Goal: Task Accomplishment & Management: Complete application form

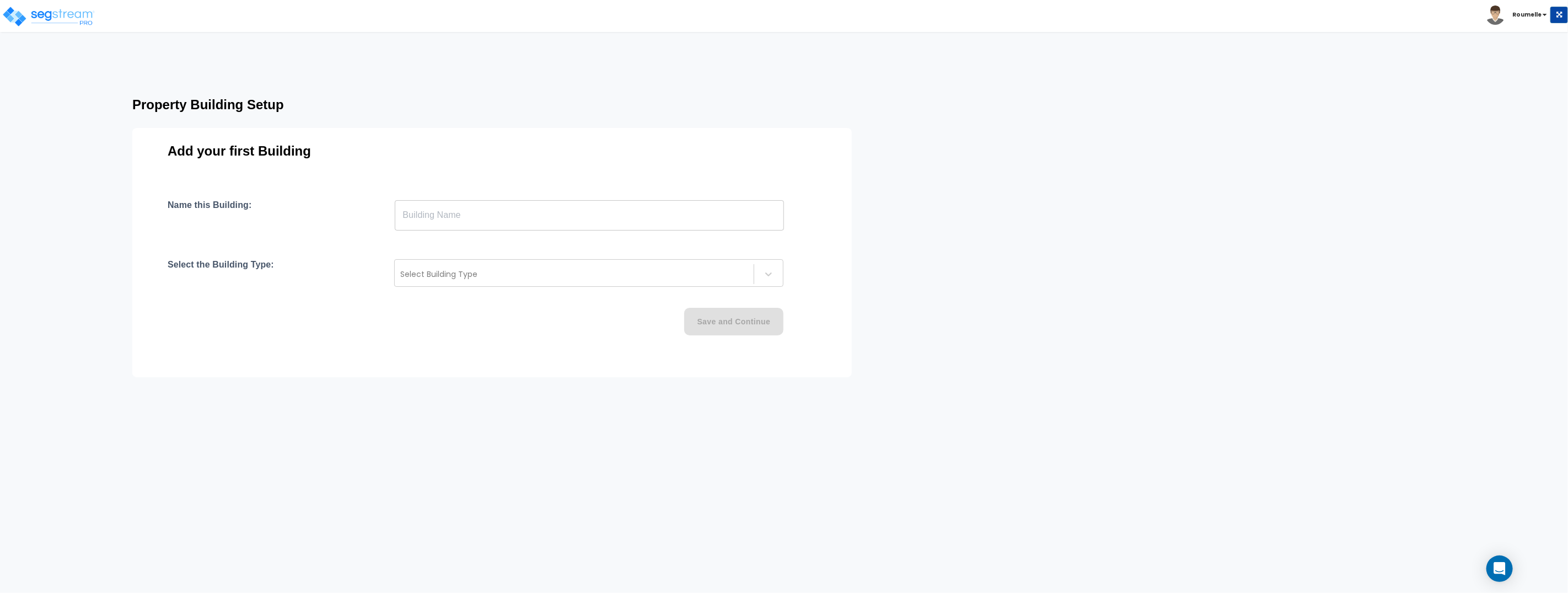
drag, startPoint x: 494, startPoint y: 199, endPoint x: 500, endPoint y: 215, distance: 17.1
click at [494, 200] on input "text" at bounding box center [589, 215] width 389 height 30
click at [478, 270] on div at bounding box center [575, 274] width 348 height 13
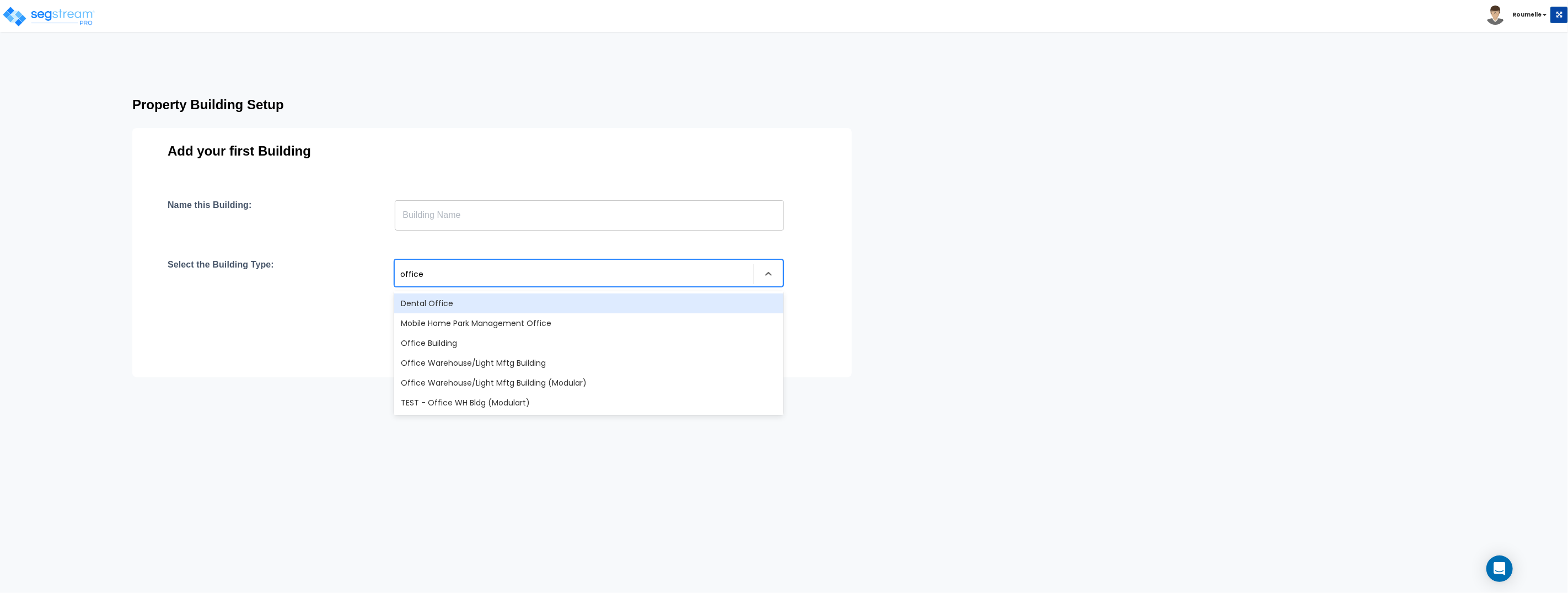
type input "office w"
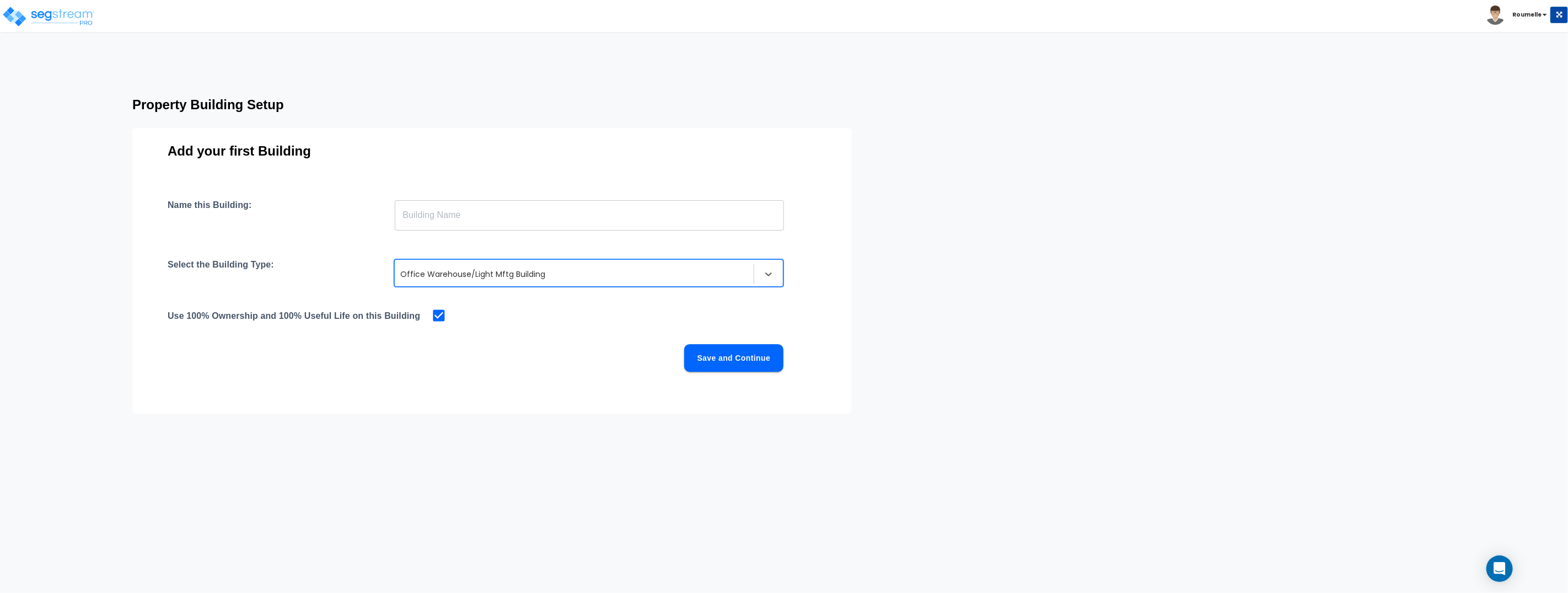
click at [575, 274] on div at bounding box center [575, 274] width 348 height 13
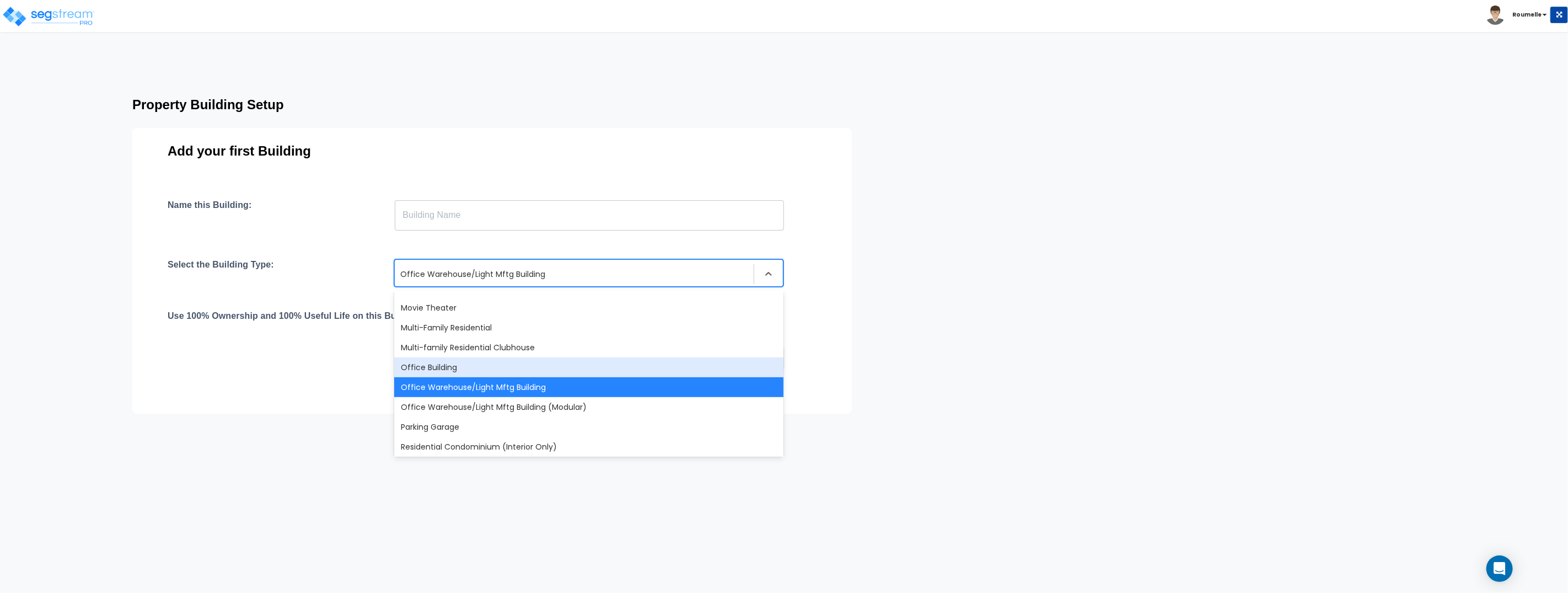
scroll to position [593, 0]
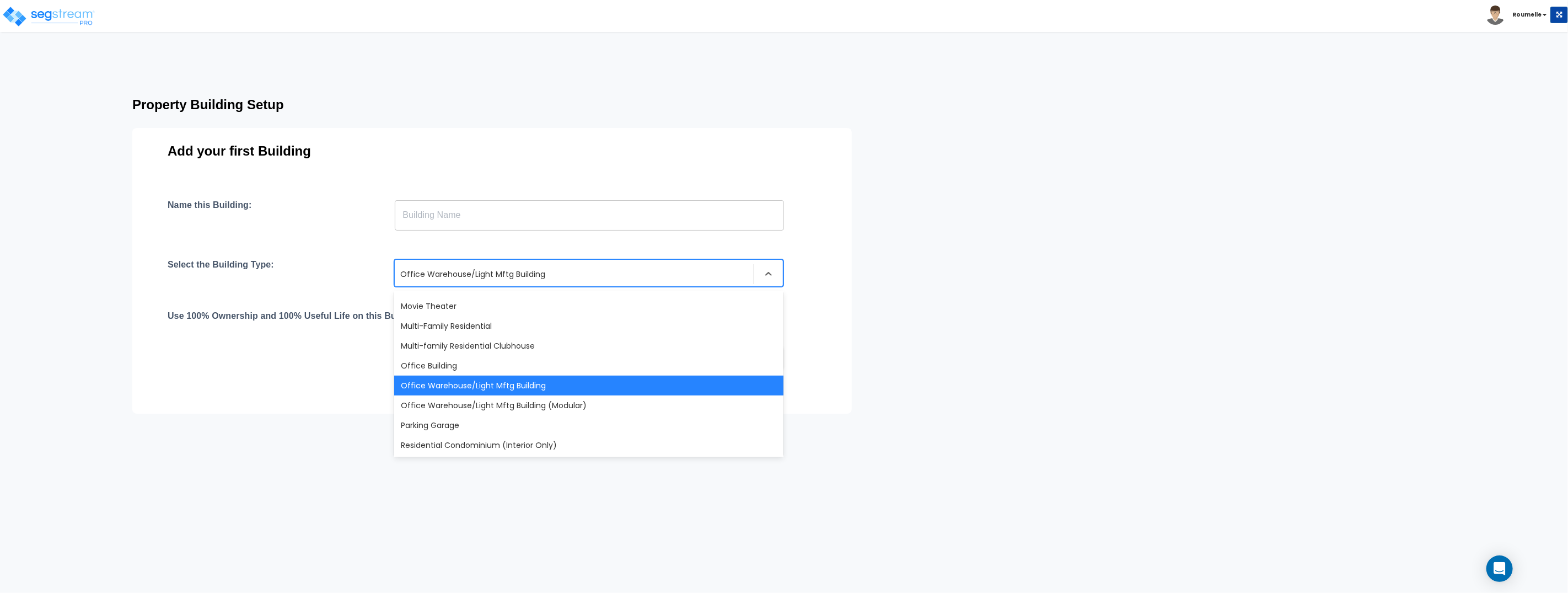
click at [538, 384] on div "Office Warehouse/Light Mftg Building" at bounding box center [588, 385] width 389 height 20
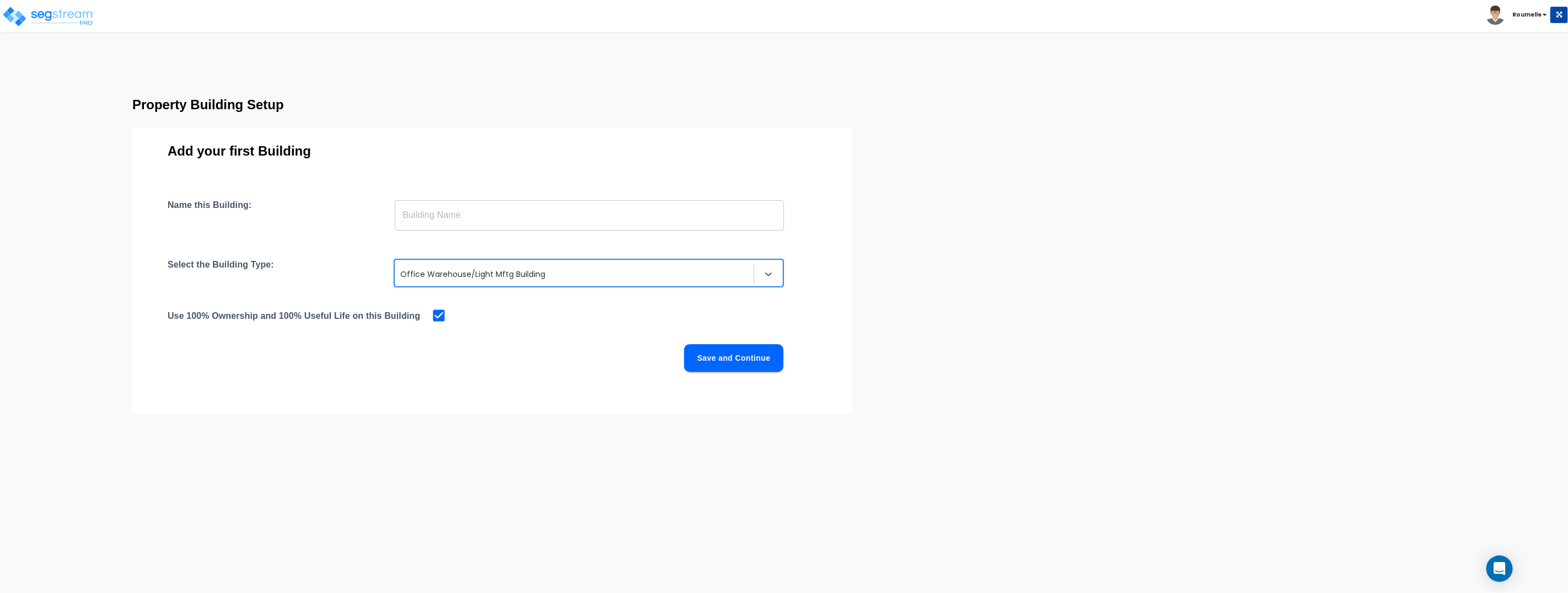
drag, startPoint x: 856, startPoint y: 339, endPoint x: 788, endPoint y: 299, distance: 78.9
click at [855, 339] on div "Property Building Setup Add your first Building Name this Building: ​ Select th…" at bounding box center [514, 228] width 851 height 279
click at [470, 205] on input "text" at bounding box center [589, 215] width 389 height 30
type input "Office Warehouse"
click at [761, 362] on button "Save and Continue" at bounding box center [734, 358] width 100 height 27
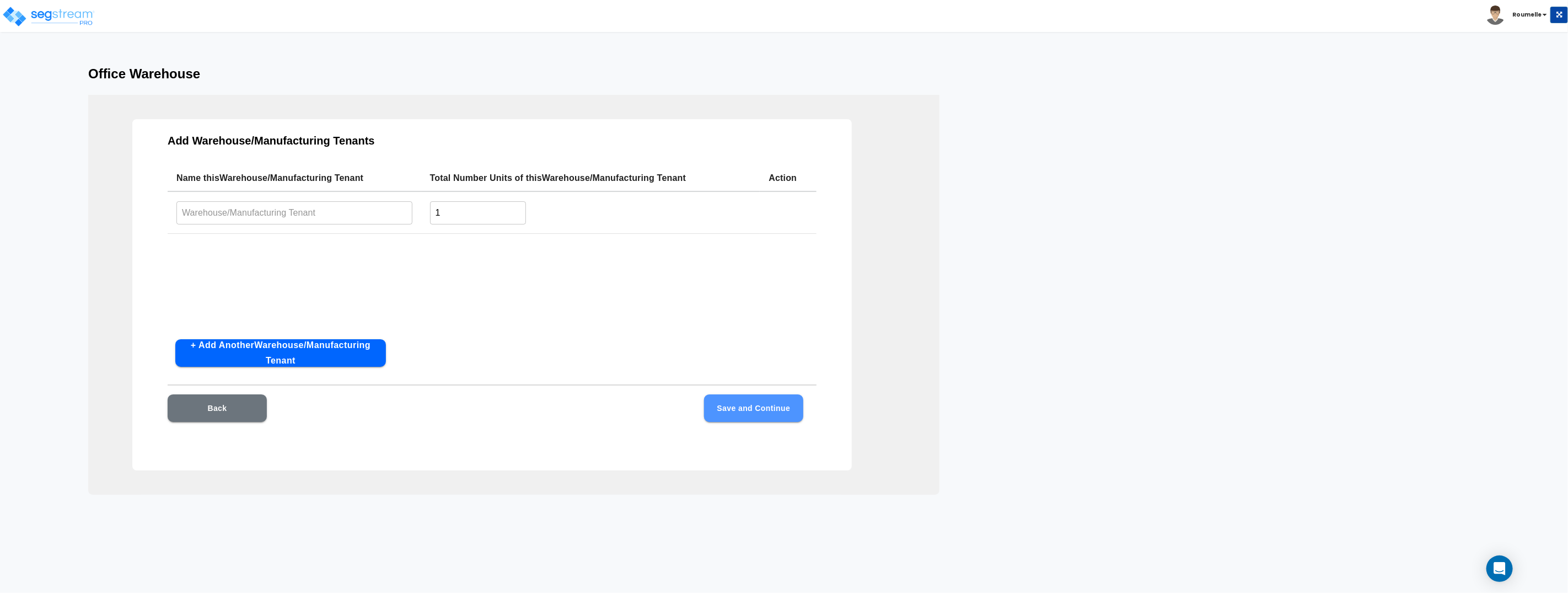
click at [778, 421] on button "Save and Continue" at bounding box center [754, 408] width 100 height 27
click at [512, 307] on div "Name this Warehouse/Manufacturing Tenant Total Number Units of this Warehouse/M…" at bounding box center [492, 247] width 649 height 165
click at [234, 410] on button "Back" at bounding box center [217, 408] width 100 height 27
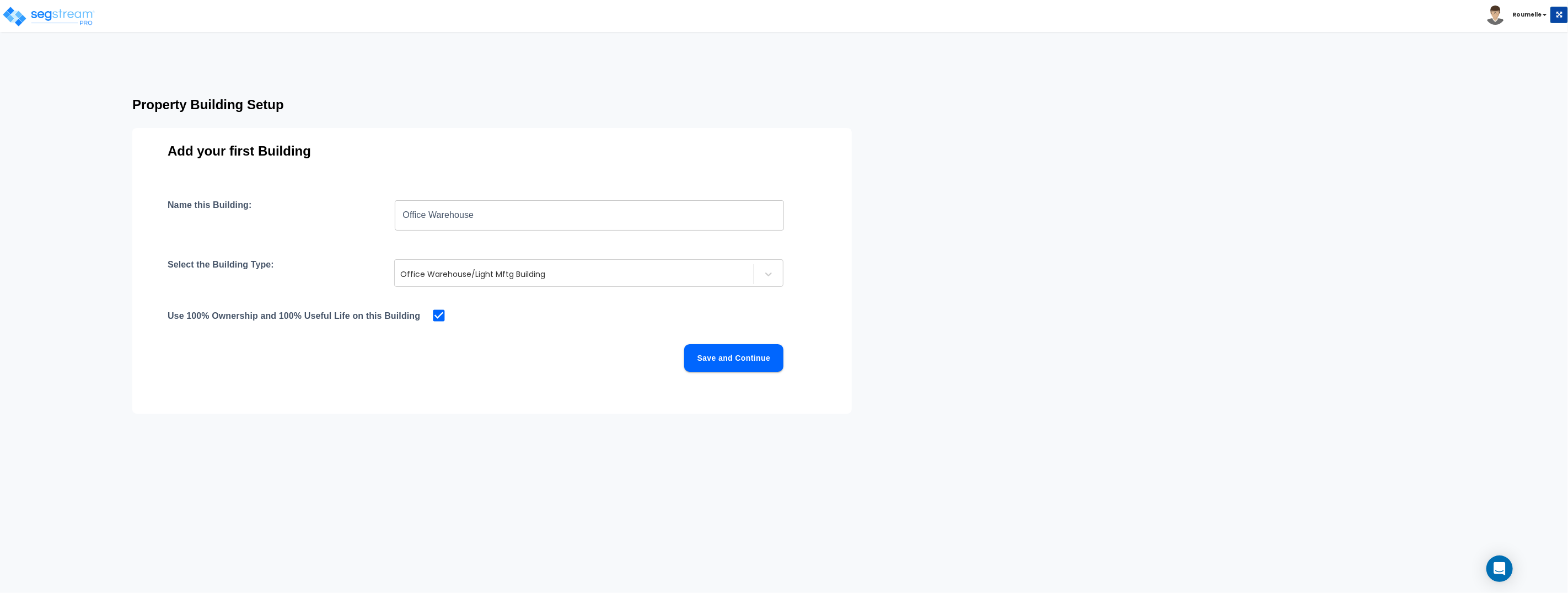
click at [750, 365] on button "Save and Continue" at bounding box center [734, 358] width 100 height 27
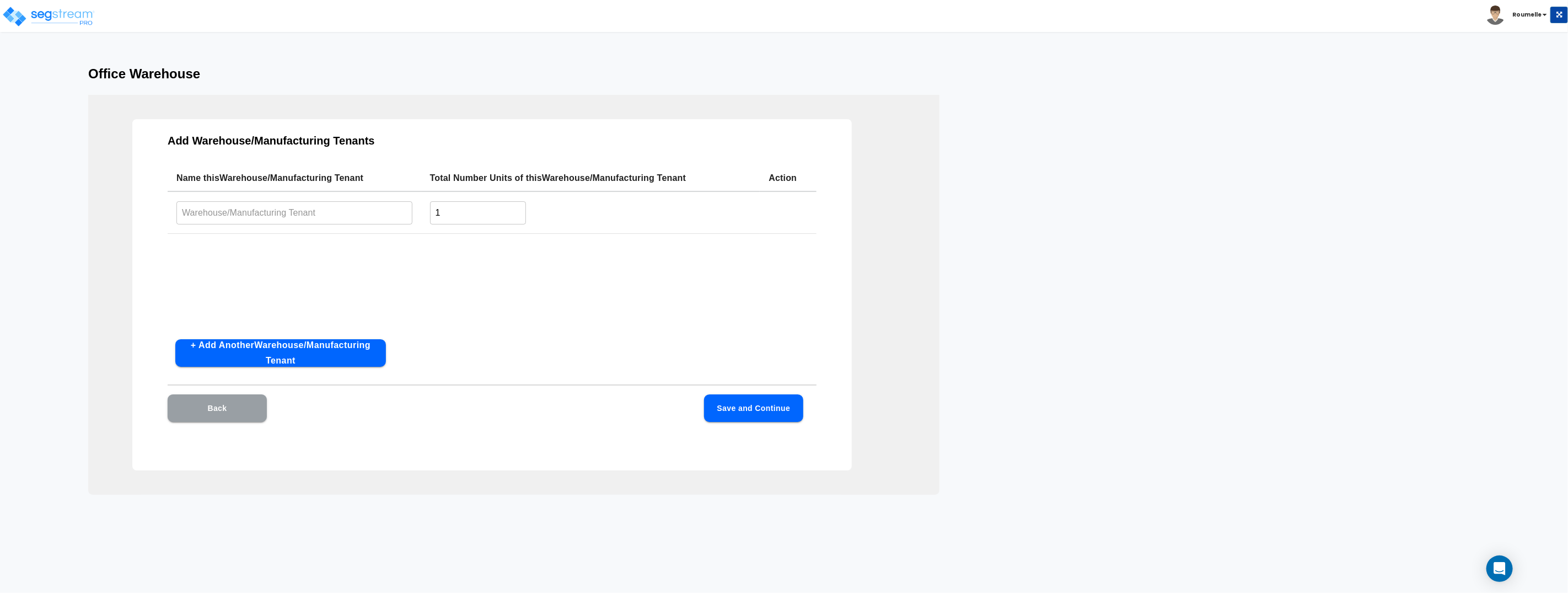
drag, startPoint x: 238, startPoint y: 412, endPoint x: 246, endPoint y: 404, distance: 11.3
click at [238, 412] on button "Back" at bounding box center [217, 408] width 100 height 27
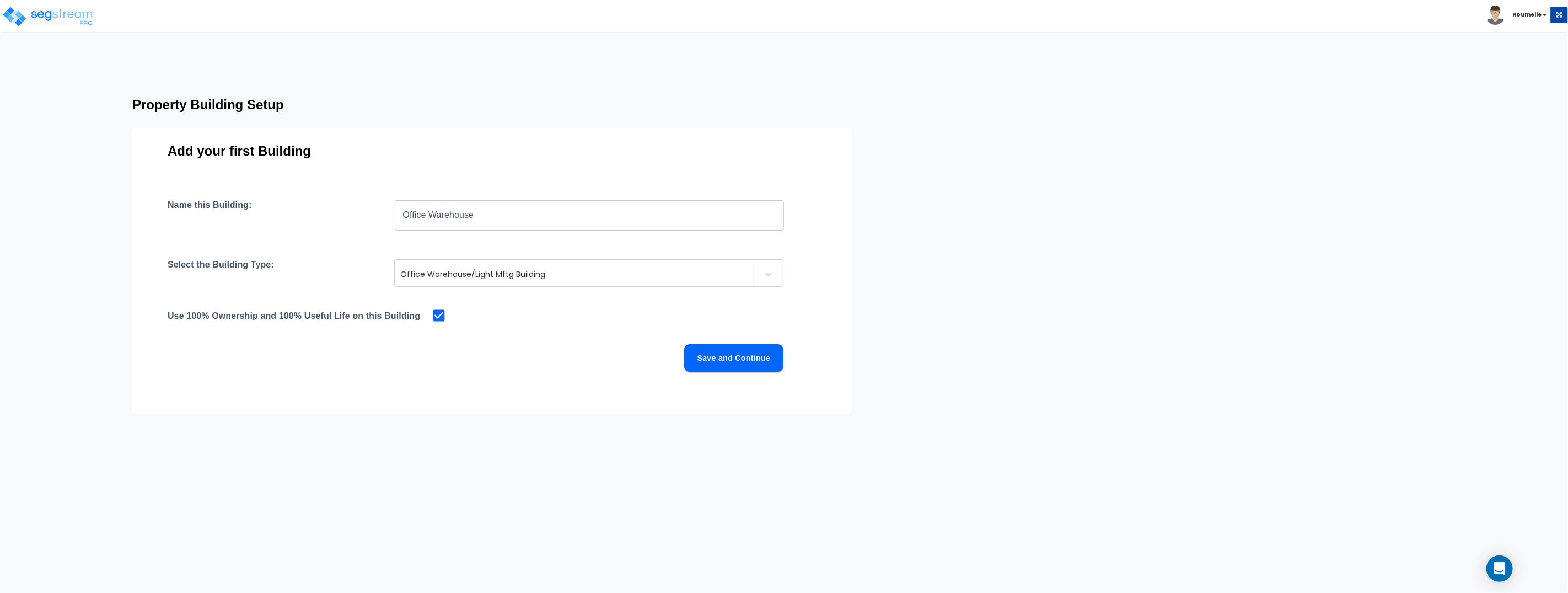
click at [441, 318] on input "checkbox" at bounding box center [437, 315] width 11 height 10
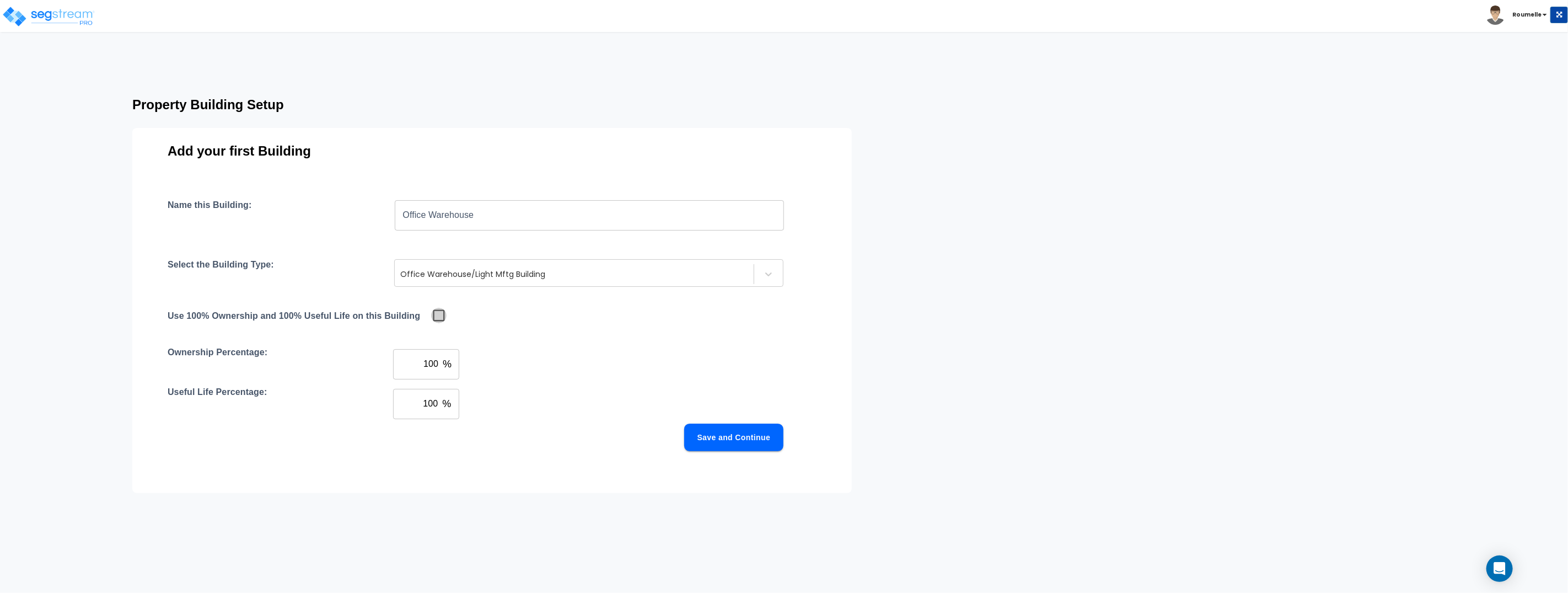
click at [441, 317] on input "checkbox" at bounding box center [437, 315] width 11 height 10
checkbox input "true"
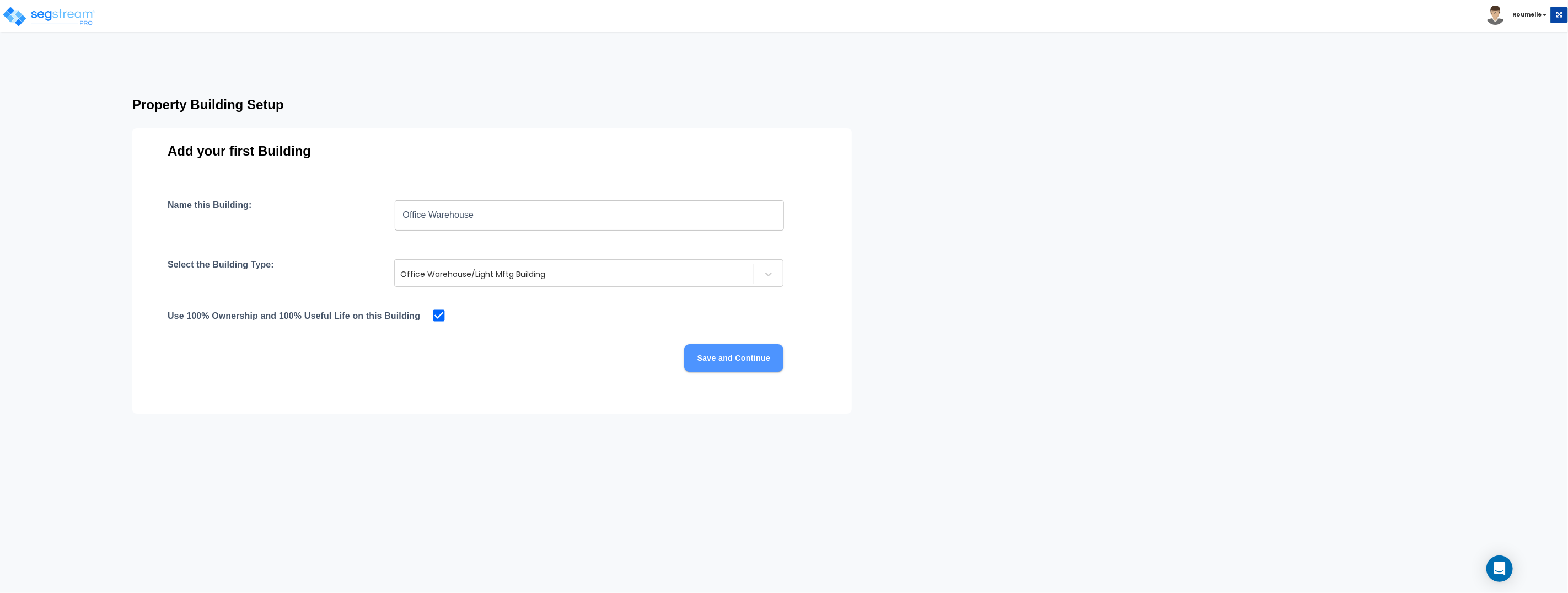
click at [740, 363] on button "Save and Continue" at bounding box center [734, 358] width 100 height 27
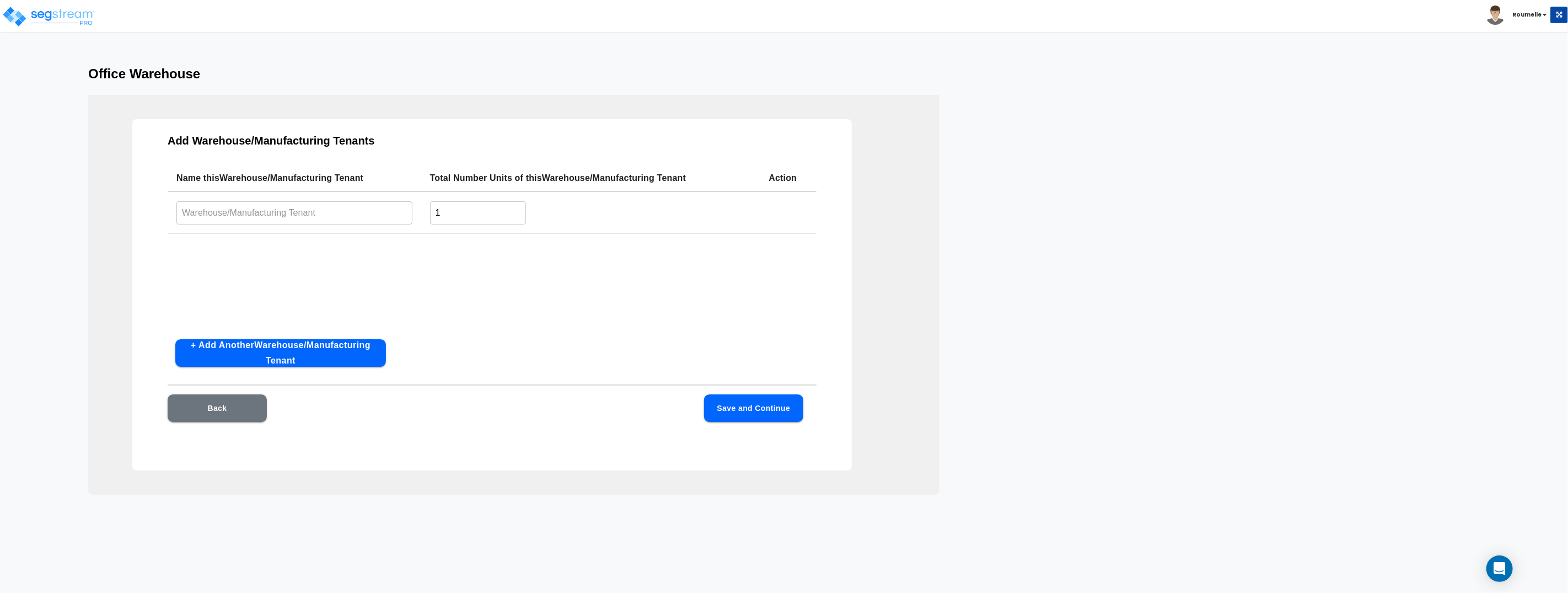
click at [479, 214] on input "1" at bounding box center [478, 213] width 96 height 24
drag, startPoint x: 639, startPoint y: 261, endPoint x: 674, endPoint y: 340, distance: 86.4
click at [639, 261] on div "Name this Warehouse/Manufacturing Tenant Total Number Units of this Warehouse/M…" at bounding box center [492, 247] width 649 height 165
click at [768, 412] on button "Save and Continue" at bounding box center [754, 408] width 100 height 27
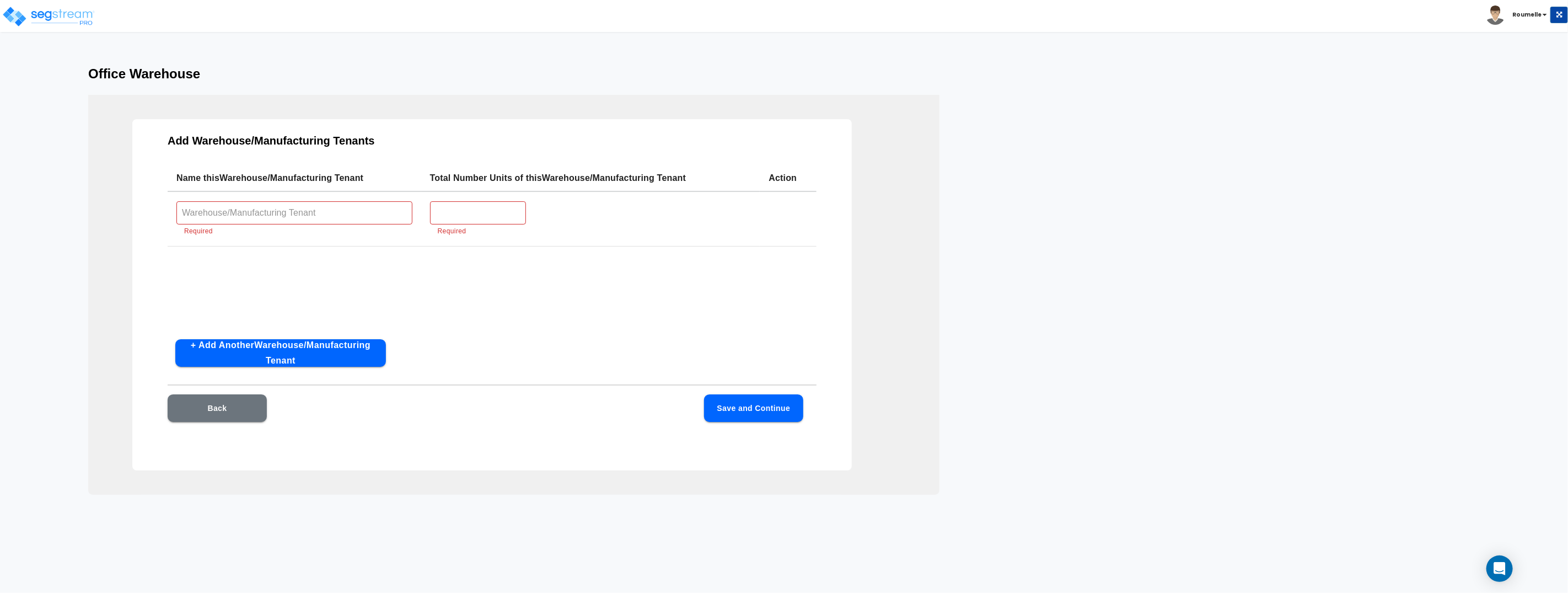
click at [319, 214] on input "text" at bounding box center [295, 213] width 236 height 24
type input "1"
click at [463, 212] on input "text" at bounding box center [478, 213] width 96 height 24
click at [307, 203] on input "1" at bounding box center [295, 213] width 236 height 24
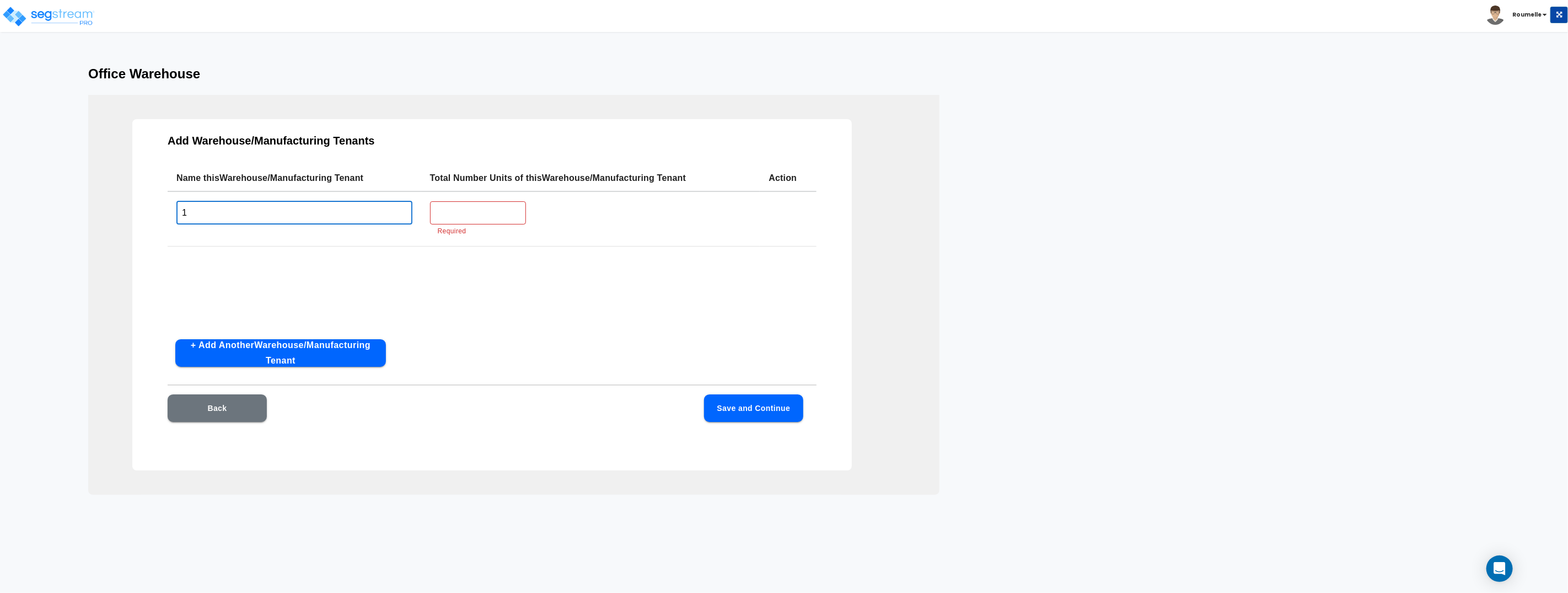
click at [307, 203] on input "1" at bounding box center [295, 213] width 236 height 24
click at [471, 213] on input "text" at bounding box center [478, 213] width 96 height 24
click at [470, 213] on input "text" at bounding box center [478, 213] width 96 height 24
type input "1"
click at [309, 215] on input "1" at bounding box center [295, 213] width 236 height 24
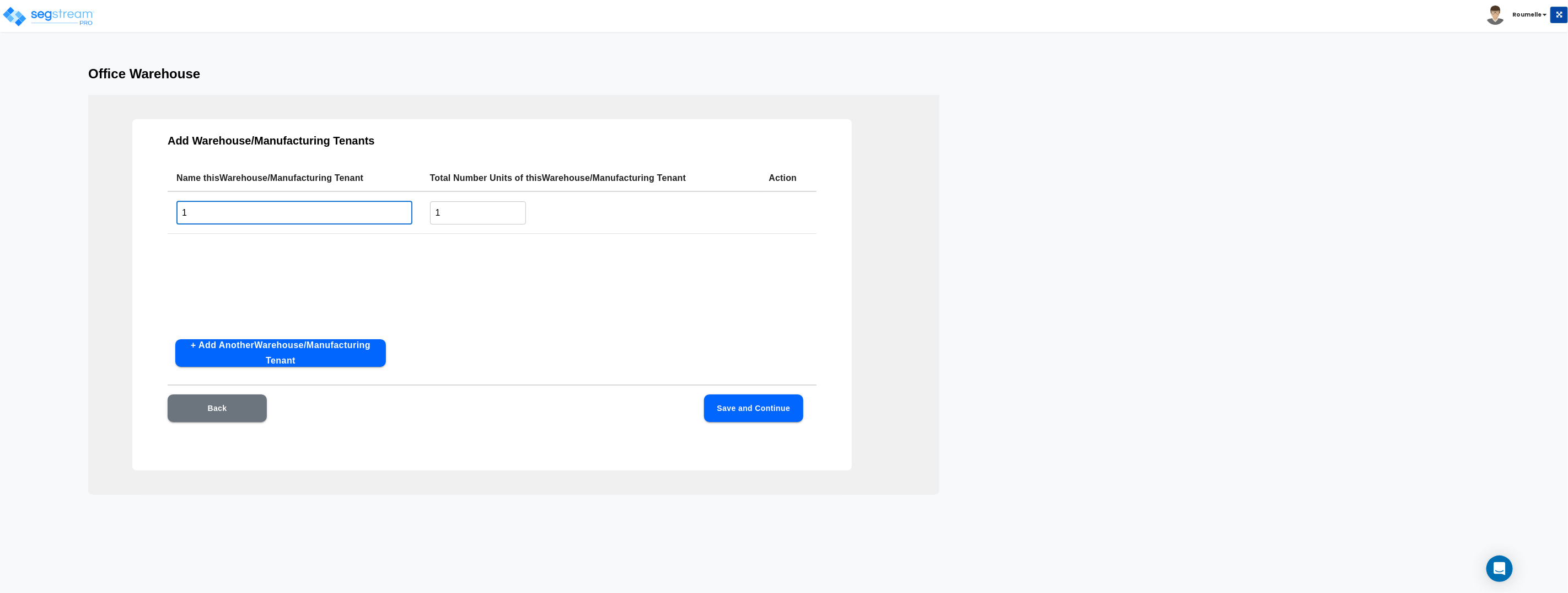
click at [309, 215] on input "1" at bounding box center [295, 213] width 236 height 24
type input "Tenant 1"
click at [775, 408] on button "Save and Continue" at bounding box center [754, 408] width 100 height 27
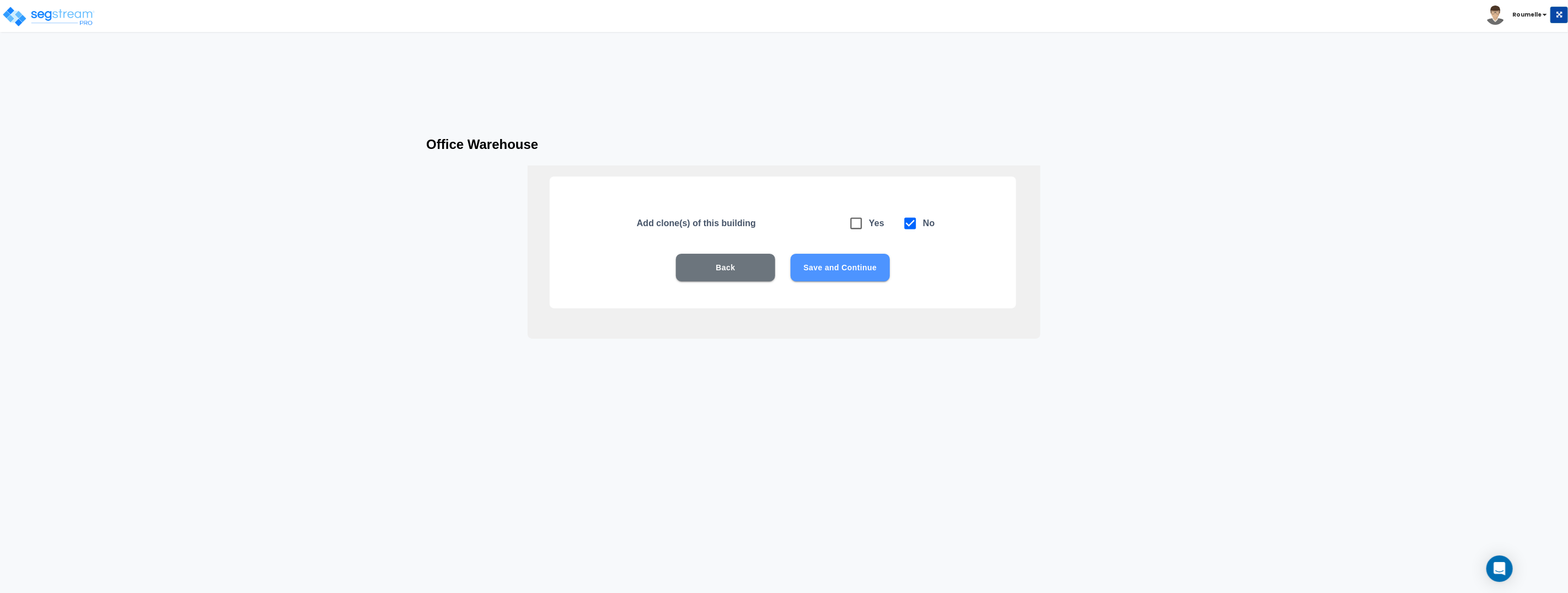
click at [868, 267] on button "Save and Continue" at bounding box center [840, 267] width 100 height 27
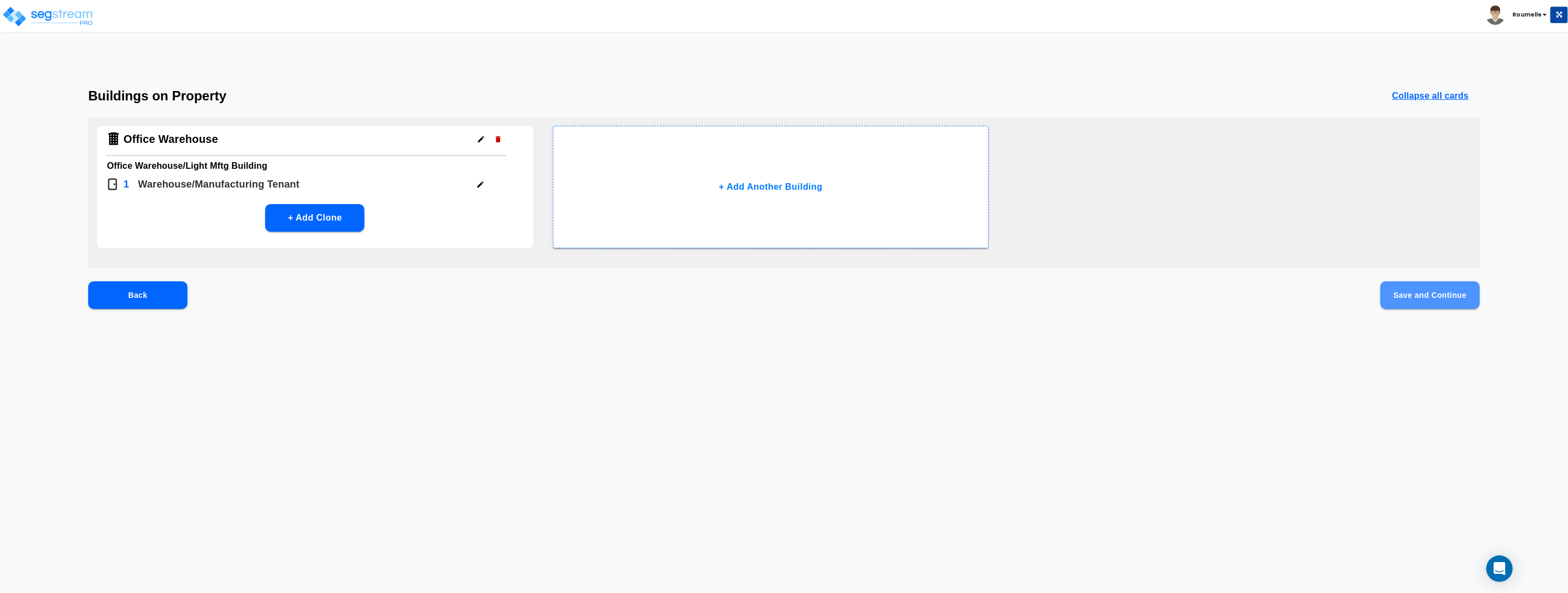
click at [1428, 300] on button "Save and Continue" at bounding box center [1431, 294] width 100 height 27
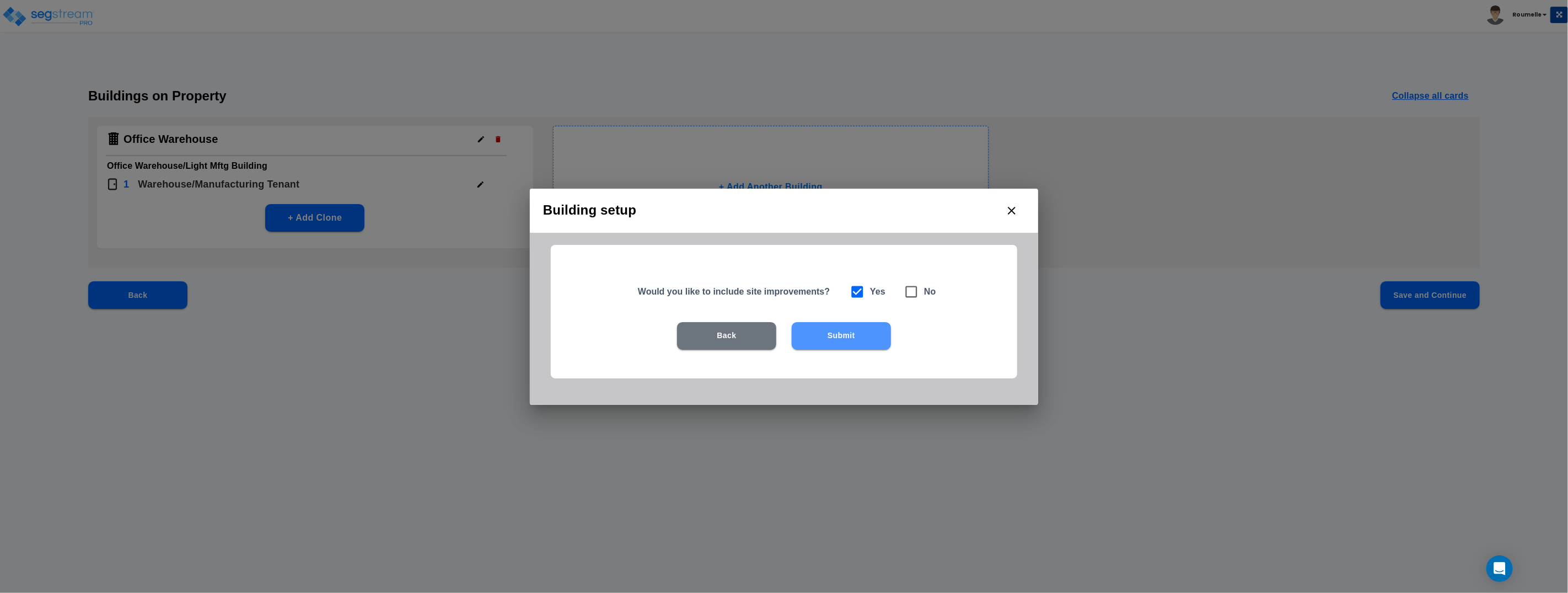
click at [869, 338] on button "Submit" at bounding box center [842, 335] width 100 height 27
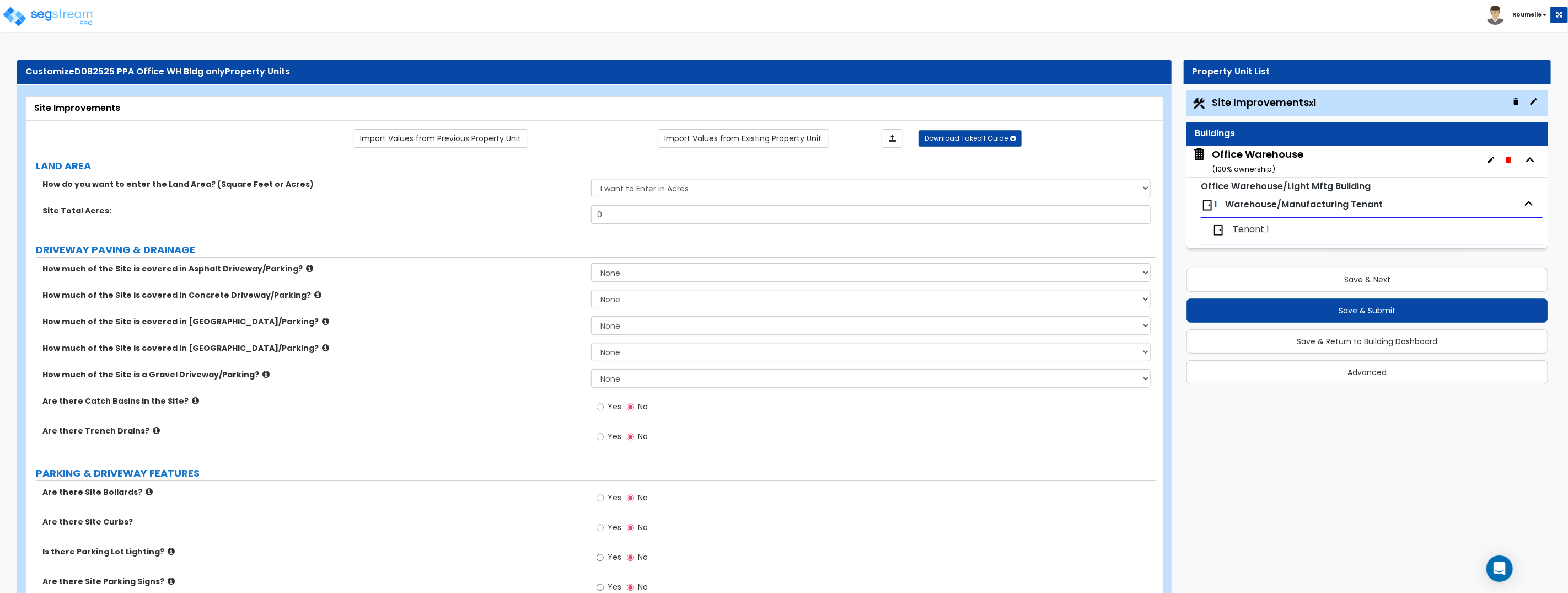
drag, startPoint x: 426, startPoint y: 142, endPoint x: 697, endPoint y: 119, distance: 272.0
click at [723, 143] on link "Import Values from Existing Property Unit" at bounding box center [744, 138] width 172 height 18
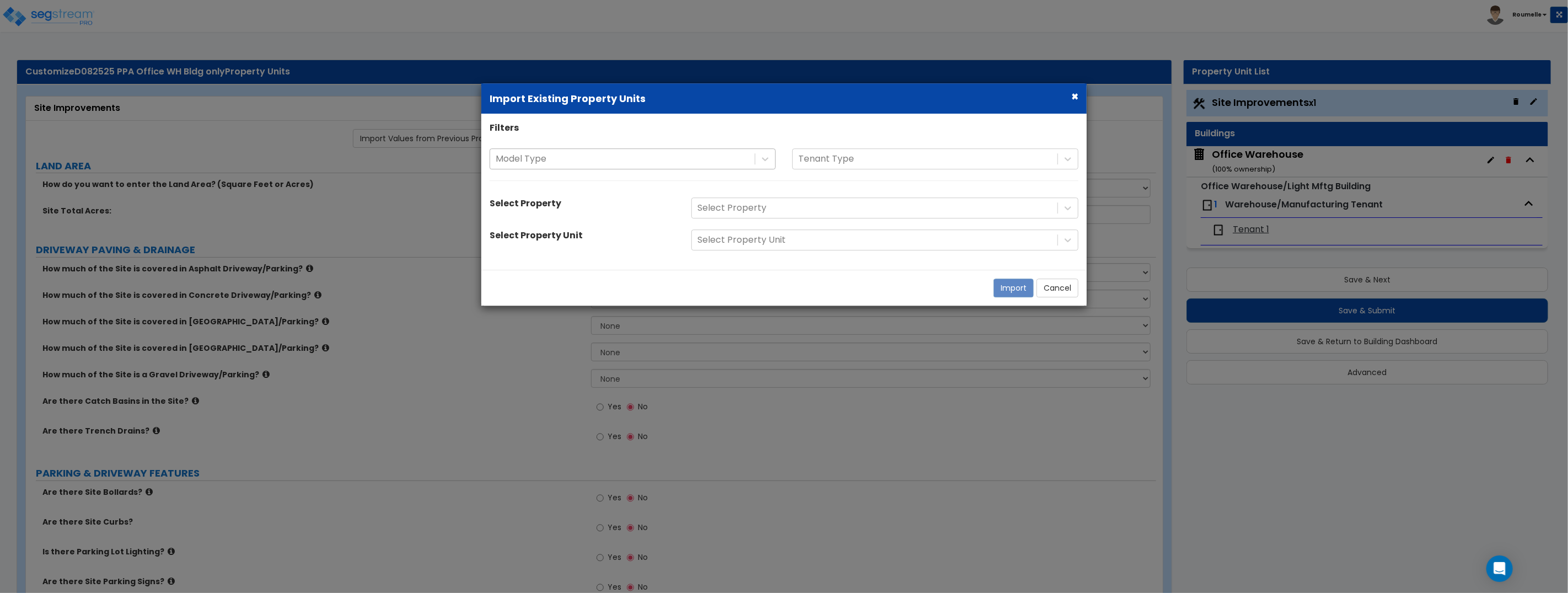
click at [574, 159] on div at bounding box center [623, 159] width 254 height 15
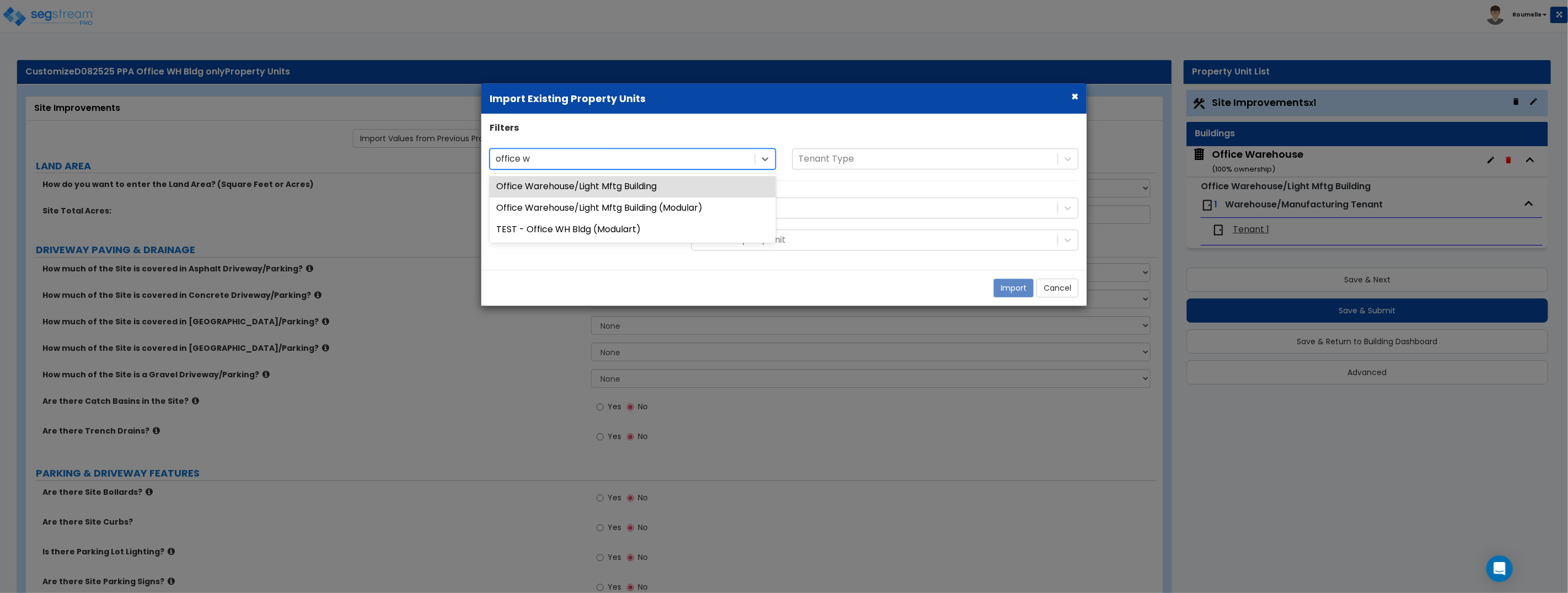
type input "office wa"
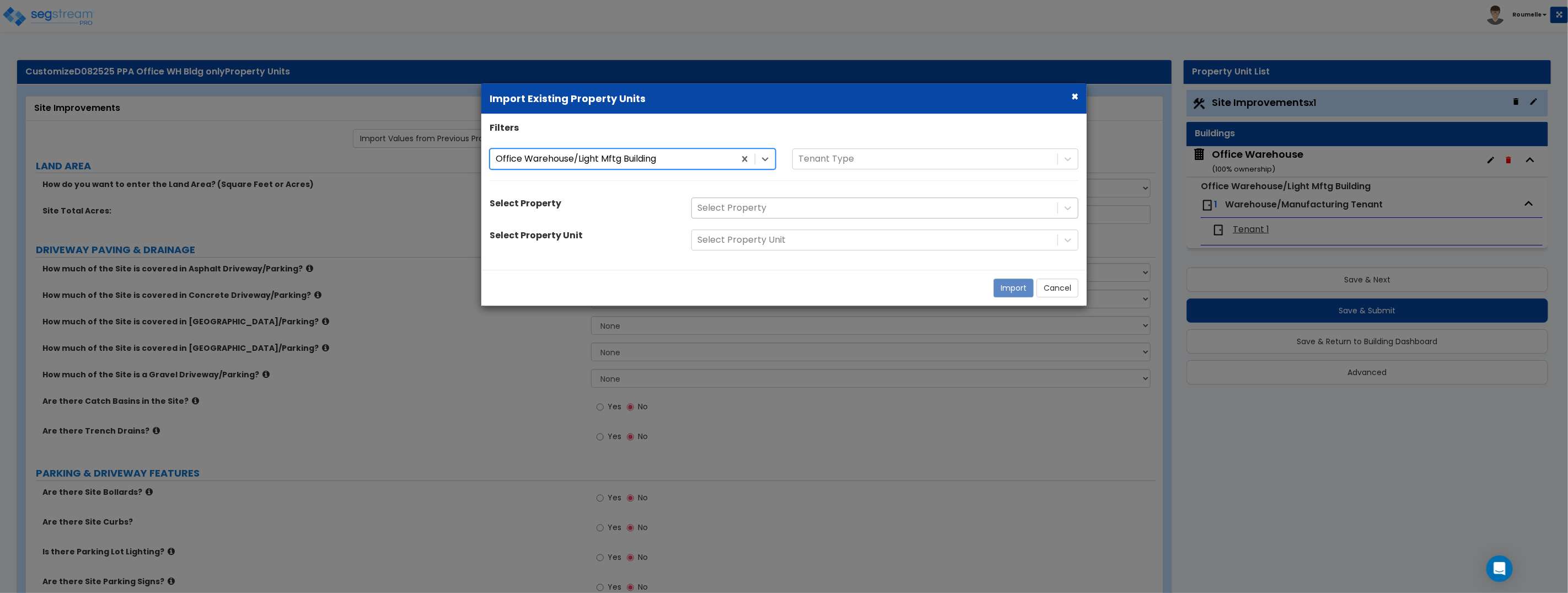
click at [739, 208] on div "Select Property" at bounding box center [885, 208] width 387 height 21
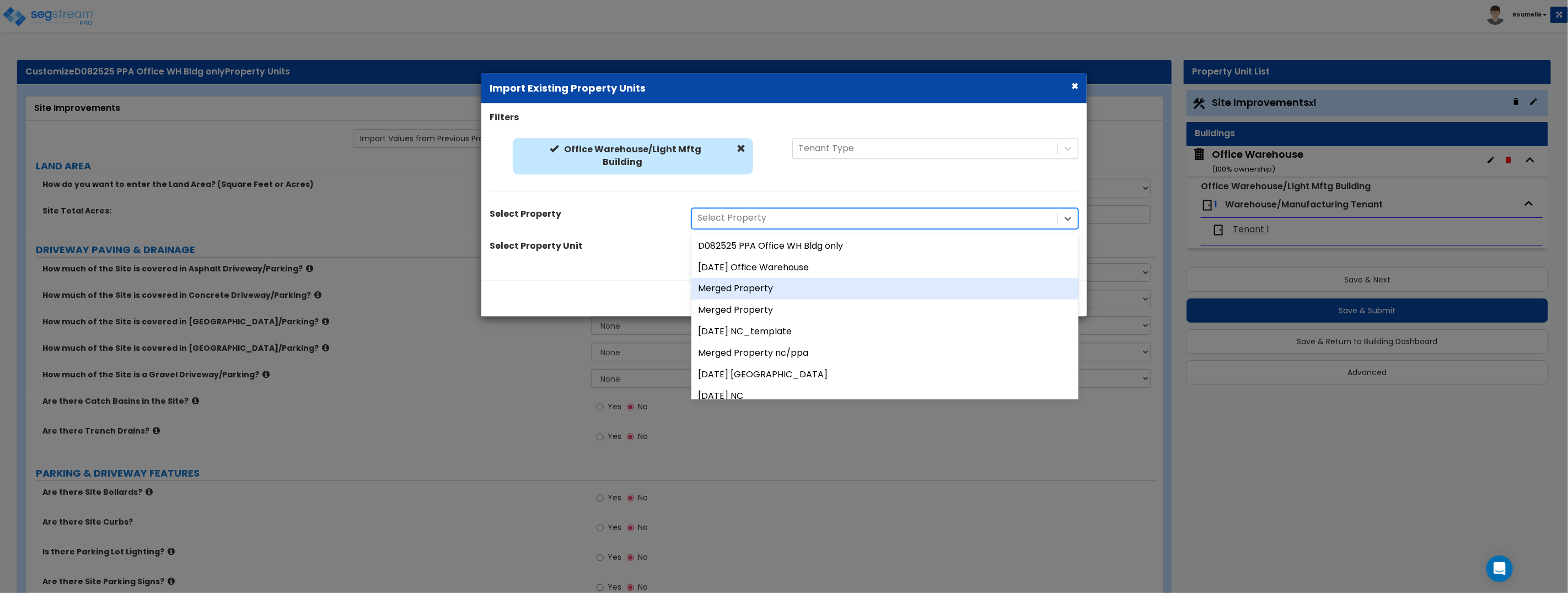
drag, startPoint x: 652, startPoint y: 185, endPoint x: 778, endPoint y: 195, distance: 126.4
click at [653, 187] on div "Office Warehouse/Light Mftg Building Office Warehouse/Light Mftg Building Tenan…" at bounding box center [784, 170] width 605 height 64
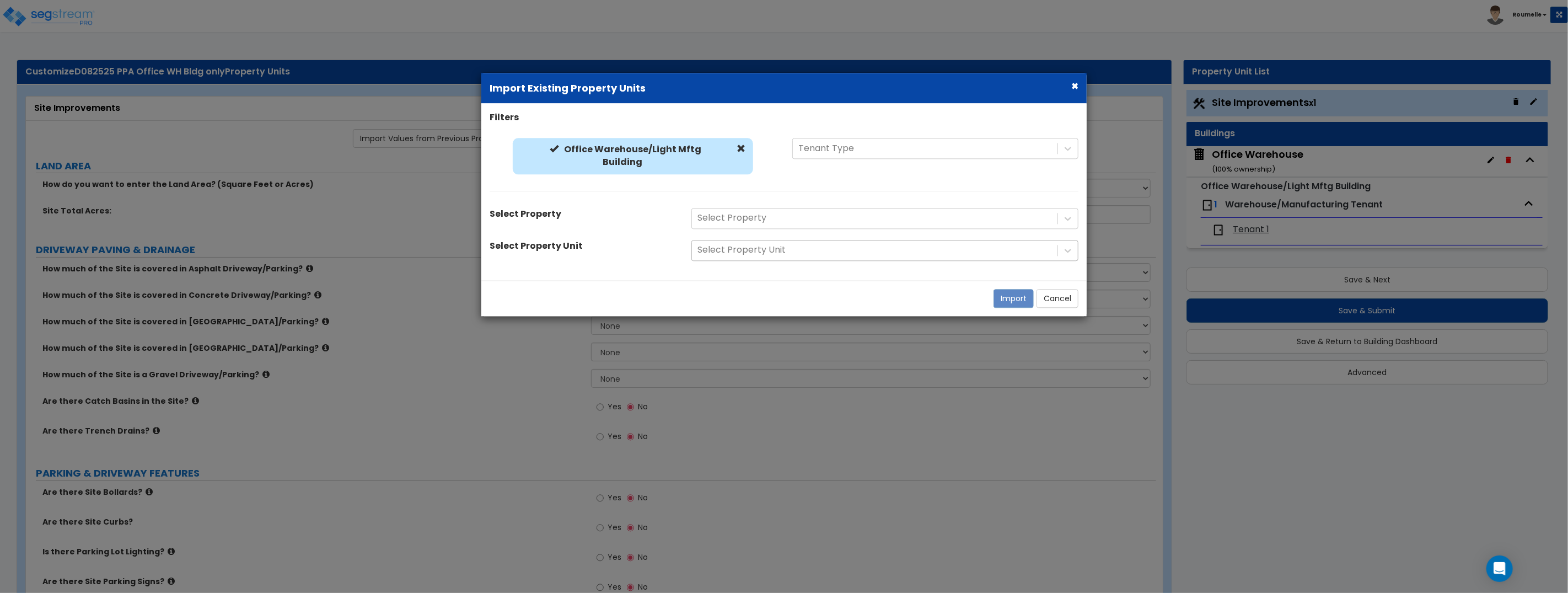
click at [773, 258] on div at bounding box center [875, 250] width 355 height 15
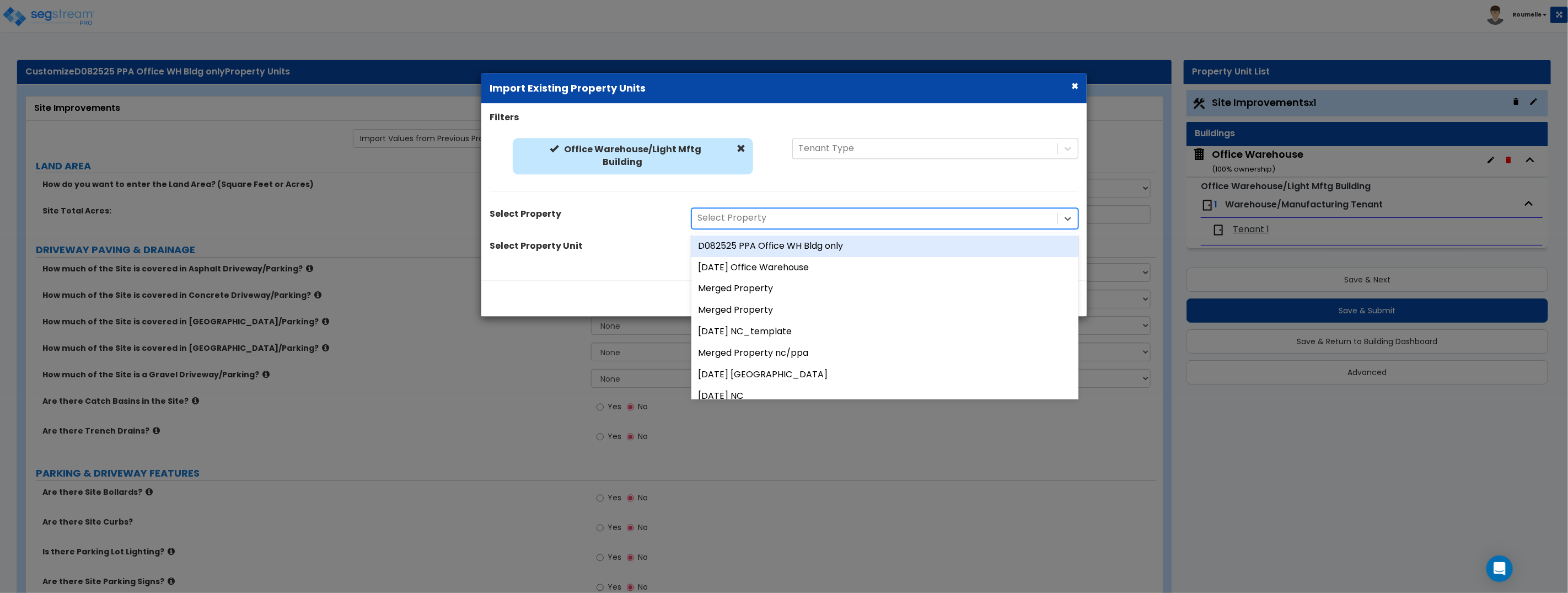
click at [771, 213] on div at bounding box center [875, 218] width 355 height 15
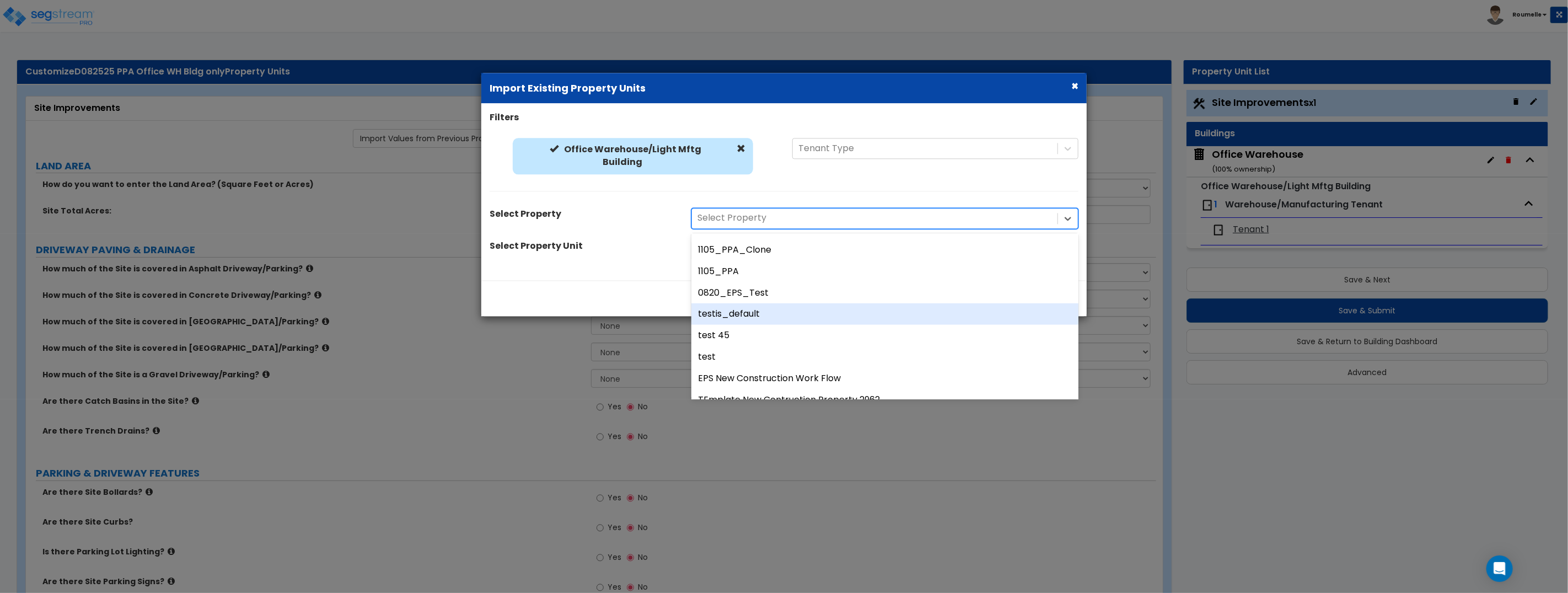
scroll to position [931, 0]
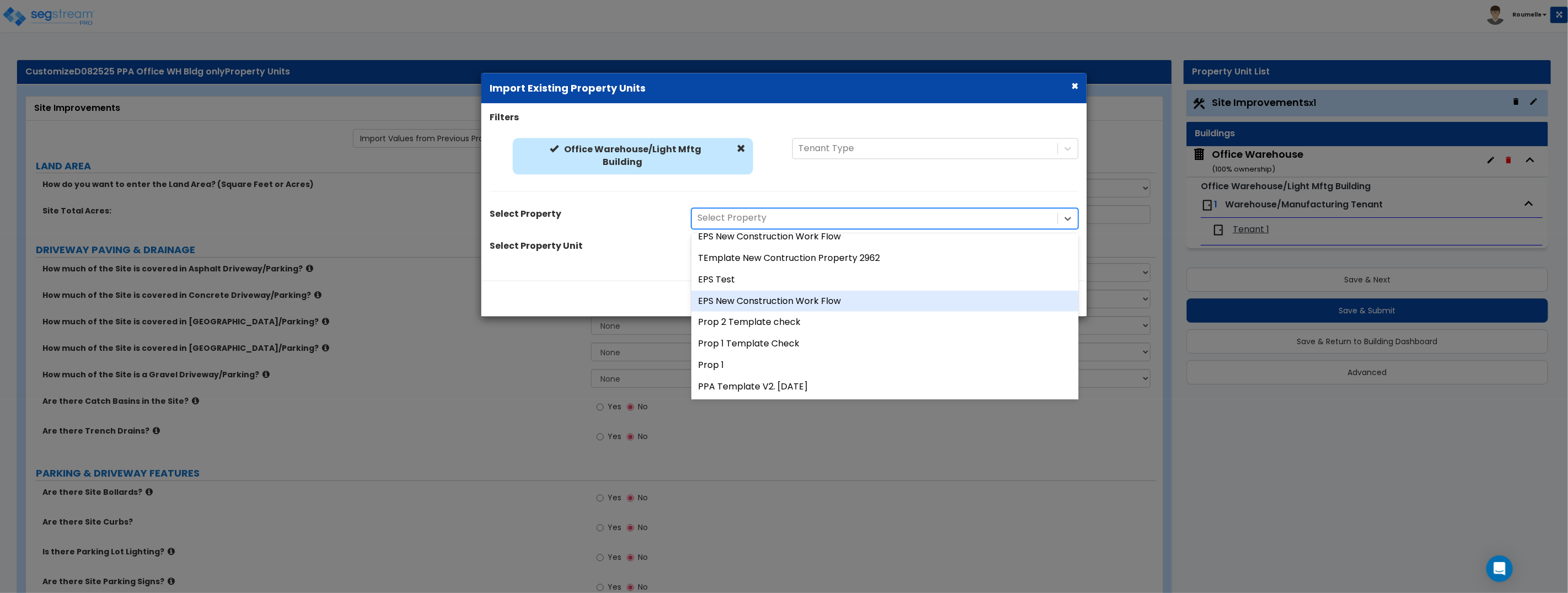
click at [776, 297] on div "EPS New Construction Work Flow" at bounding box center [885, 300] width 387 height 22
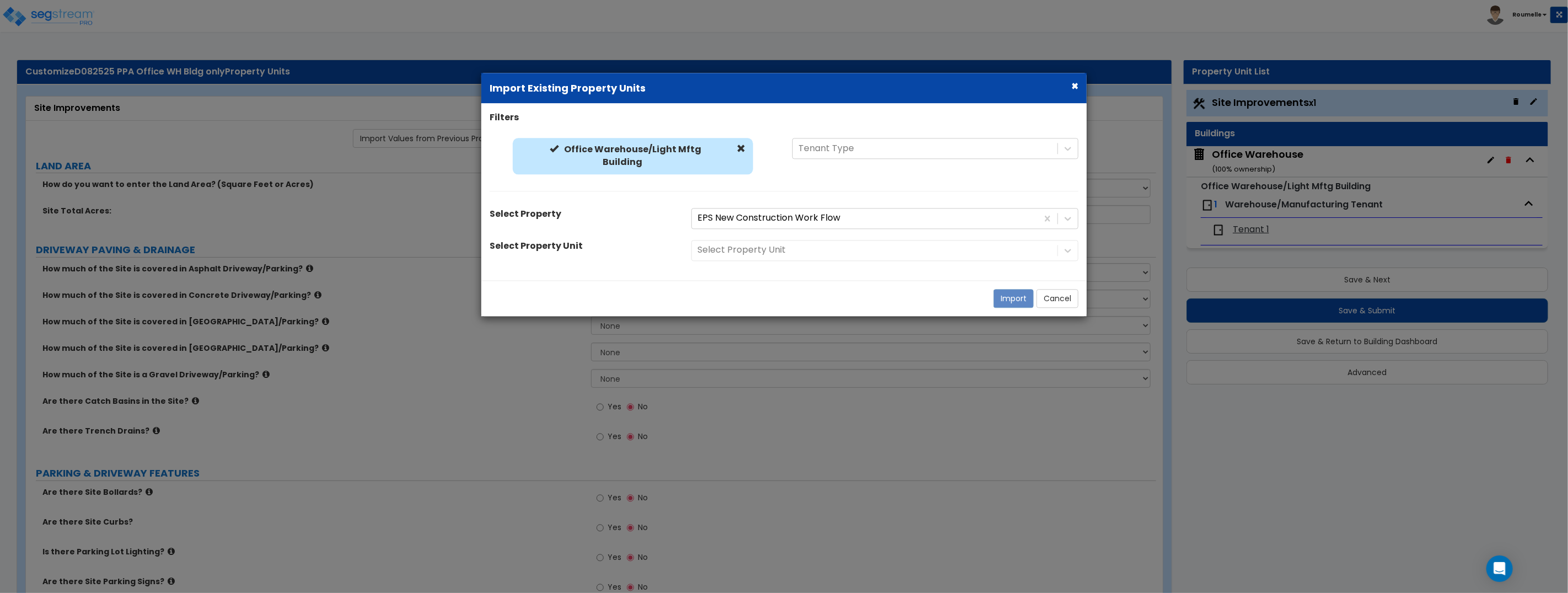
click at [764, 246] on div "Select Property Unit" at bounding box center [884, 250] width 404 height 21
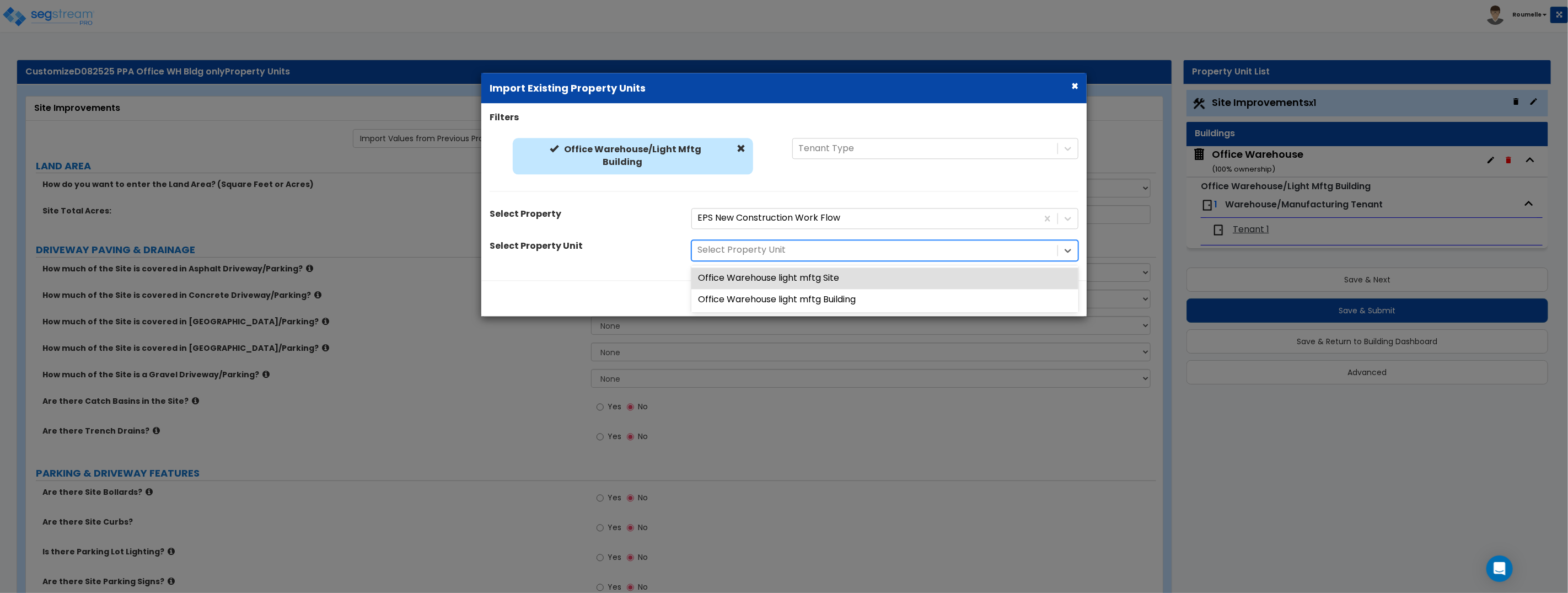
click at [764, 250] on div at bounding box center [875, 250] width 355 height 15
click at [783, 280] on div "Office Warehouse light mftg Site" at bounding box center [885, 278] width 387 height 22
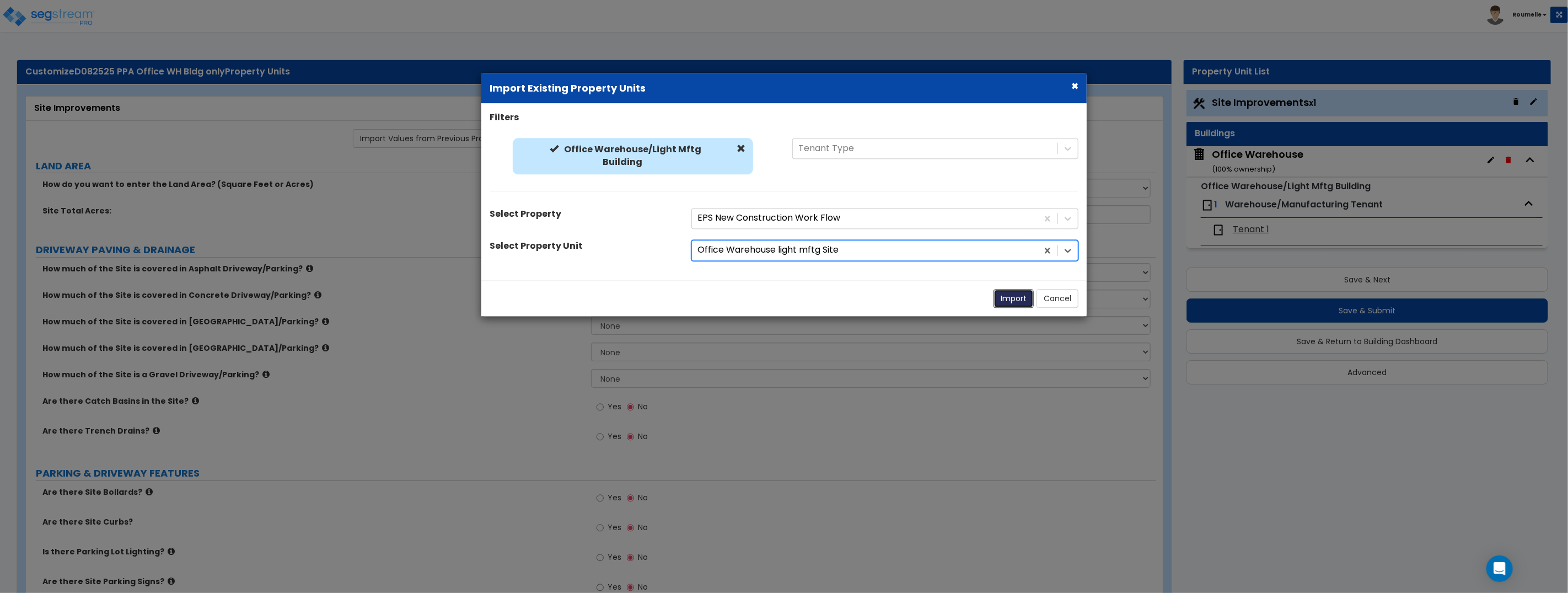
click at [1021, 300] on button "Import" at bounding box center [1014, 298] width 40 height 18
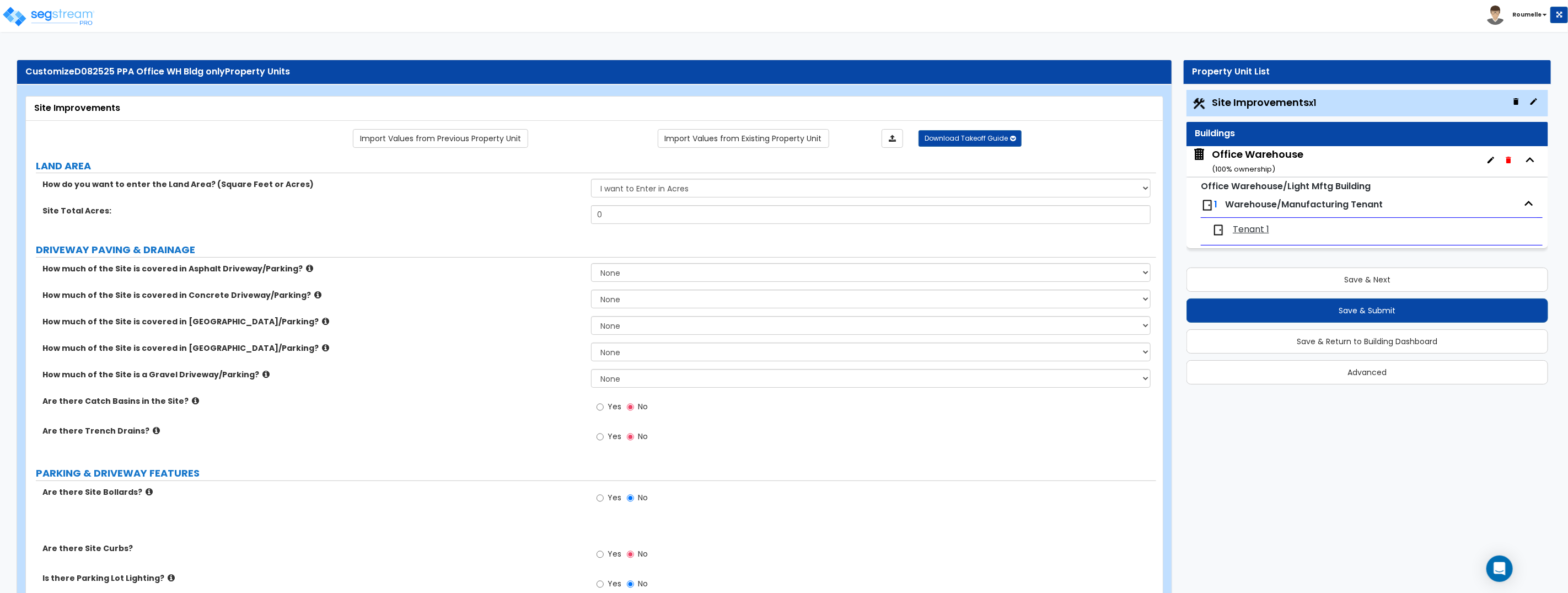
radio input "false"
type input "11"
type input "6"
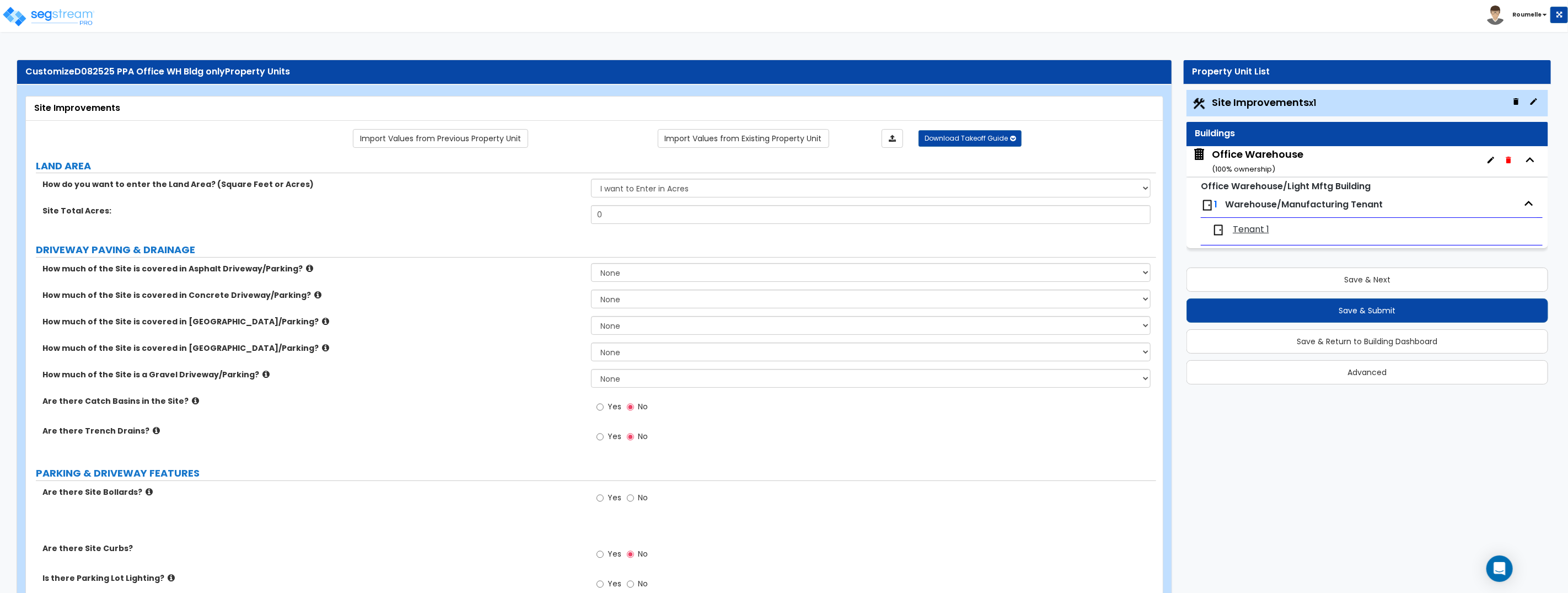
type input "400"
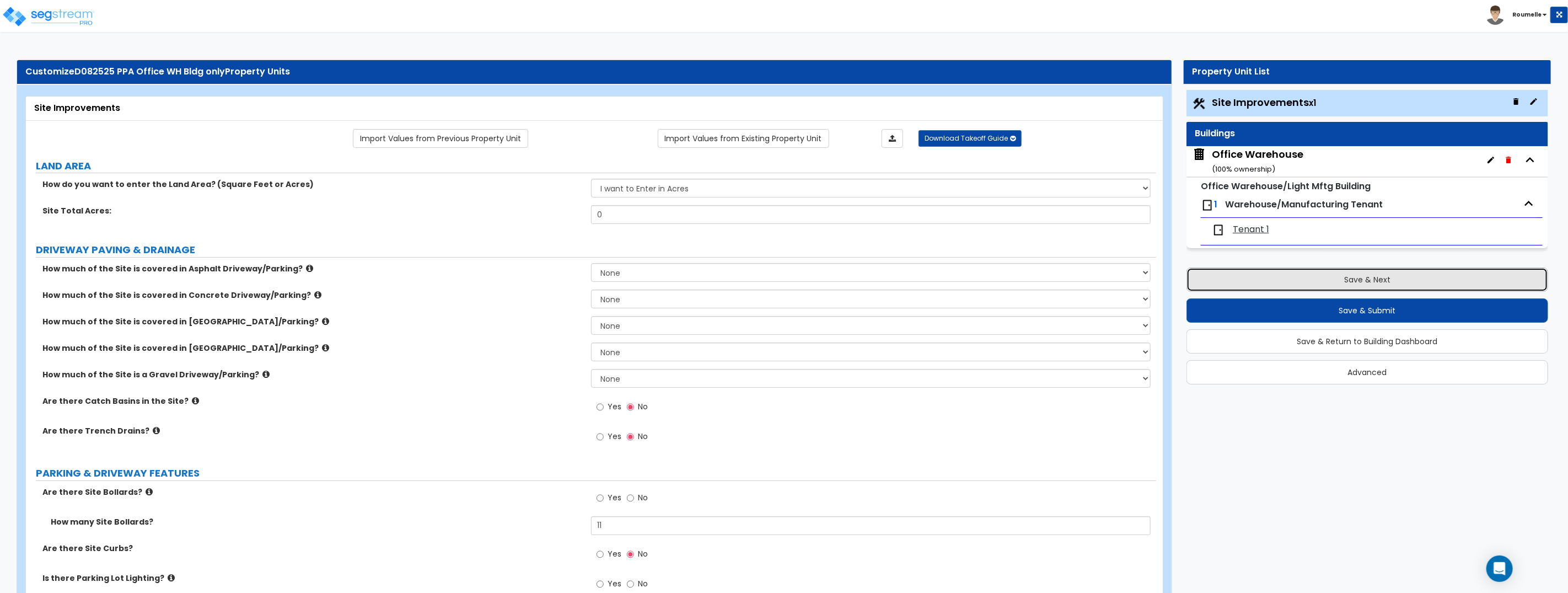
click at [1330, 278] on button "Save & Next" at bounding box center [1367, 279] width 362 height 24
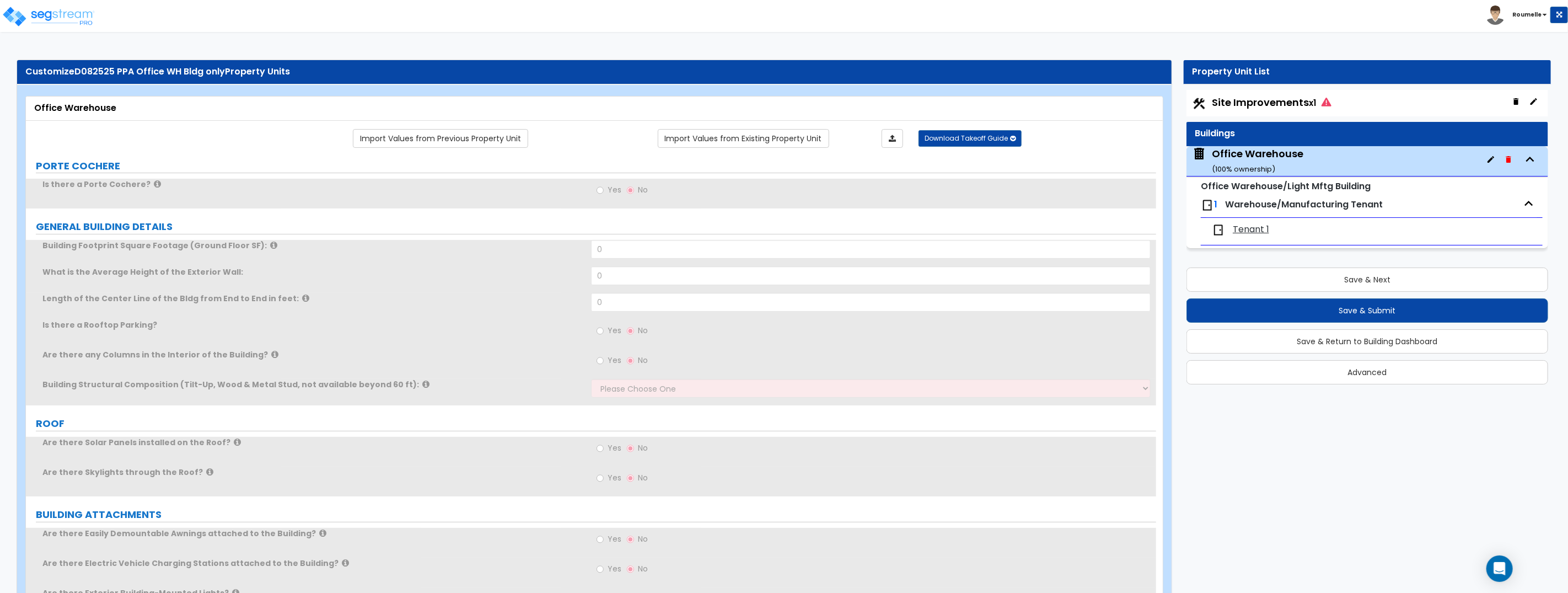
click at [1266, 105] on span "Site Improvements x1" at bounding box center [1271, 102] width 120 height 14
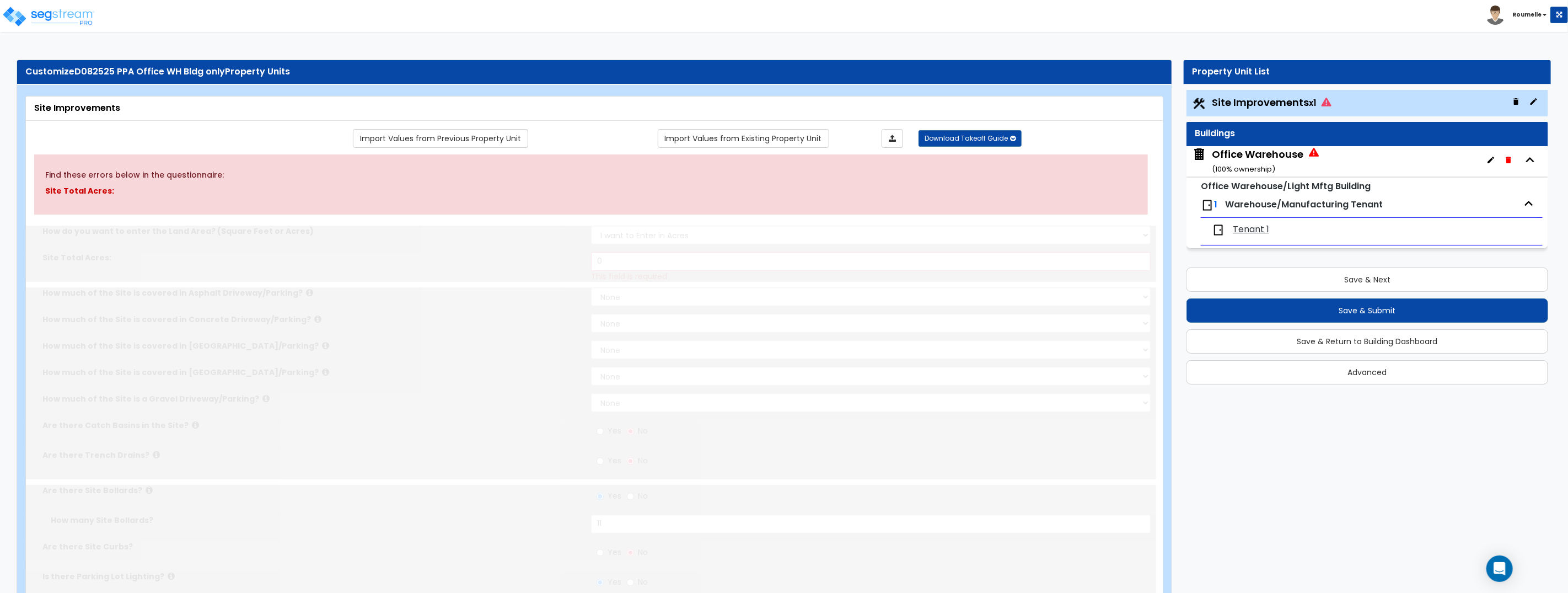
radio input "true"
type input "6"
radio input "true"
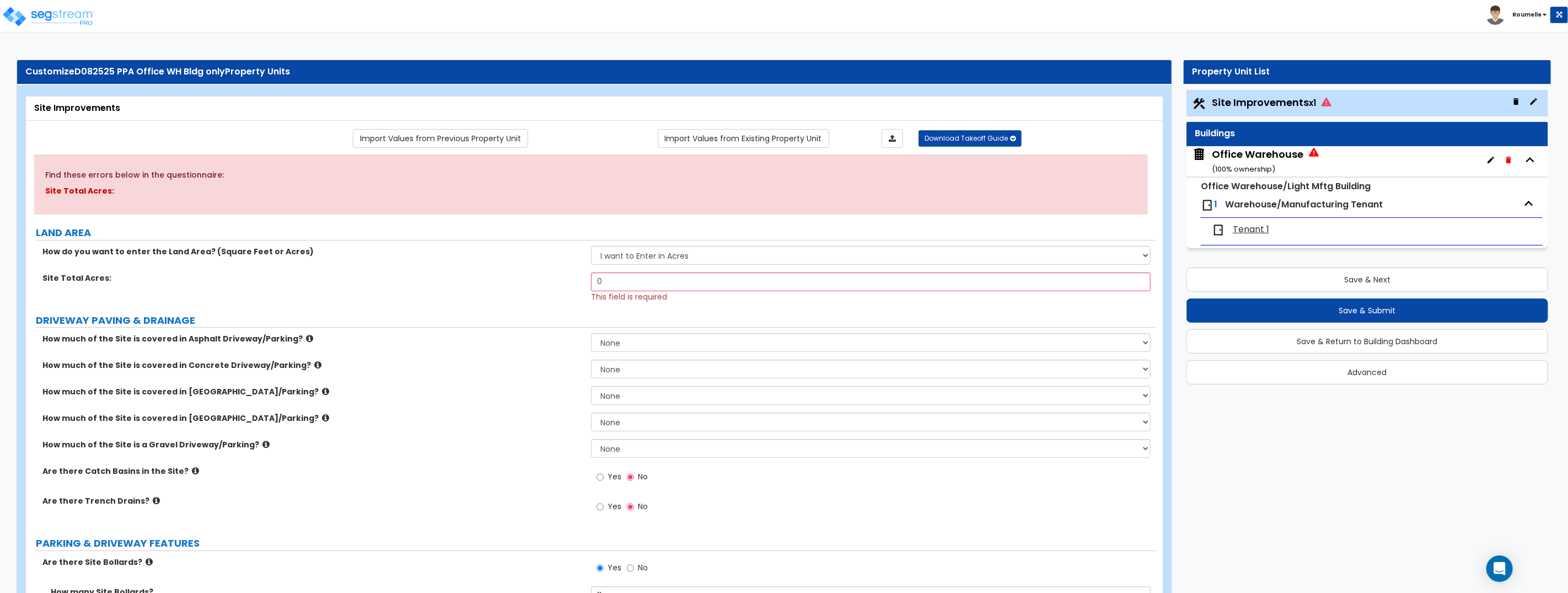
radio input "true"
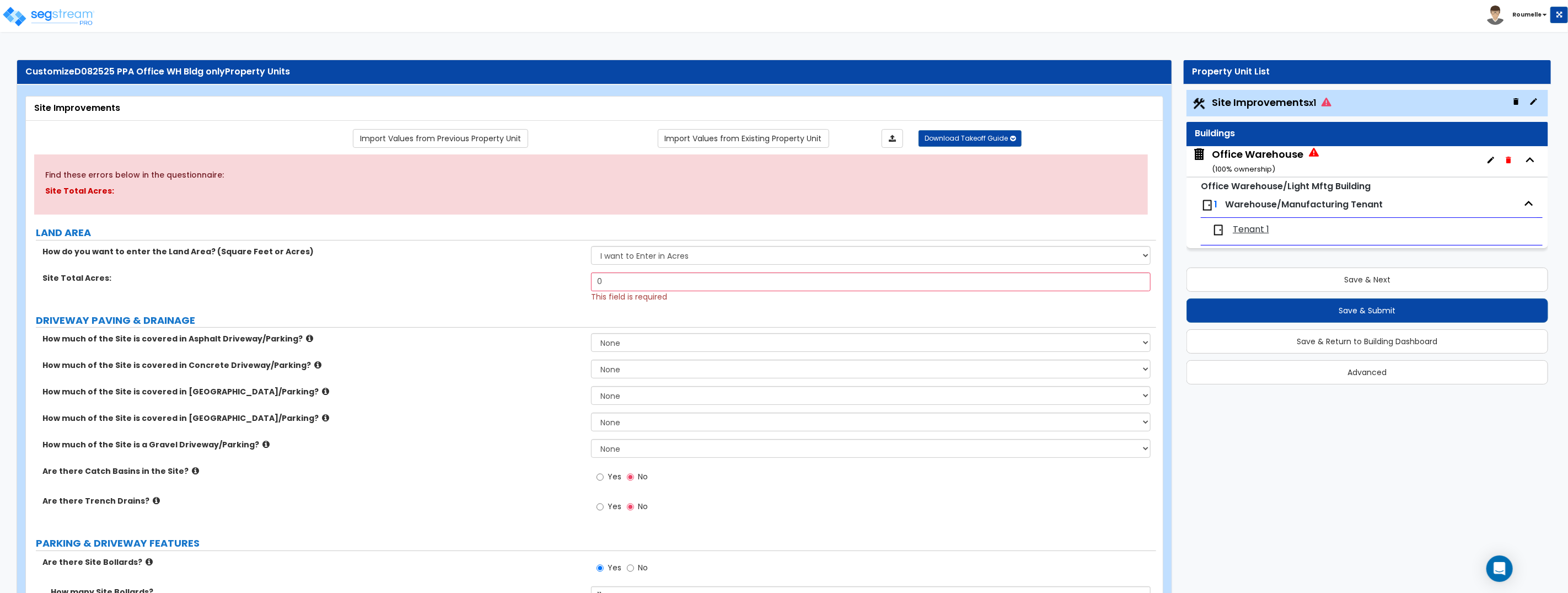
radio input "true"
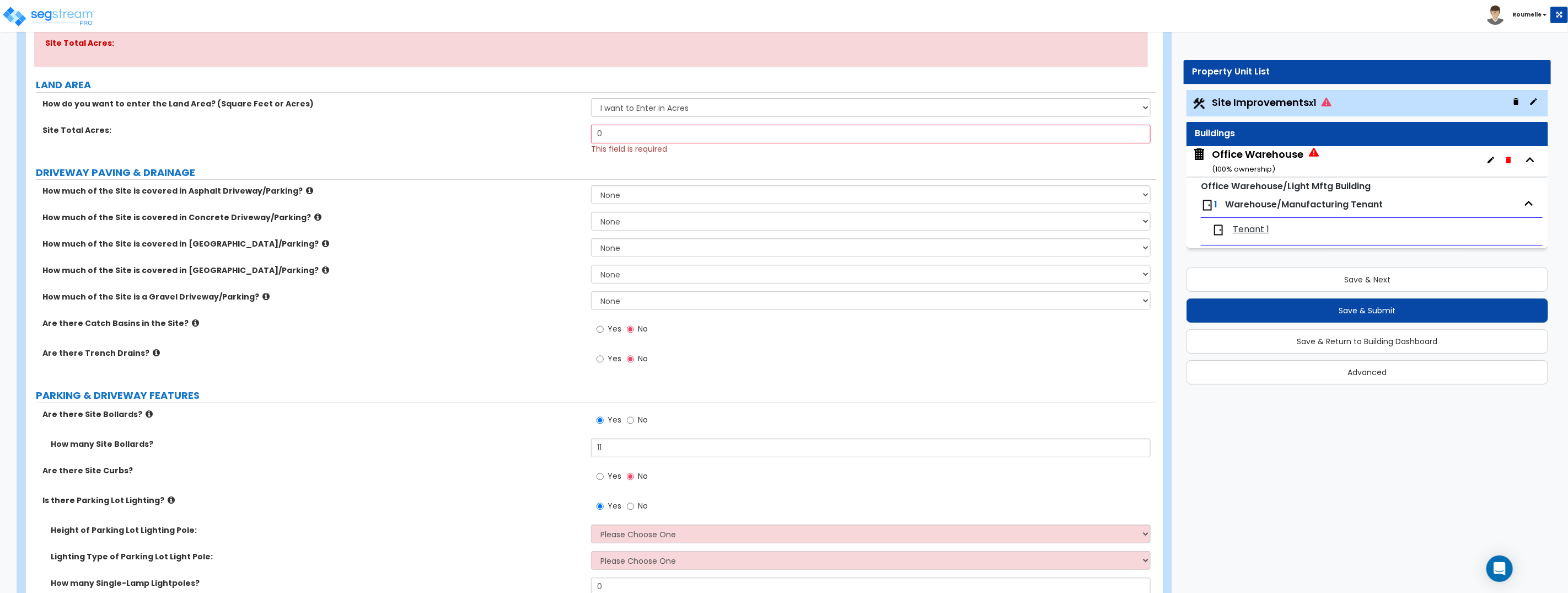
scroll to position [0, 0]
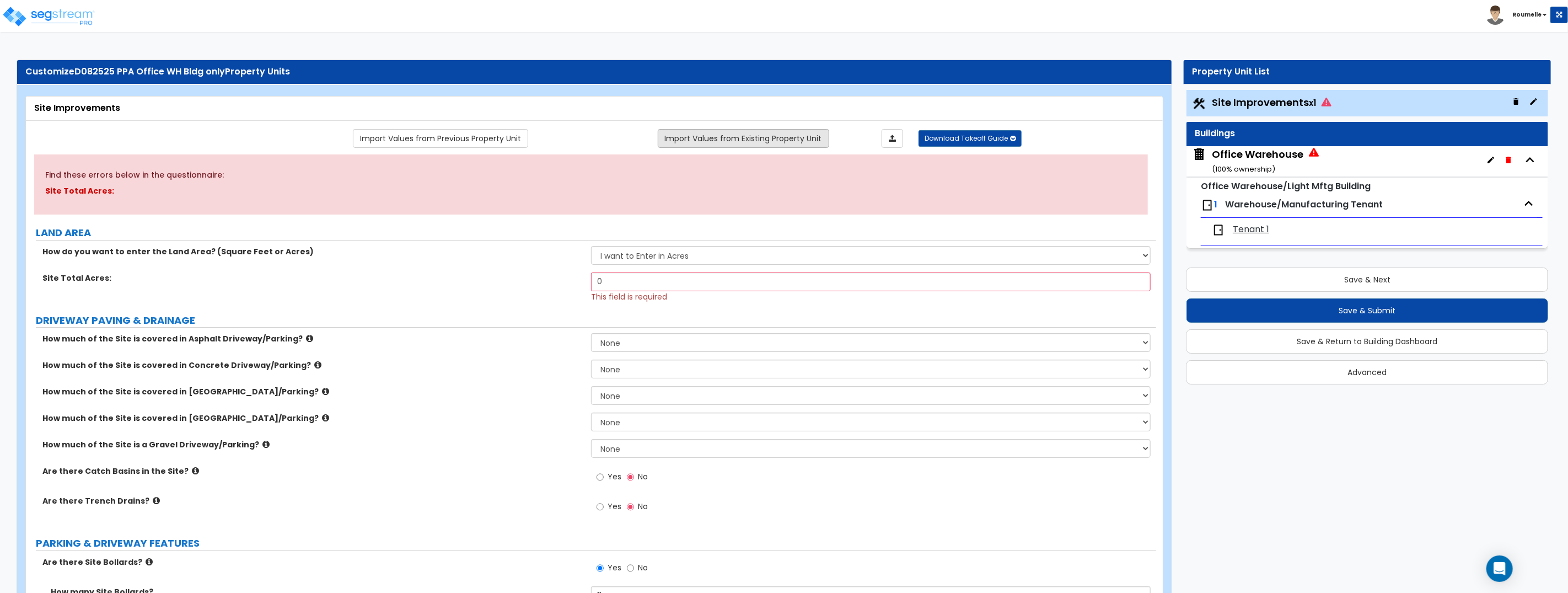
click at [746, 140] on link "Import Values from Existing Property Unit" at bounding box center [744, 138] width 172 height 18
radio input "true"
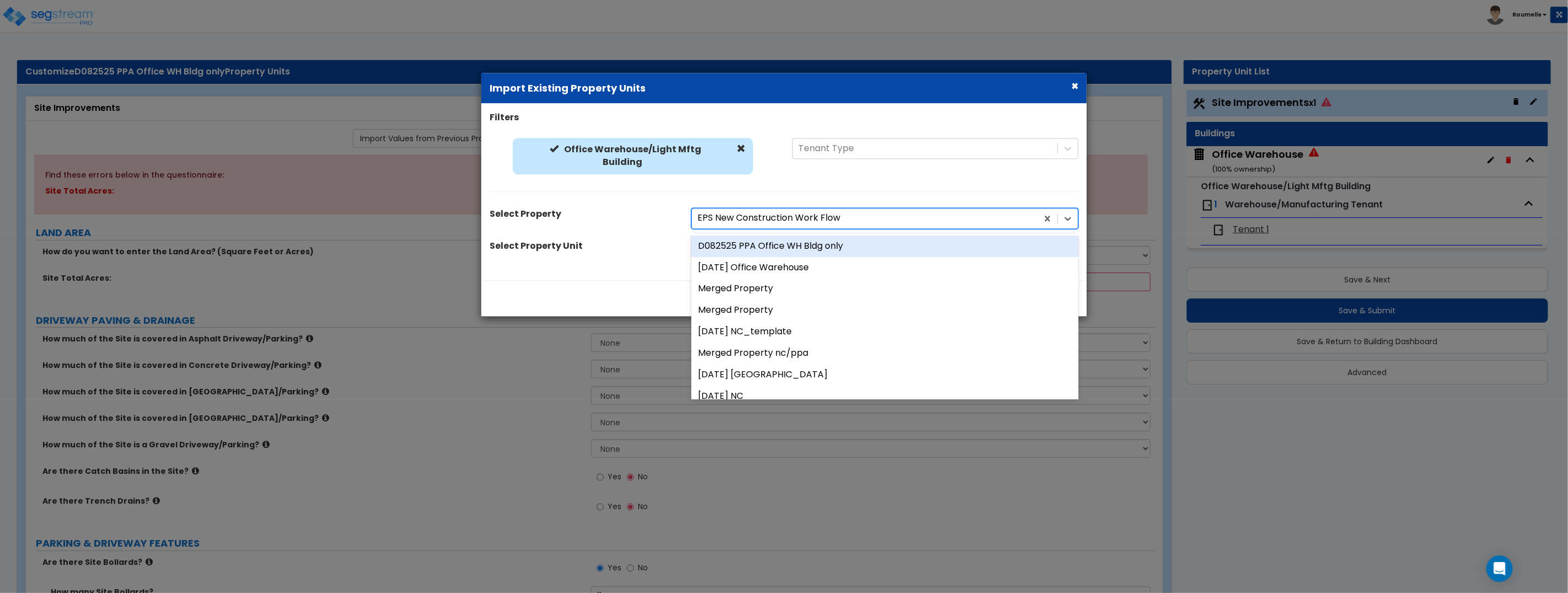
click at [794, 220] on div at bounding box center [864, 218] width 335 height 15
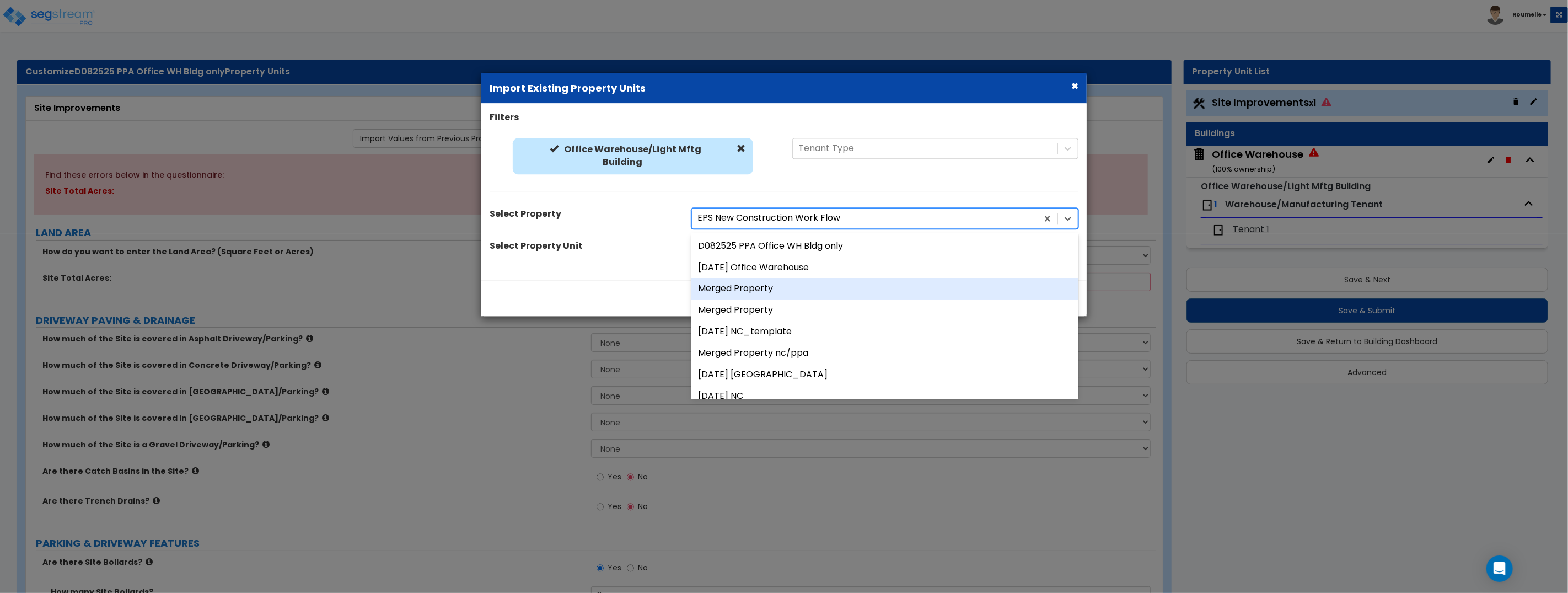
click at [789, 290] on div "Merged Property" at bounding box center [885, 289] width 387 height 22
radio input "true"
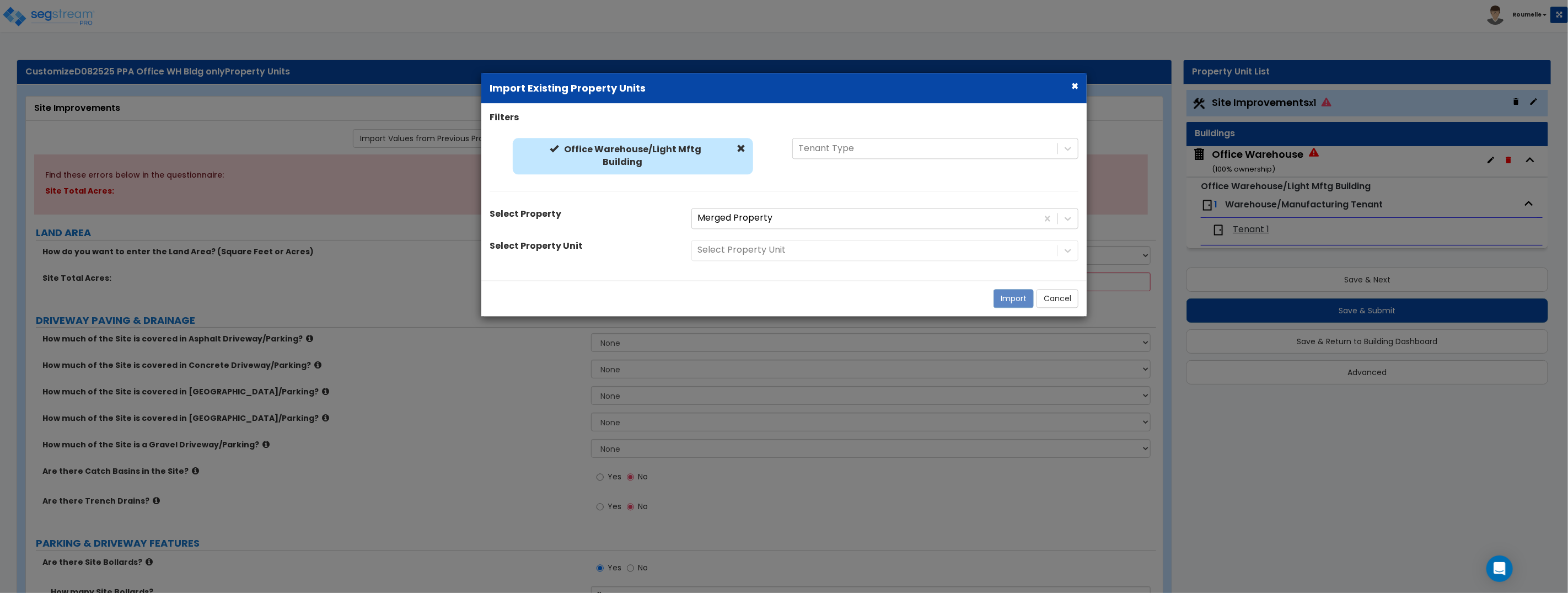
click at [786, 253] on div "Select Property Unit" at bounding box center [884, 250] width 404 height 21
click at [787, 250] on div "Select Property Unit" at bounding box center [884, 250] width 404 height 21
click at [787, 248] on div "Select Property Unit" at bounding box center [884, 250] width 404 height 21
drag, startPoint x: 758, startPoint y: 254, endPoint x: 706, endPoint y: 155, distance: 111.8
click at [758, 254] on div "Select Property Unit" at bounding box center [884, 250] width 404 height 21
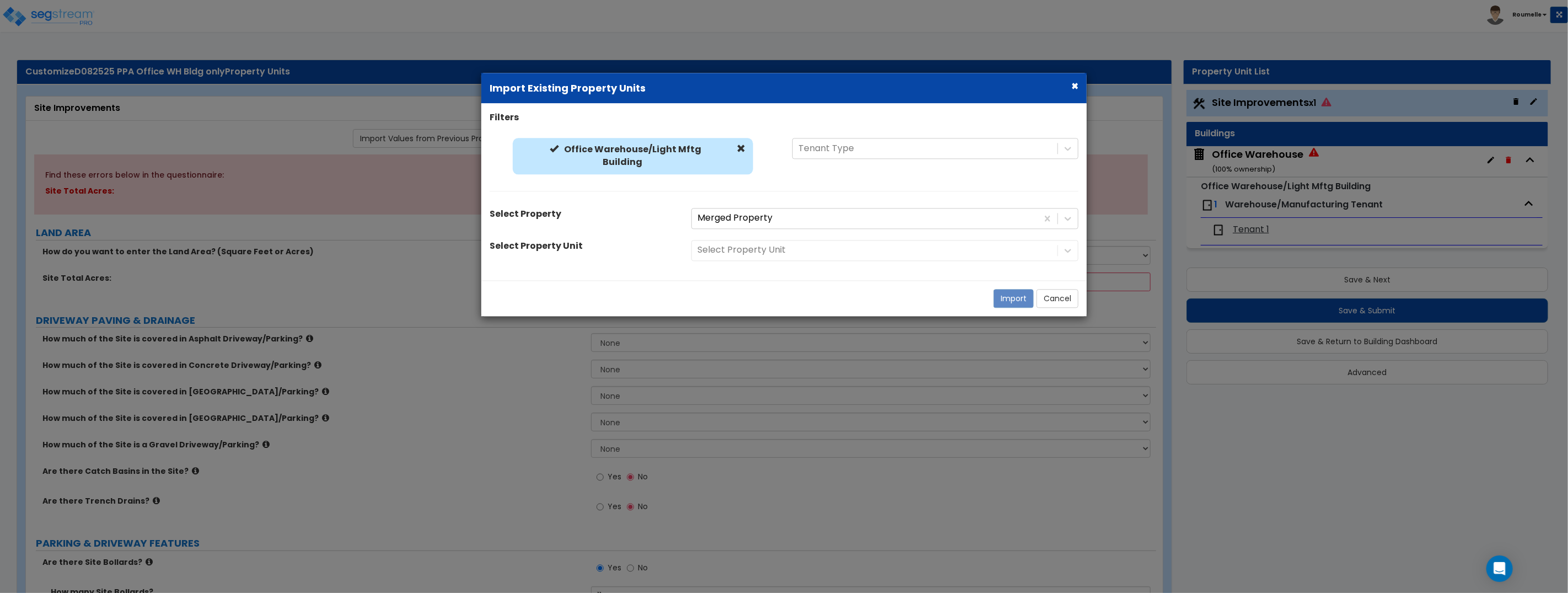
radio input "true"
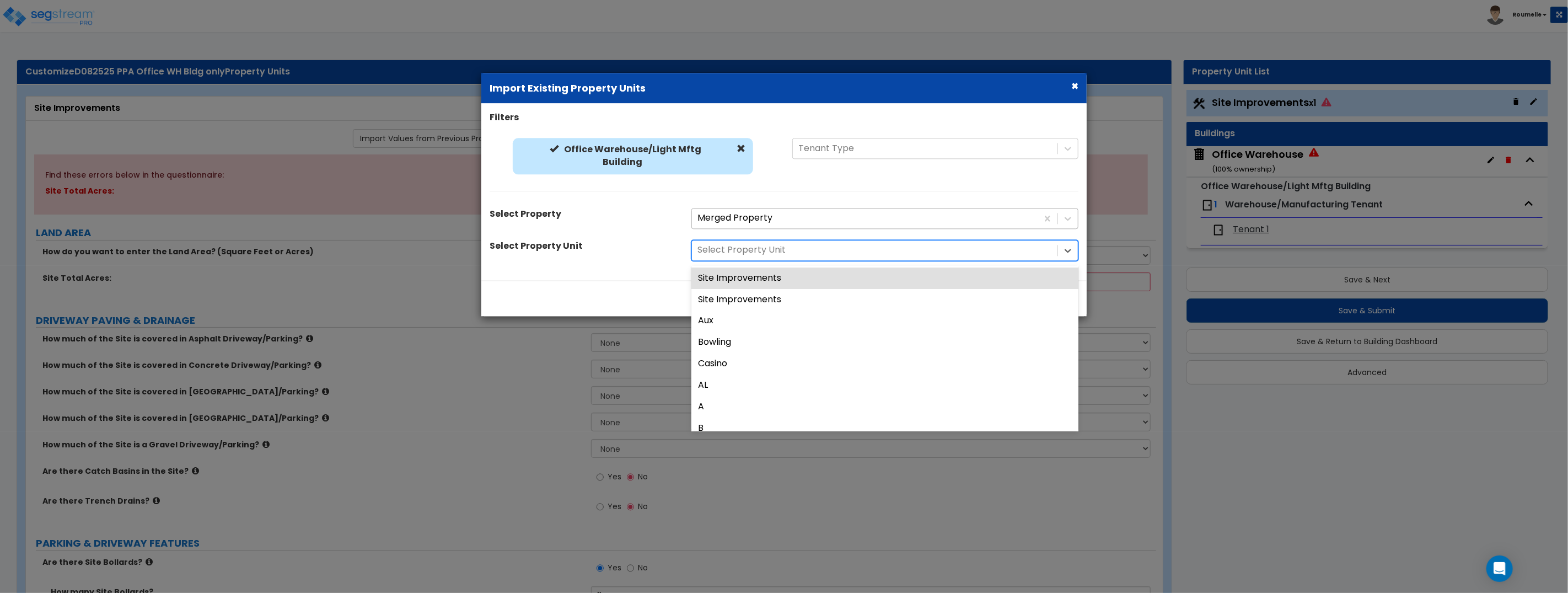
drag, startPoint x: 801, startPoint y: 251, endPoint x: 788, endPoint y: 220, distance: 33.6
click at [801, 250] on div at bounding box center [875, 250] width 355 height 15
click at [792, 280] on div "Site Improvements" at bounding box center [885, 278] width 387 height 22
radio input "true"
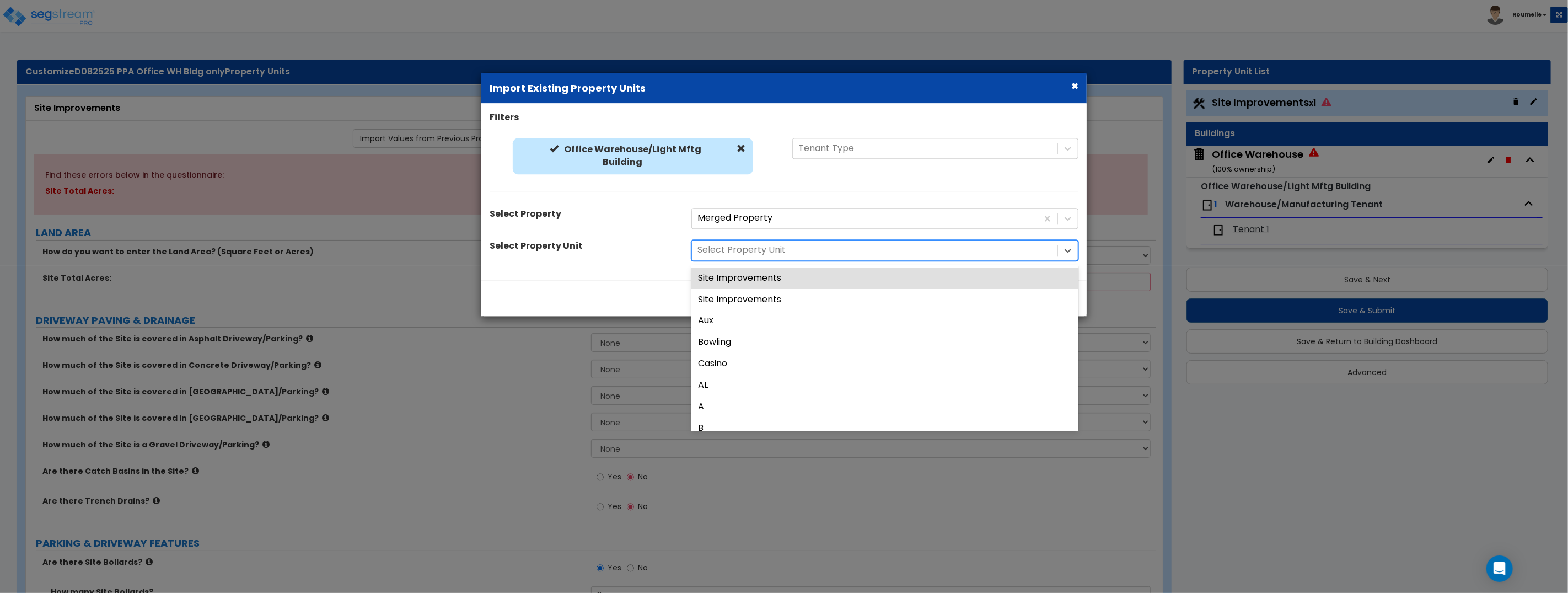
radio input "true"
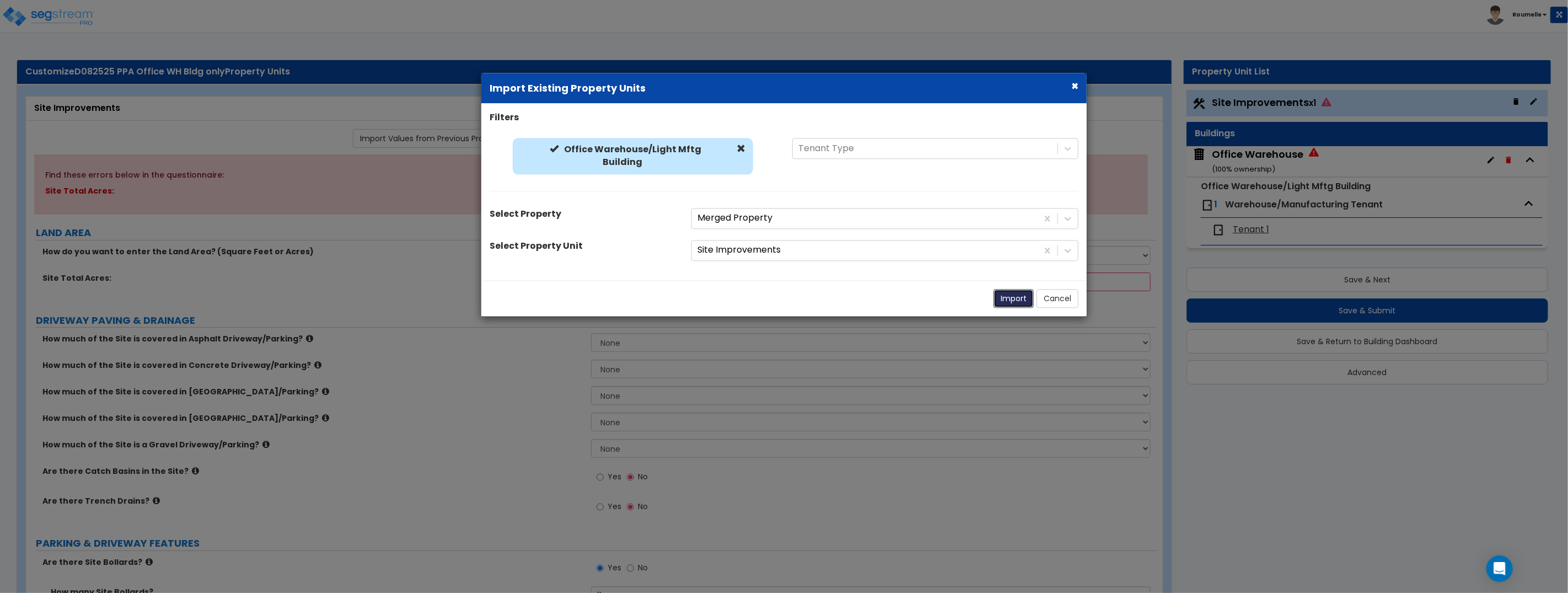
click at [1012, 291] on button "Import" at bounding box center [1014, 298] width 40 height 18
select select "2"
radio input "true"
radio input "false"
radio input "true"
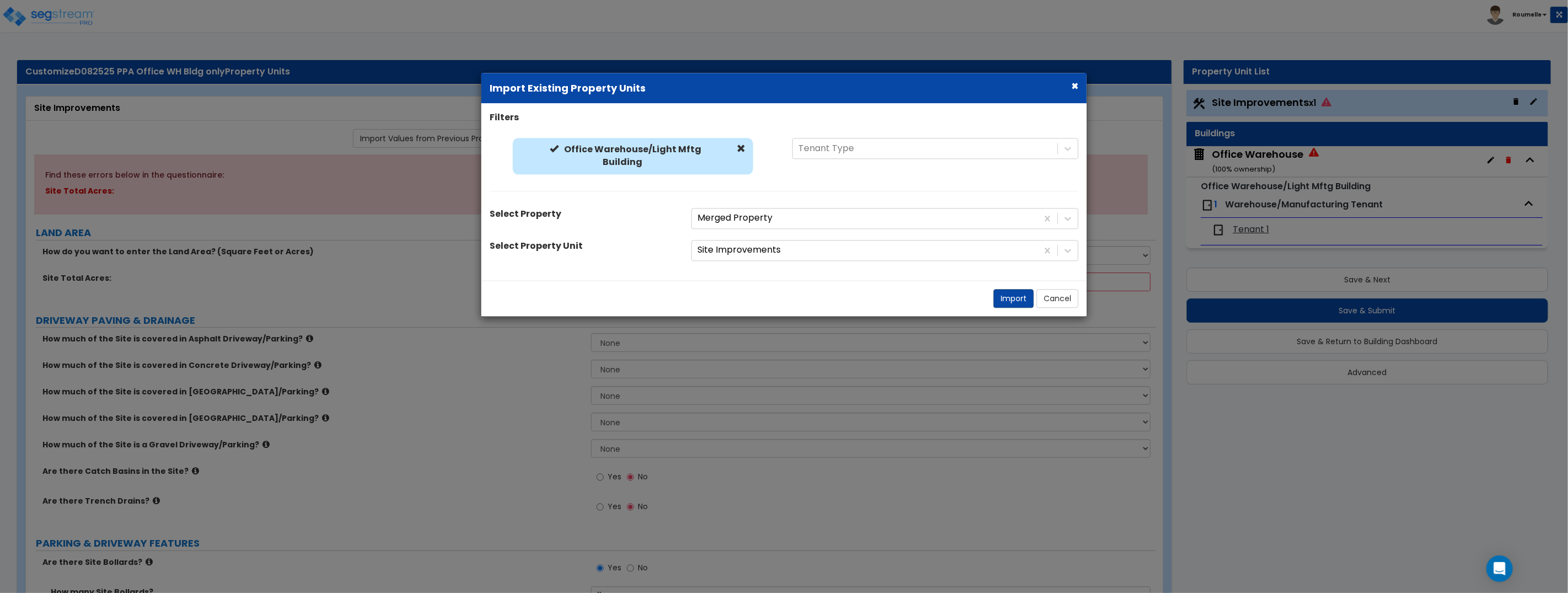
radio input "false"
radio input "true"
radio input "false"
radio input "true"
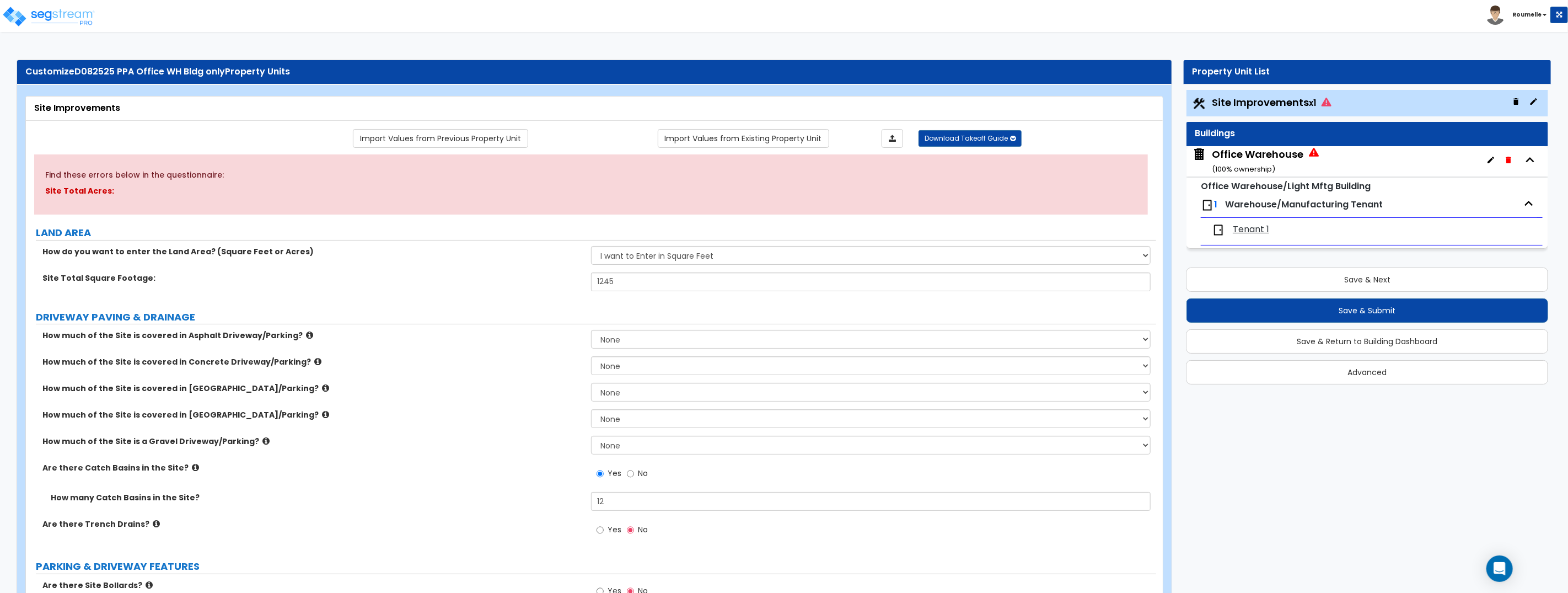
scroll to position [242, 0]
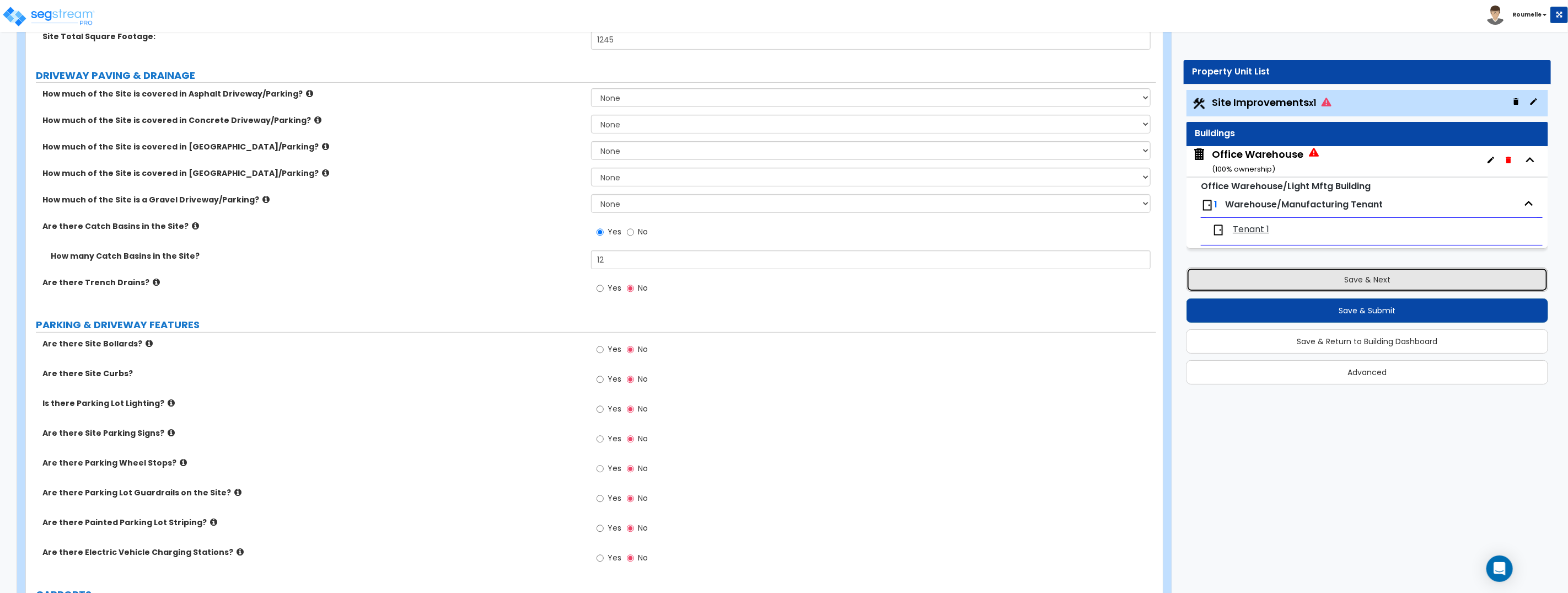
click at [1324, 282] on button "Save & Next" at bounding box center [1367, 279] width 362 height 24
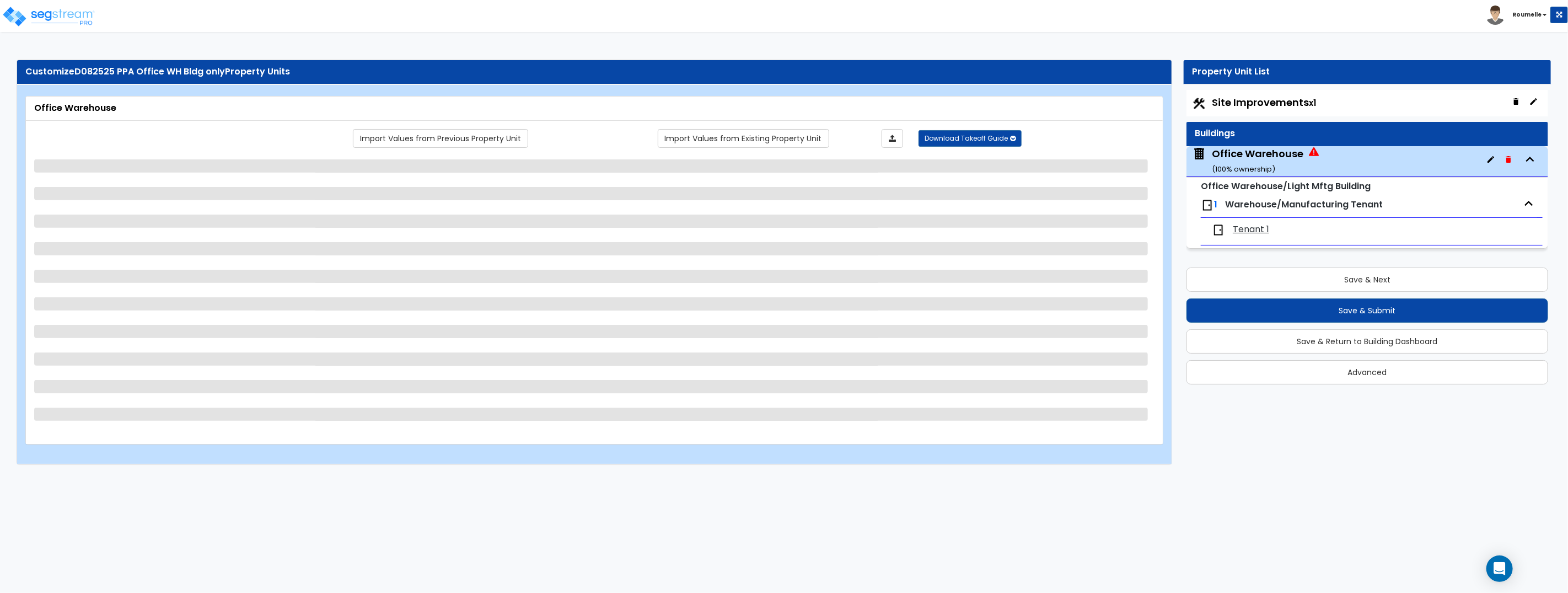
scroll to position [0, 0]
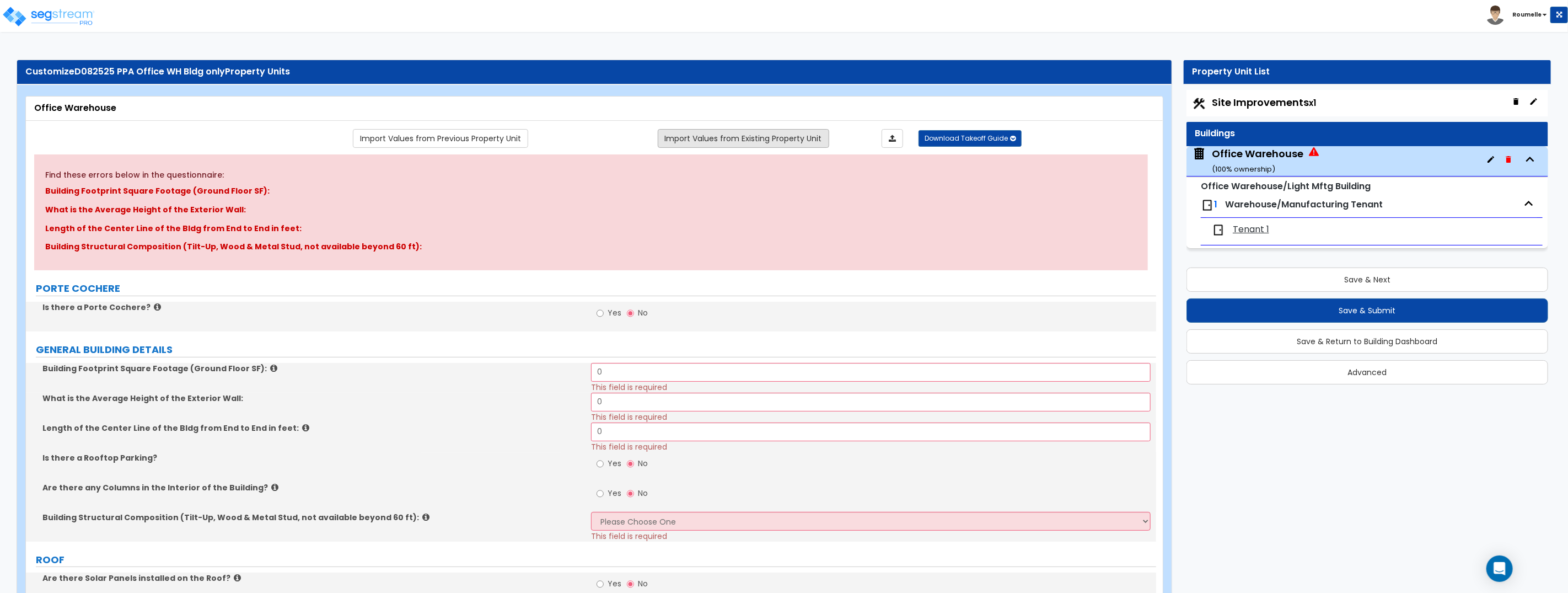
click at [782, 140] on link "Import Values from Existing Property Unit" at bounding box center [744, 138] width 172 height 18
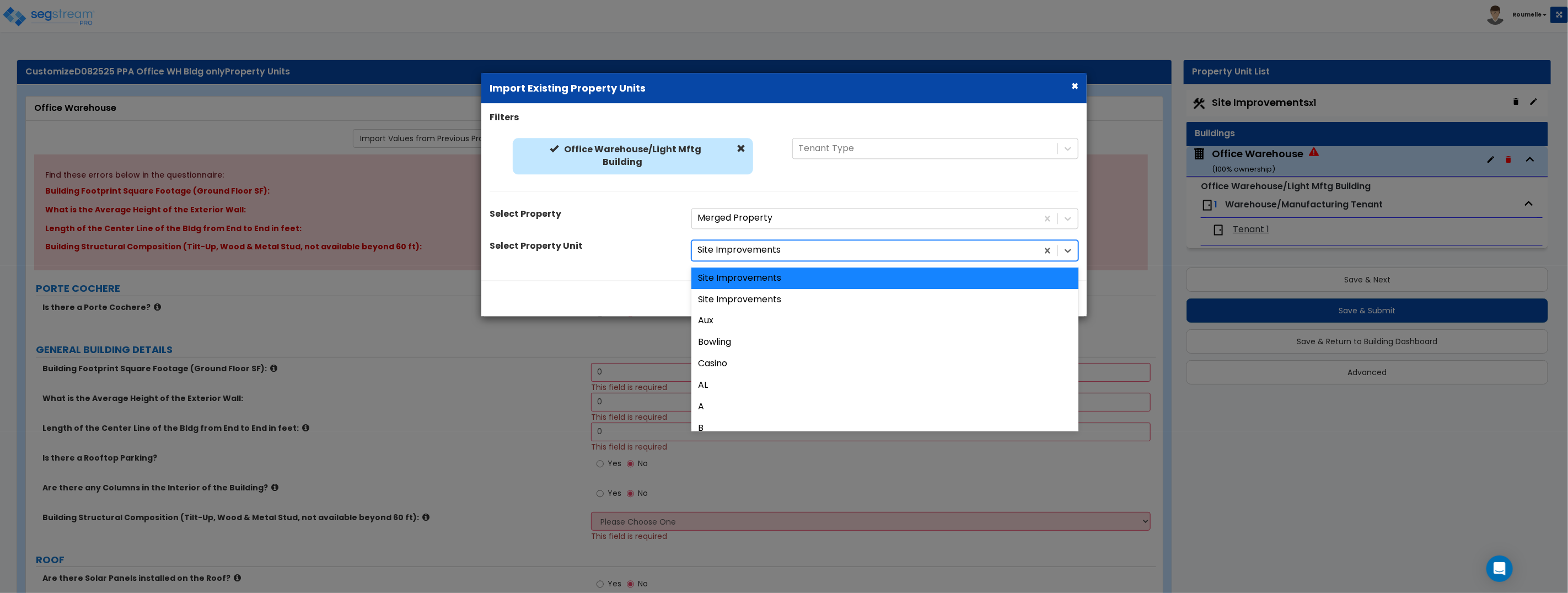
click at [777, 249] on div at bounding box center [864, 250] width 335 height 15
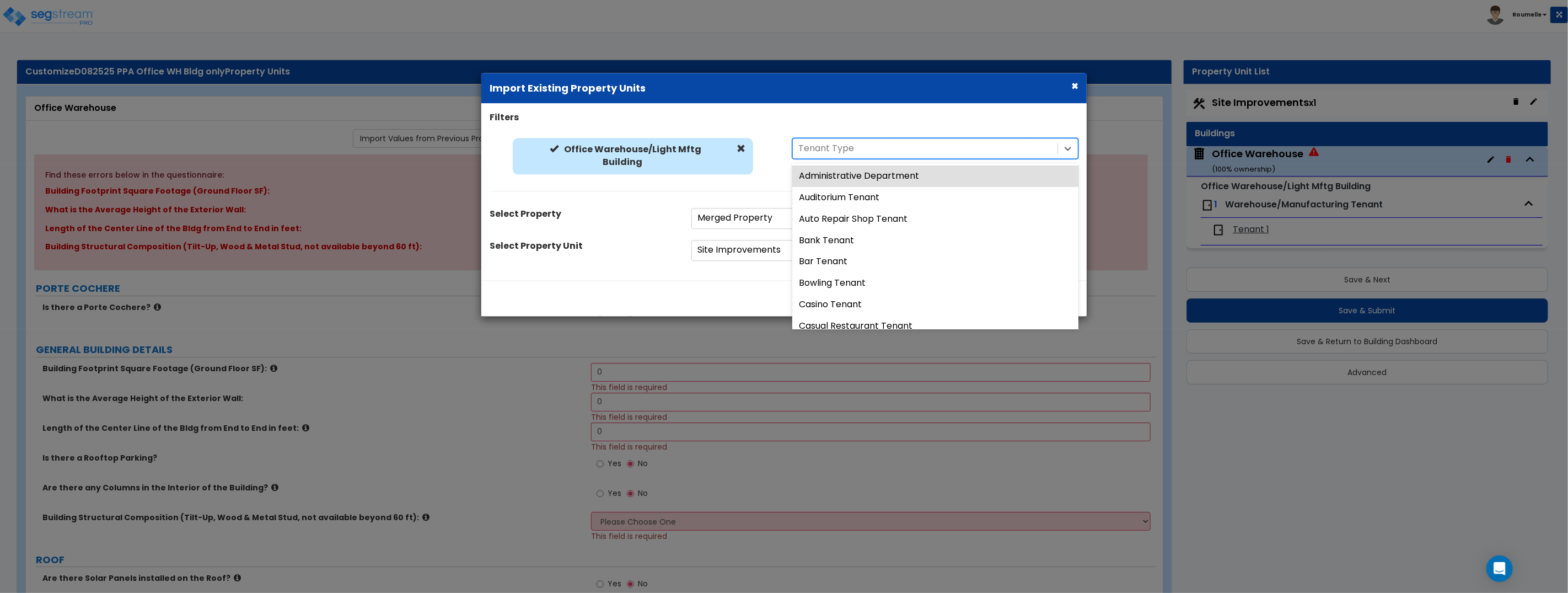
click at [843, 147] on div at bounding box center [925, 148] width 254 height 15
click at [846, 147] on div at bounding box center [925, 148] width 254 height 15
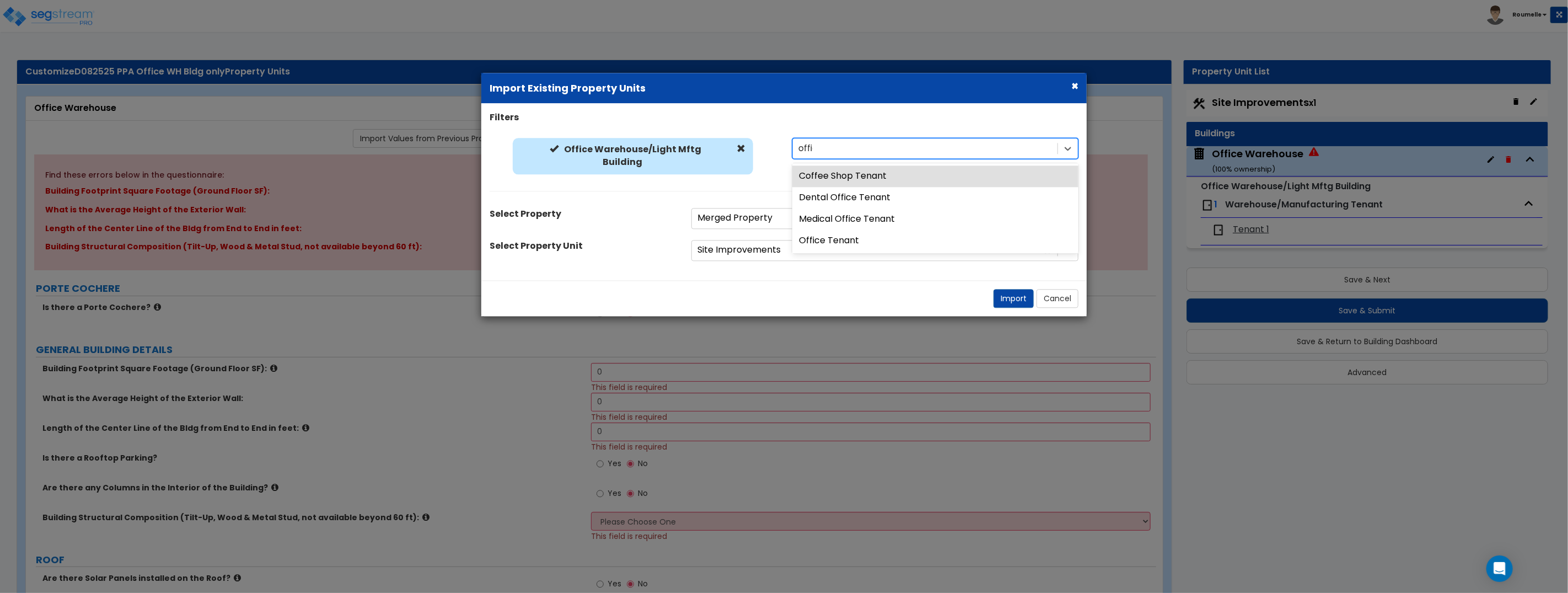
type input "office"
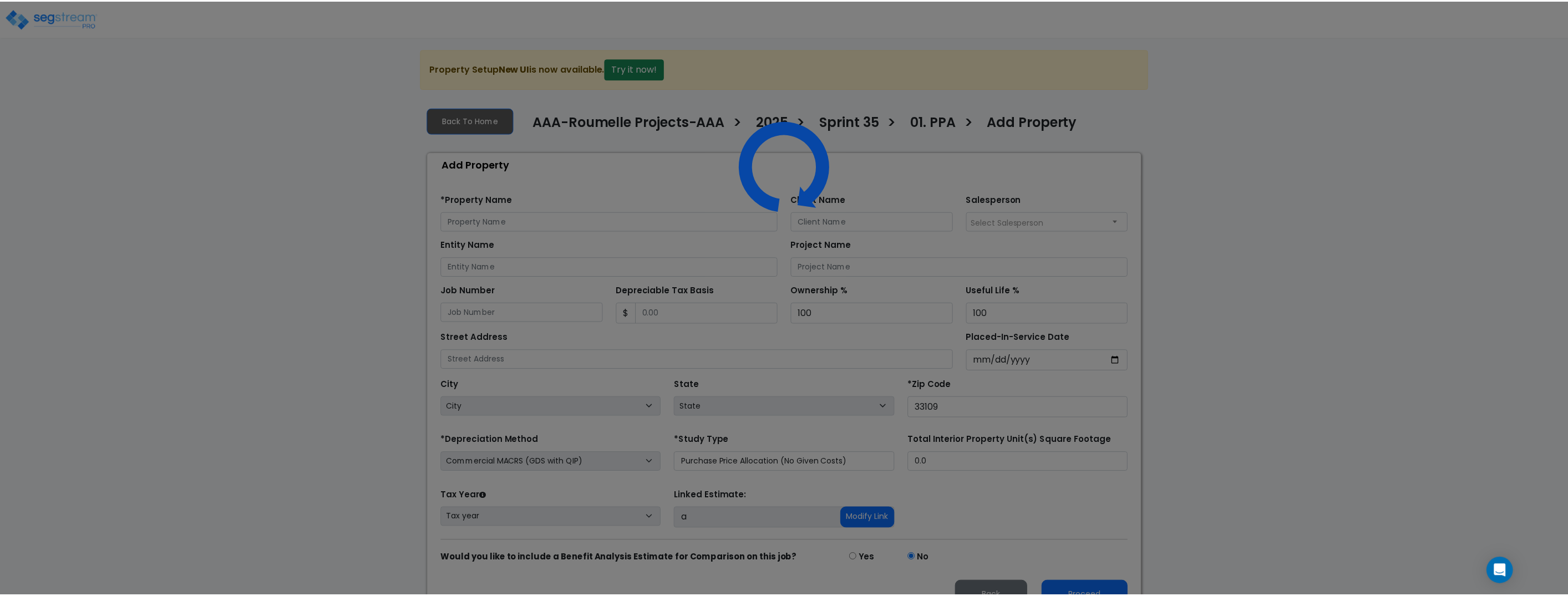
scroll to position [24, 0]
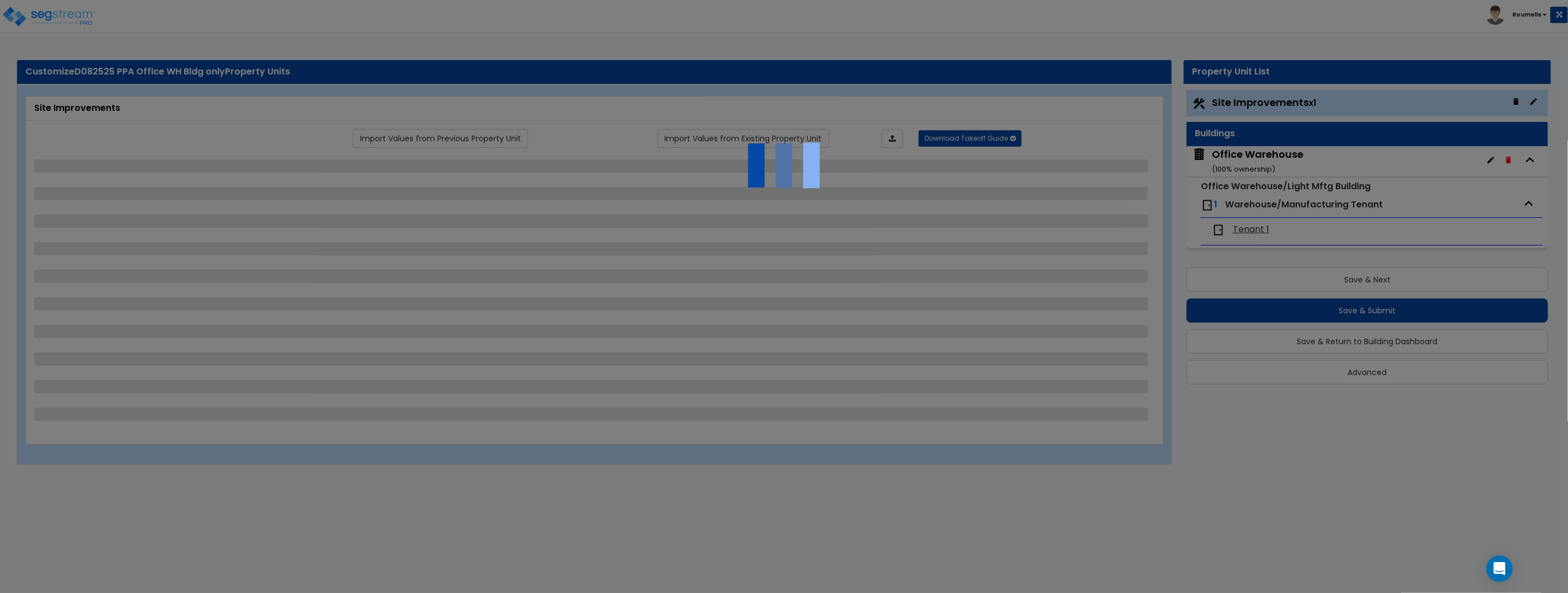
select select "2"
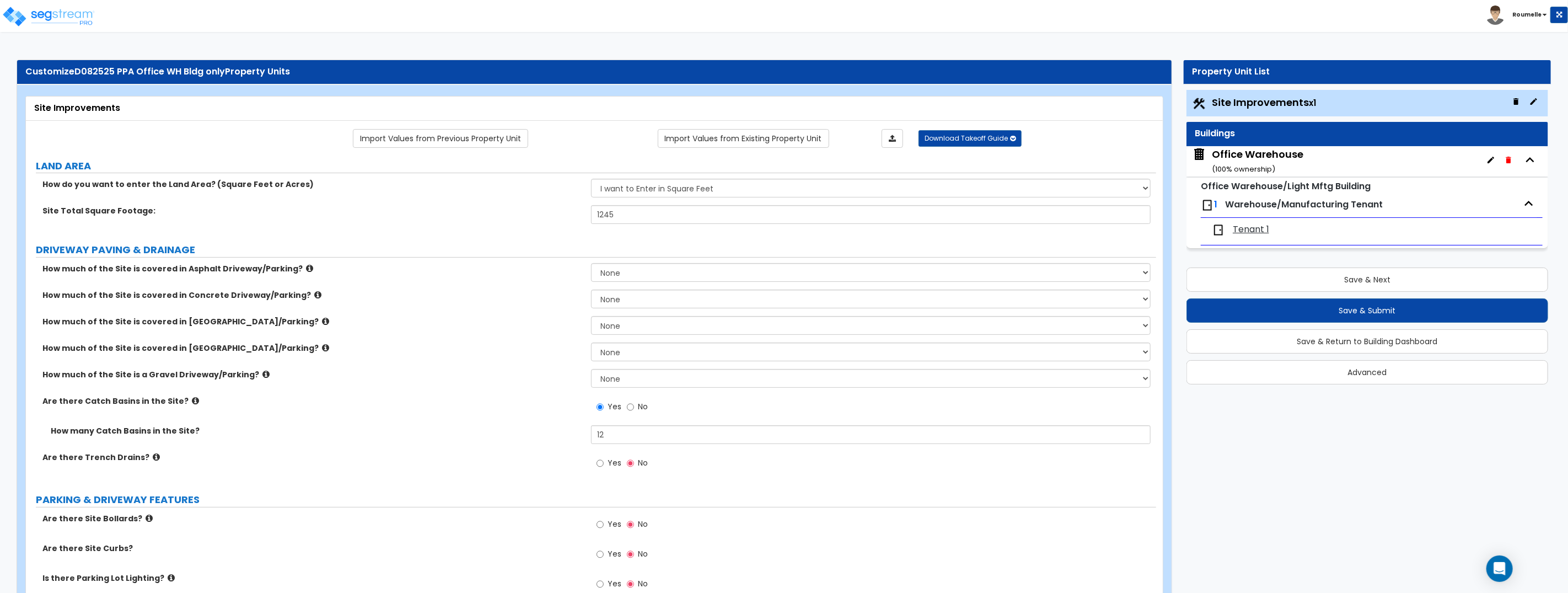
click at [1254, 163] on div "Office Warehouse ( 100 % ownership)" at bounding box center [1257, 160] width 91 height 28
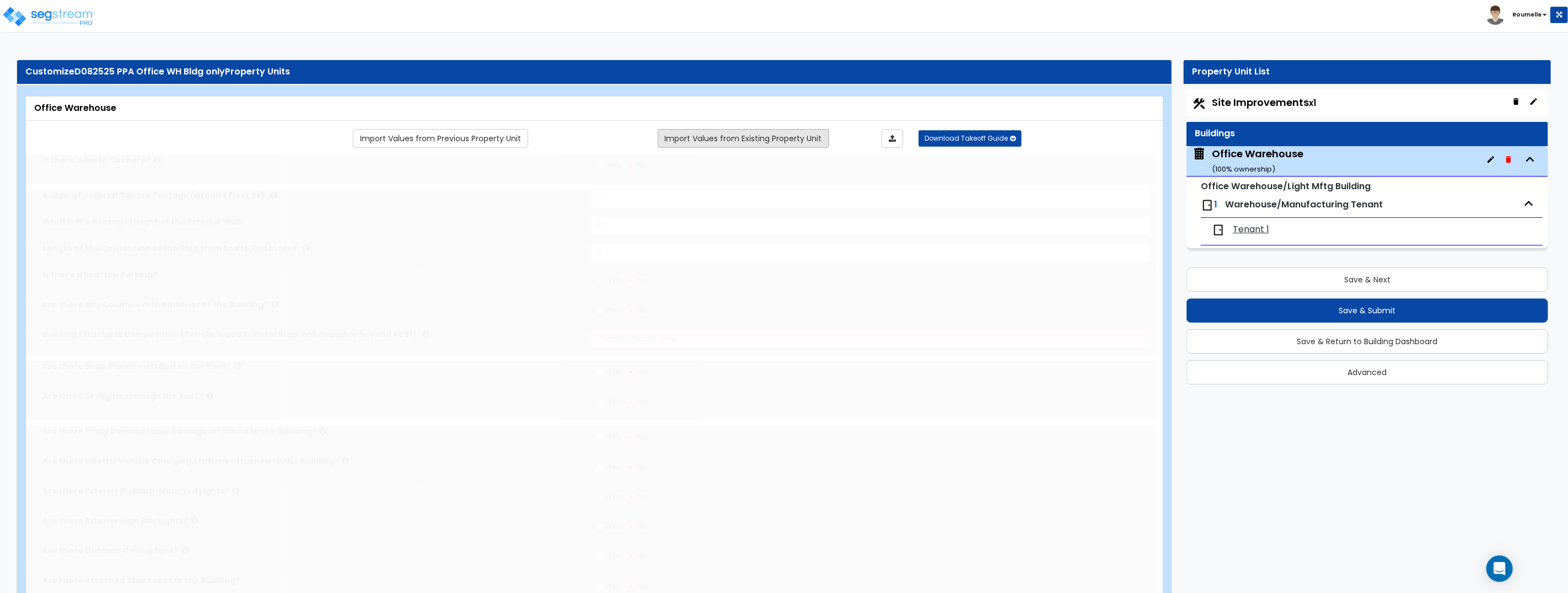
click at [743, 136] on link "Import Values from Existing Property Unit" at bounding box center [744, 138] width 172 height 18
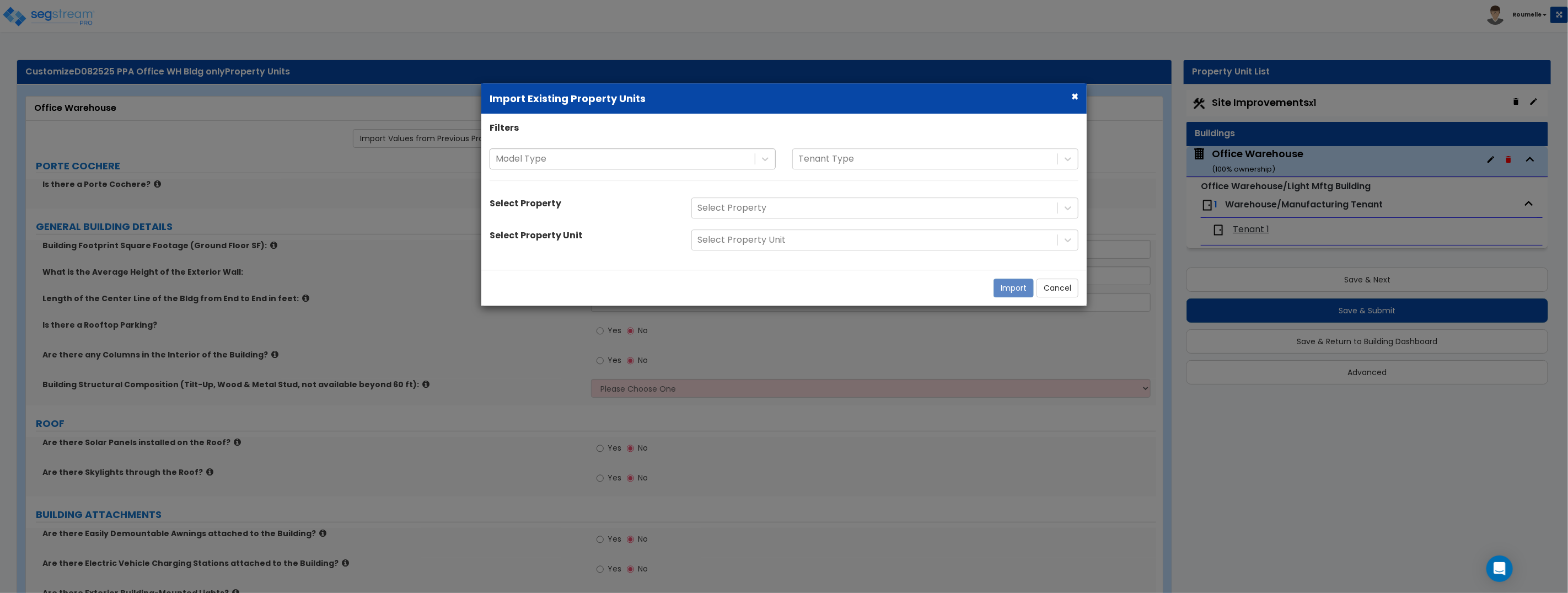
click at [665, 162] on div at bounding box center [623, 159] width 254 height 15
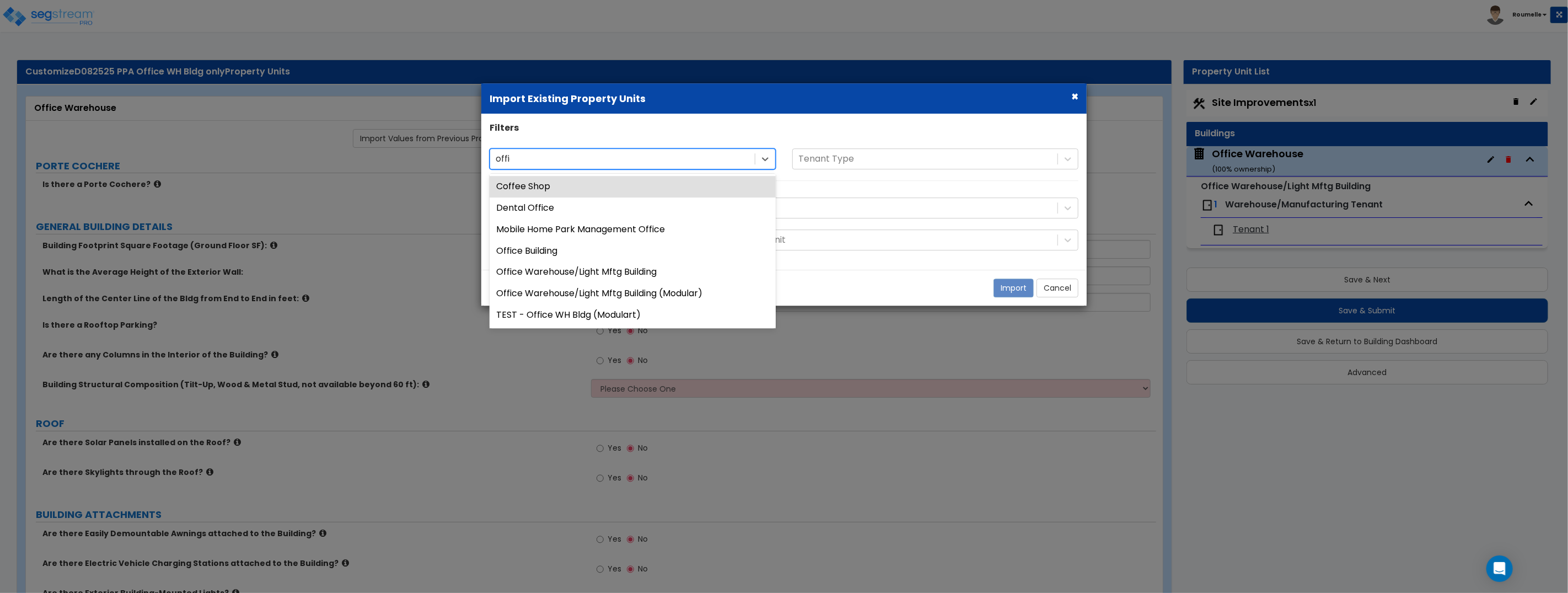
type input "office"
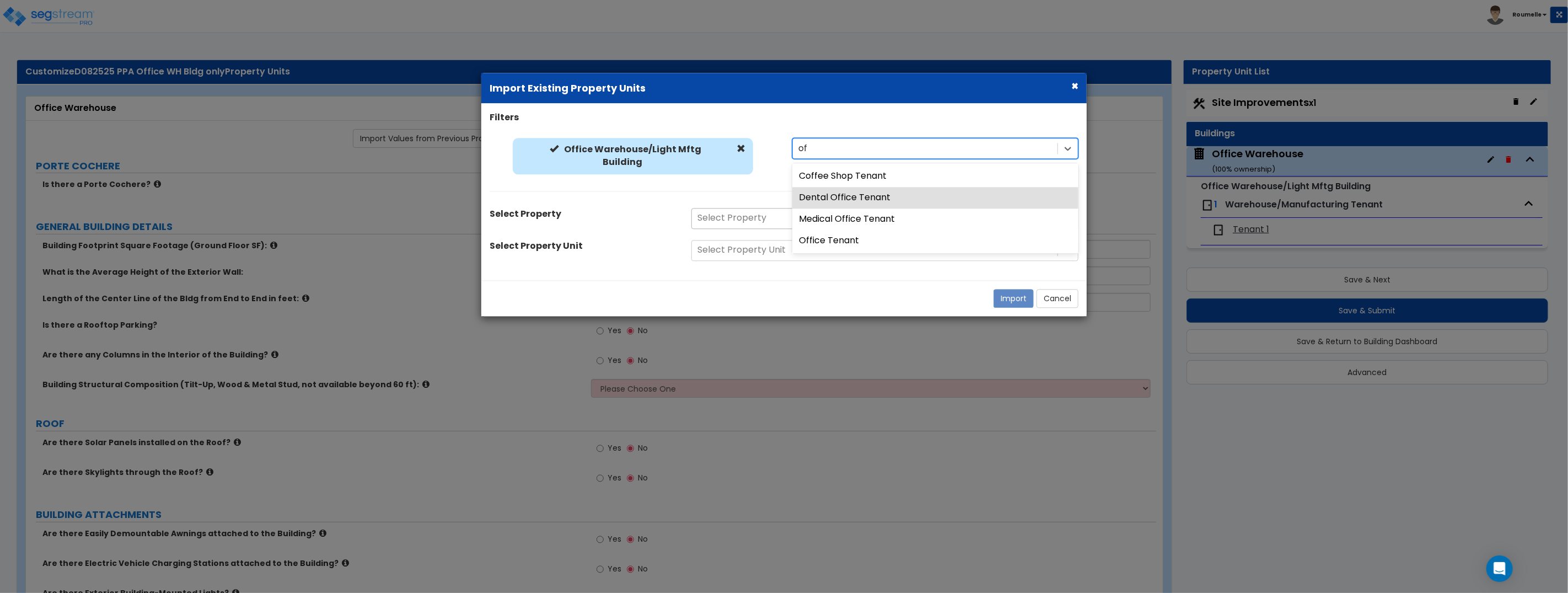
type input "o"
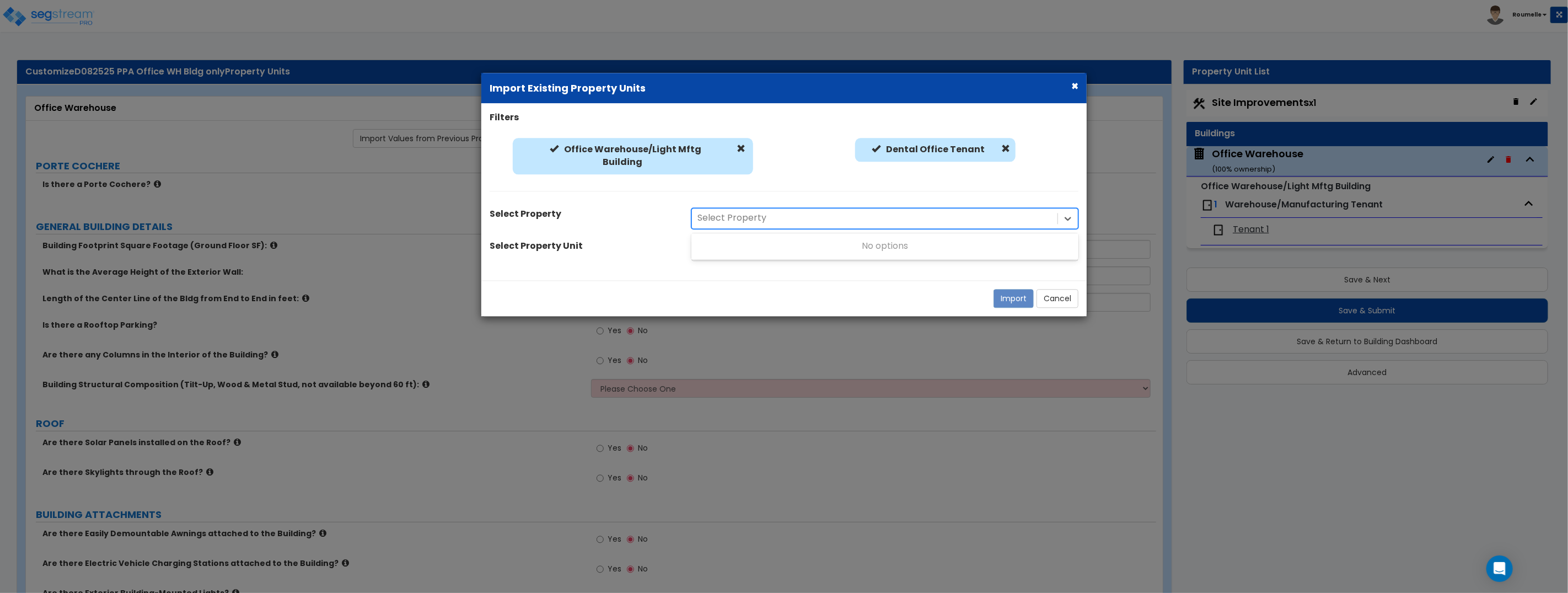
click at [764, 221] on div at bounding box center [875, 218] width 355 height 15
click at [758, 217] on div at bounding box center [875, 218] width 355 height 15
click at [789, 225] on div at bounding box center [875, 218] width 355 height 15
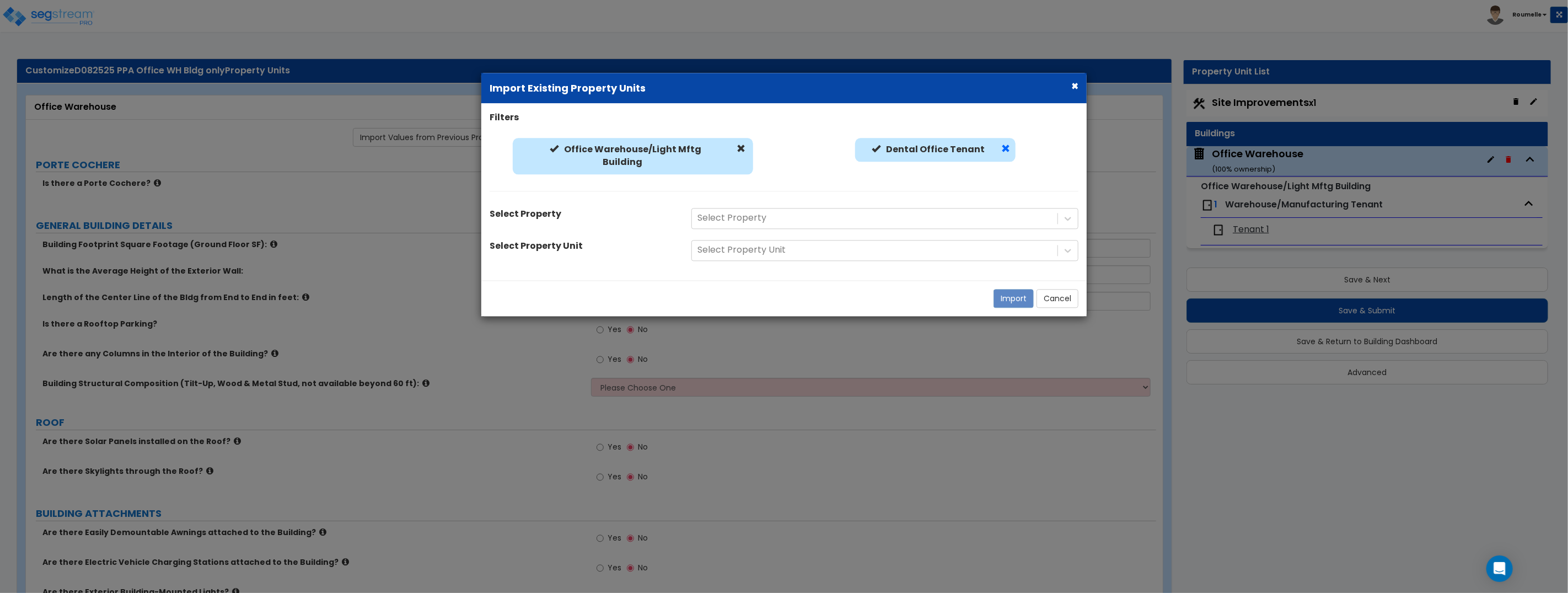
click at [1003, 149] on span at bounding box center [1005, 148] width 9 height 9
click at [867, 225] on div "Select Property" at bounding box center [884, 218] width 404 height 21
click at [855, 217] on div at bounding box center [875, 218] width 355 height 15
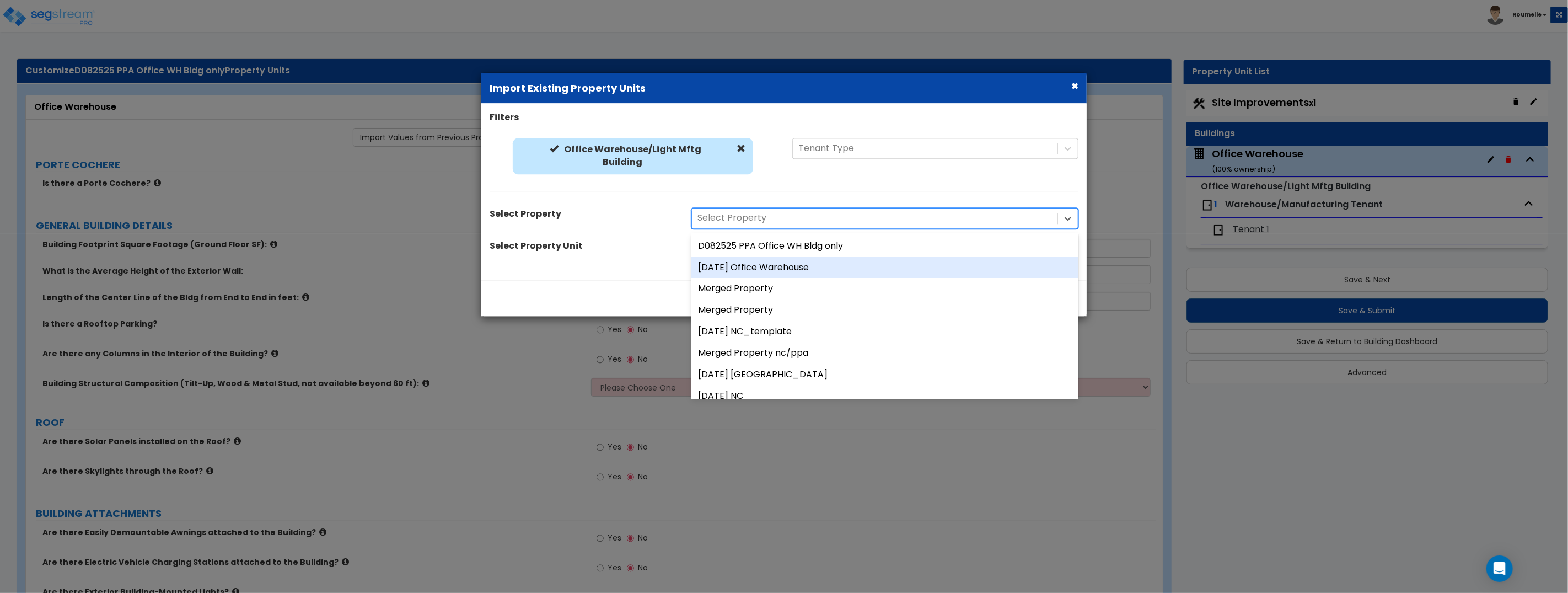
click at [800, 270] on div "24July25 Office Warehouse" at bounding box center [885, 267] width 387 height 22
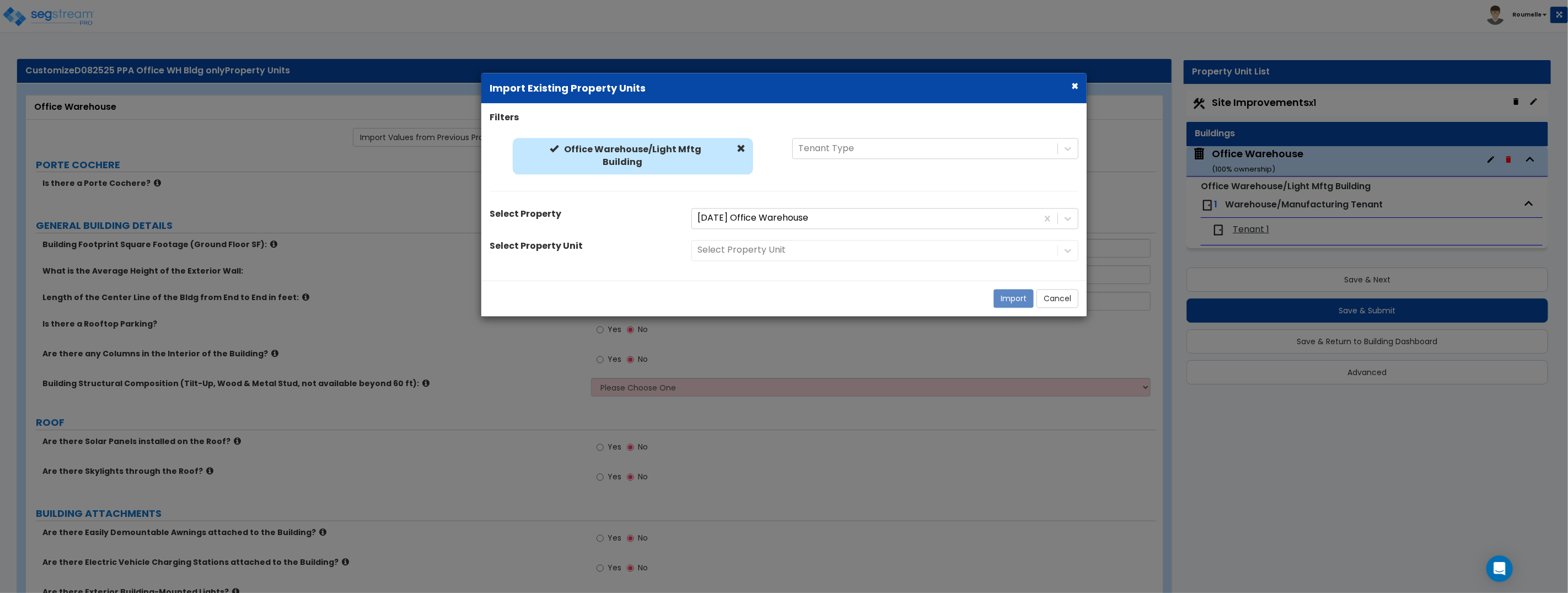
click at [802, 247] on div "Select Property Unit" at bounding box center [884, 250] width 404 height 21
click at [802, 247] on div at bounding box center [875, 250] width 355 height 15
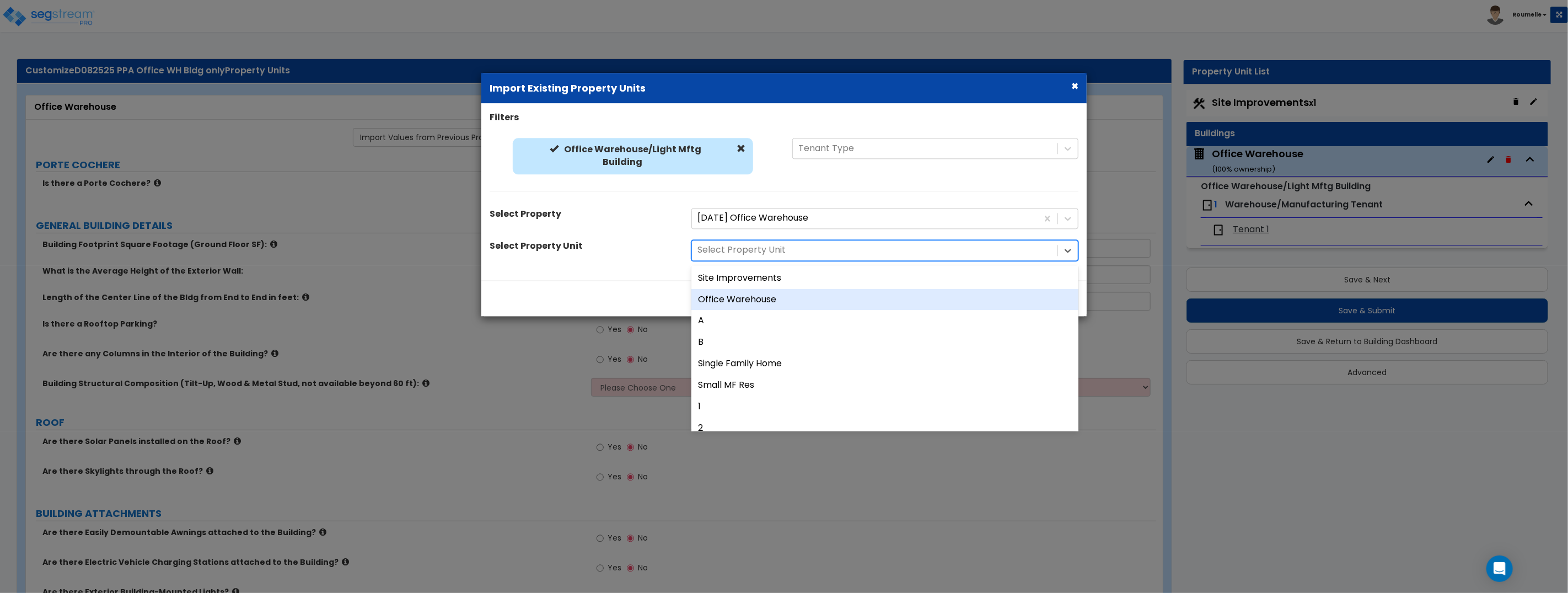
click at [794, 293] on div "Office Warehouse" at bounding box center [885, 299] width 387 height 22
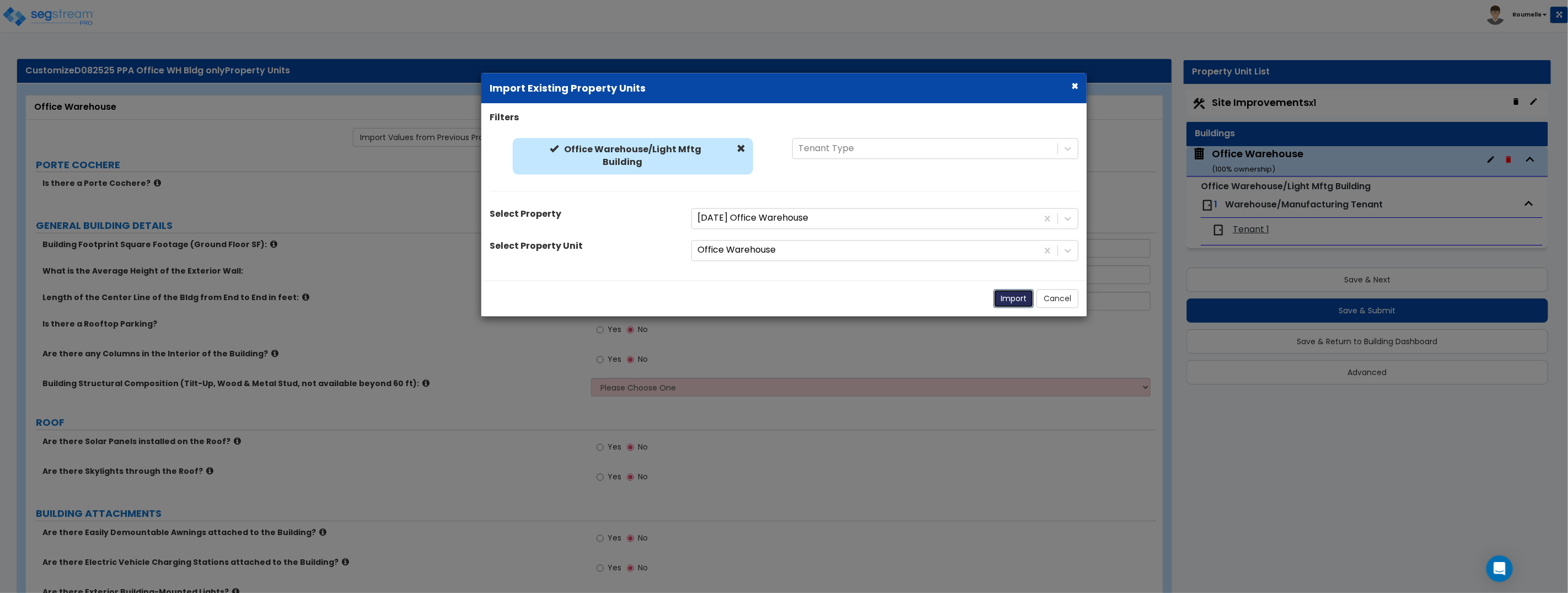
click at [1001, 296] on button "Import" at bounding box center [1014, 298] width 40 height 18
type input "500"
type input "25"
type input "50"
radio input "false"
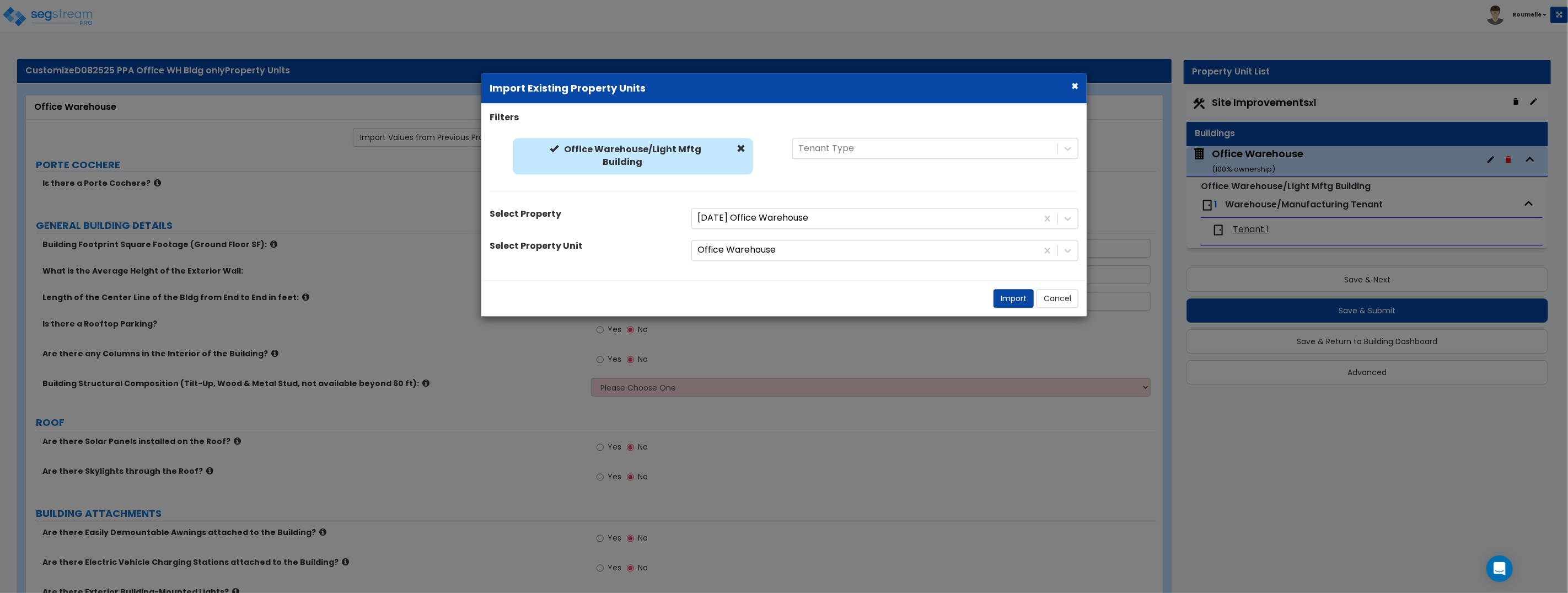
select select "2"
radio input "false"
select select "1"
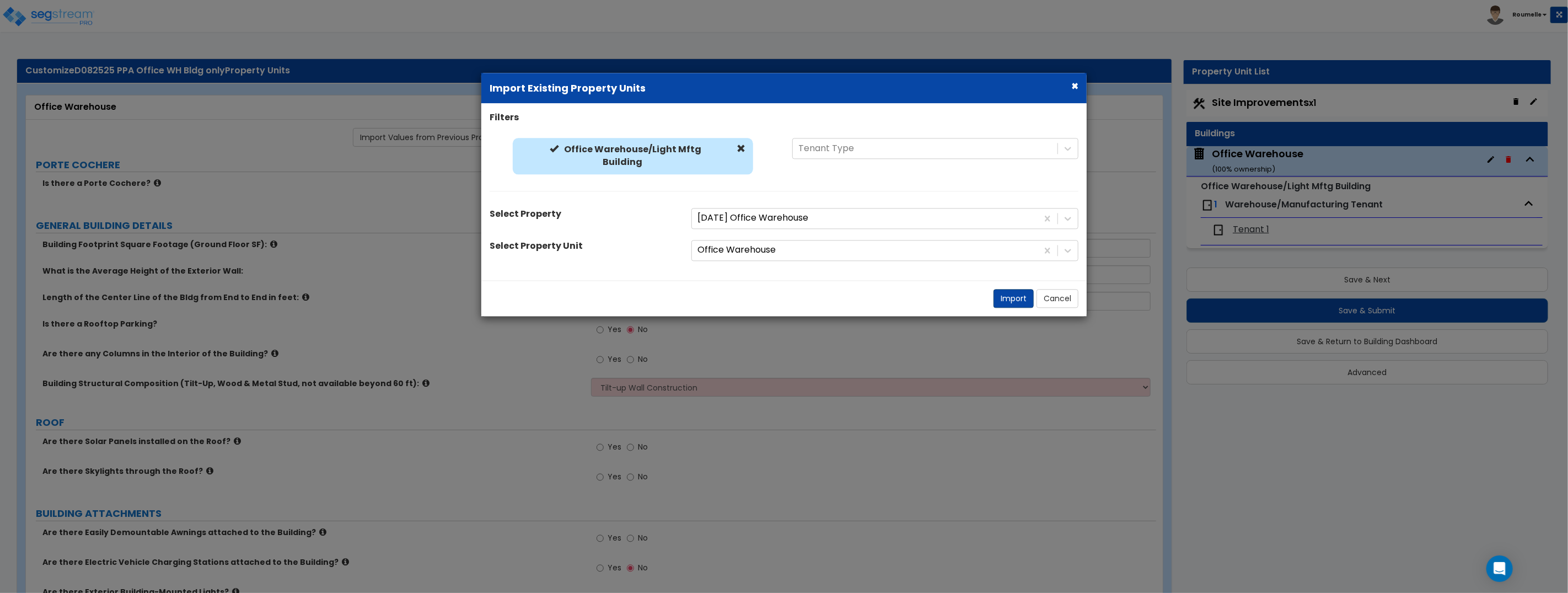
select select "1"
select select "2"
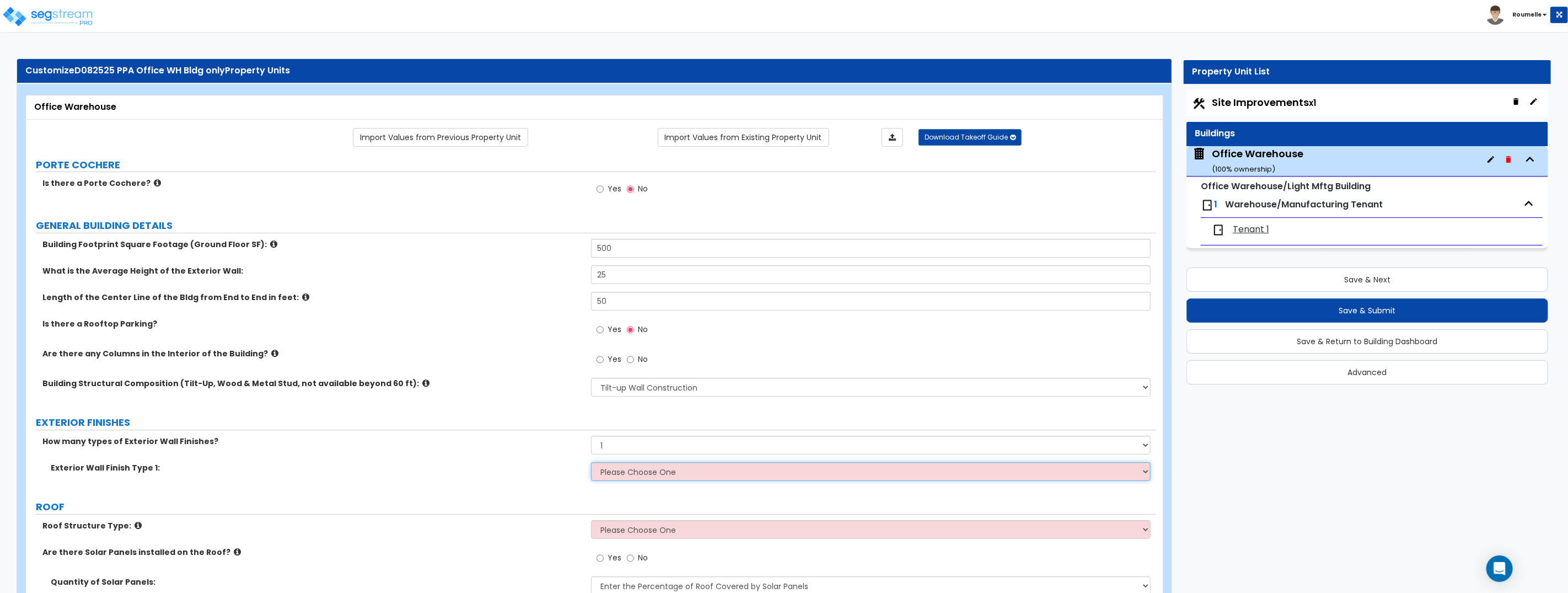
click at [689, 471] on select "Please Choose One No Finish/Shared Wall No Wall Brick Veneer Stone Veneer Wood …" at bounding box center [871, 471] width 559 height 18
select select "1"
click at [591, 462] on select "Please Choose One No Finish/Shared Wall No Wall Brick Veneer Stone Veneer Wood …" at bounding box center [871, 471] width 559 height 18
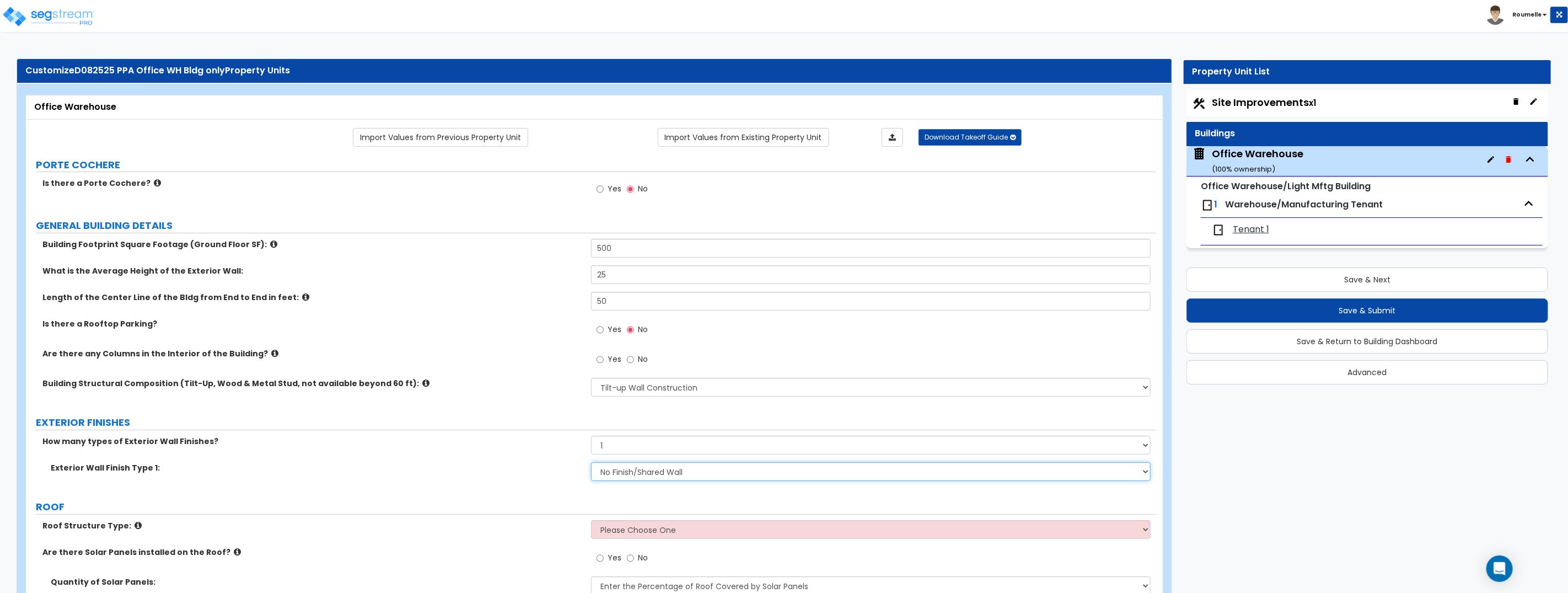
radio input "true"
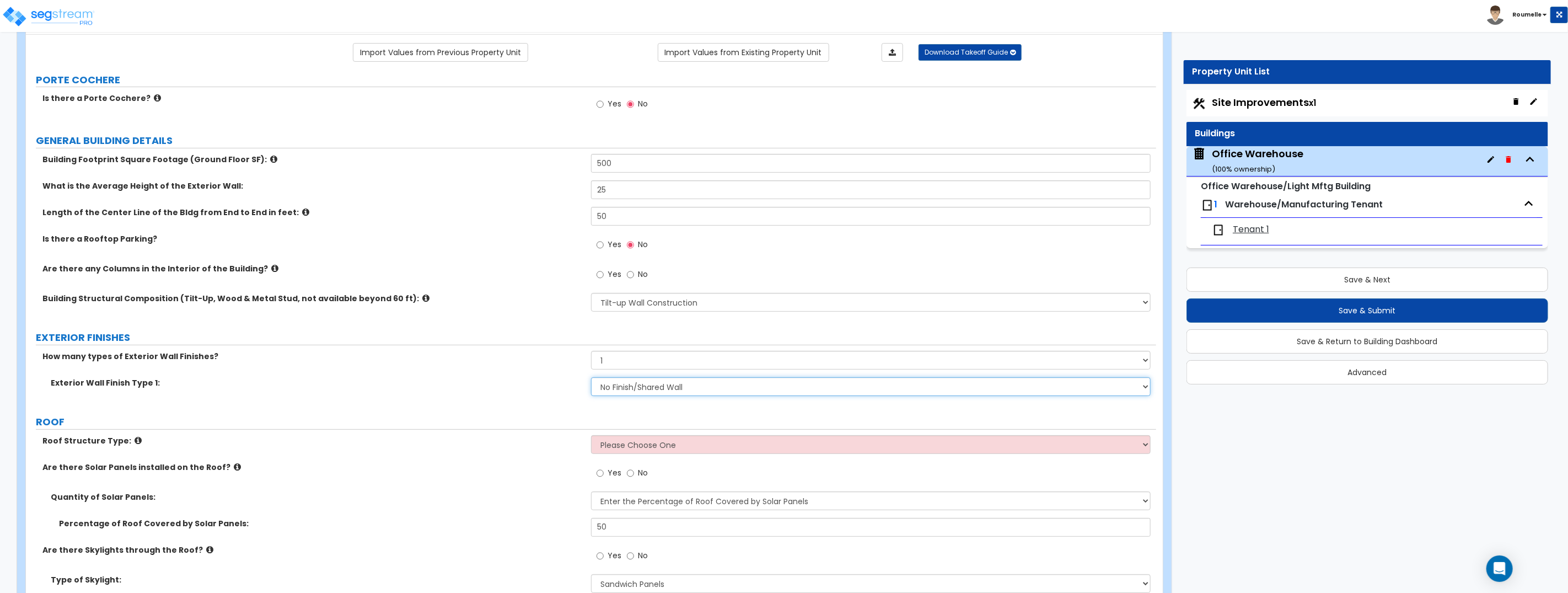
scroll to position [83, 0]
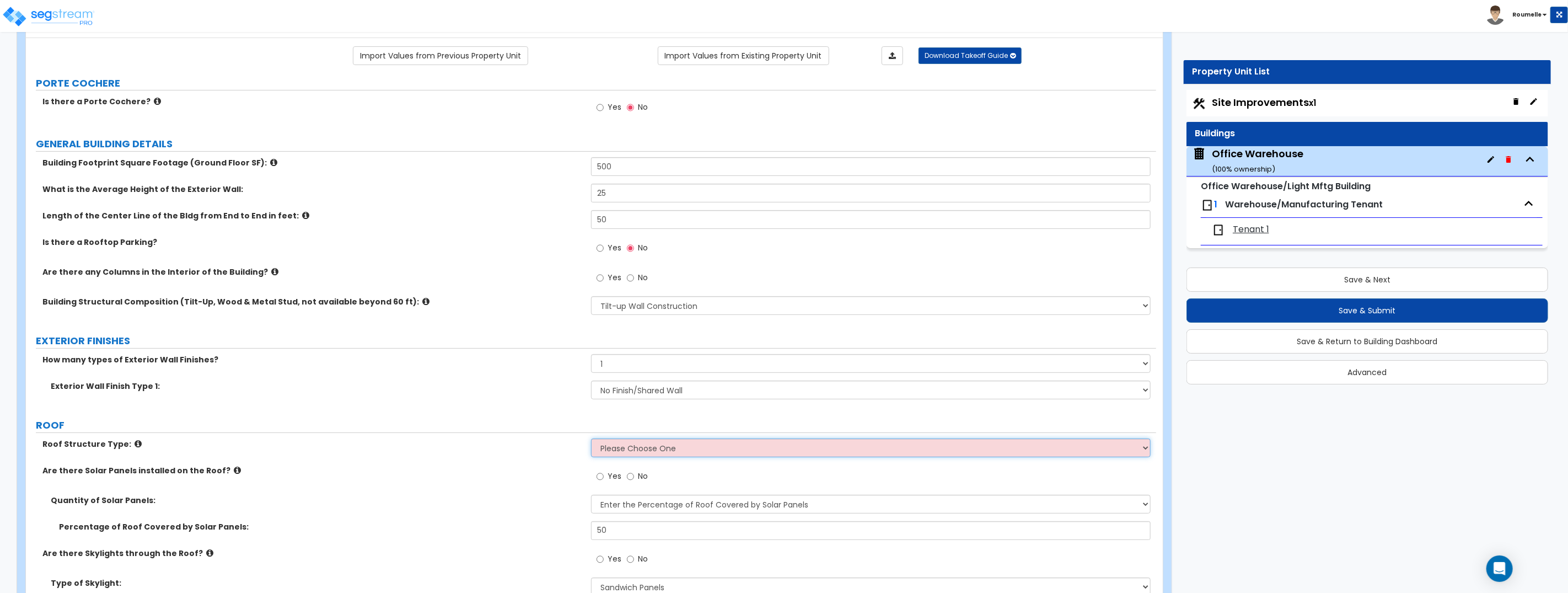
click at [689, 448] on select "Please Choose One Gable Roof Flat Roof Hybrid Gable & Flat Roof" at bounding box center [871, 447] width 559 height 18
select select "2"
click at [591, 438] on select "Please Choose One Gable Roof Flat Roof Hybrid Gable & Flat Roof" at bounding box center [871, 447] width 559 height 18
radio input "true"
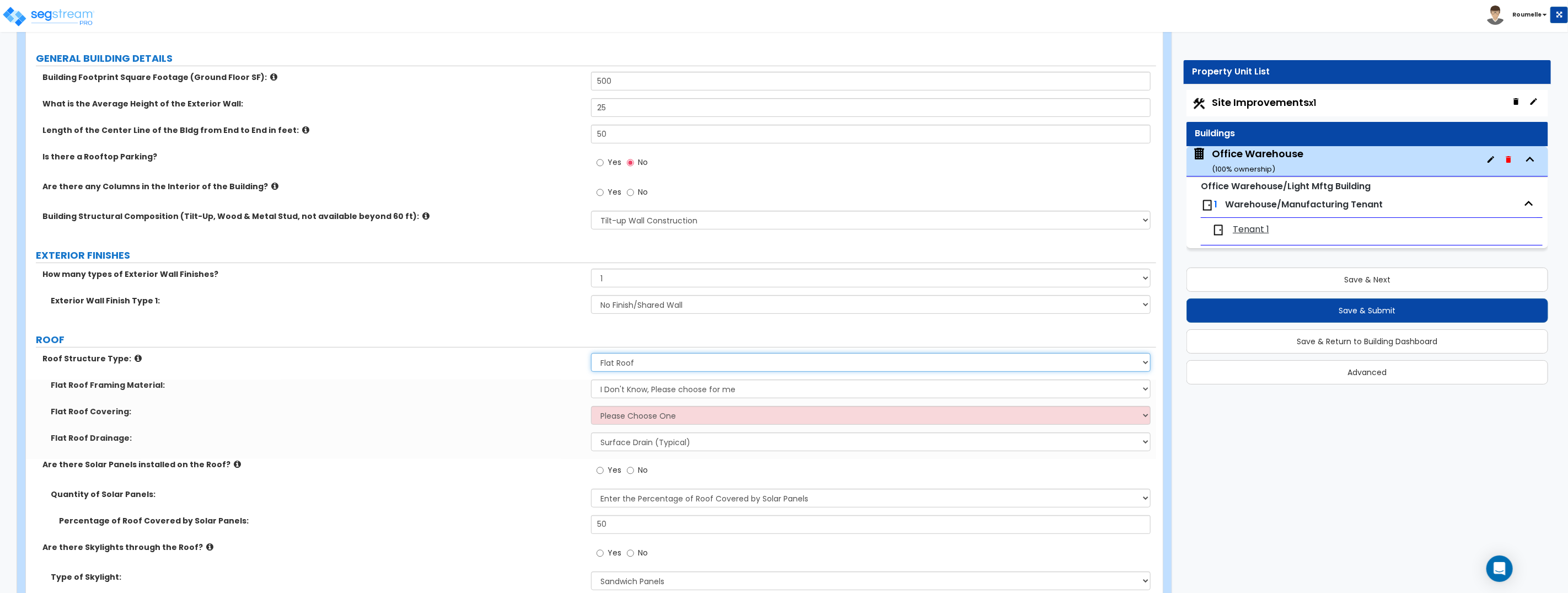
scroll to position [209, 0]
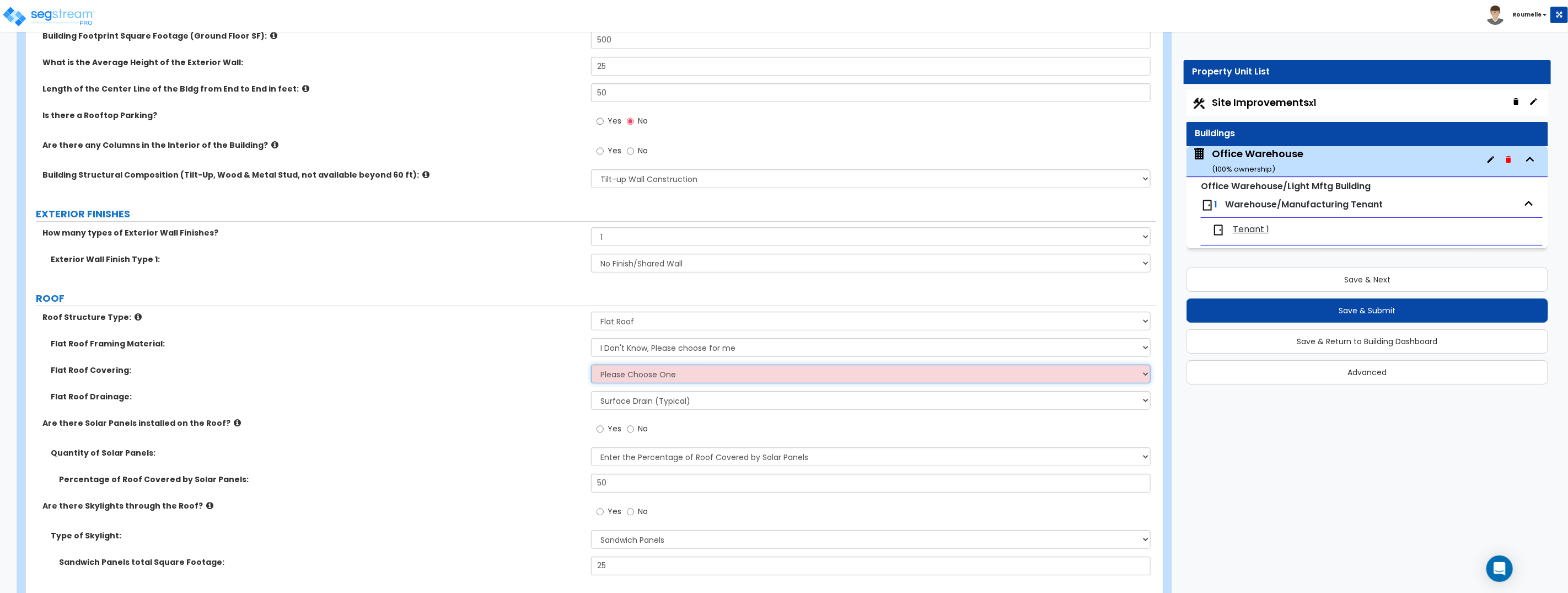
click at [691, 375] on select "Please Choose One Rolled Asphalt PVC Membrane Plastic (EPDM) Membrane Asphalt F…" at bounding box center [871, 373] width 559 height 18
select select "2"
click at [591, 364] on select "Please Choose One Rolled Asphalt PVC Membrane Plastic (EPDM) Membrane Asphalt F…" at bounding box center [871, 373] width 559 height 18
radio input "true"
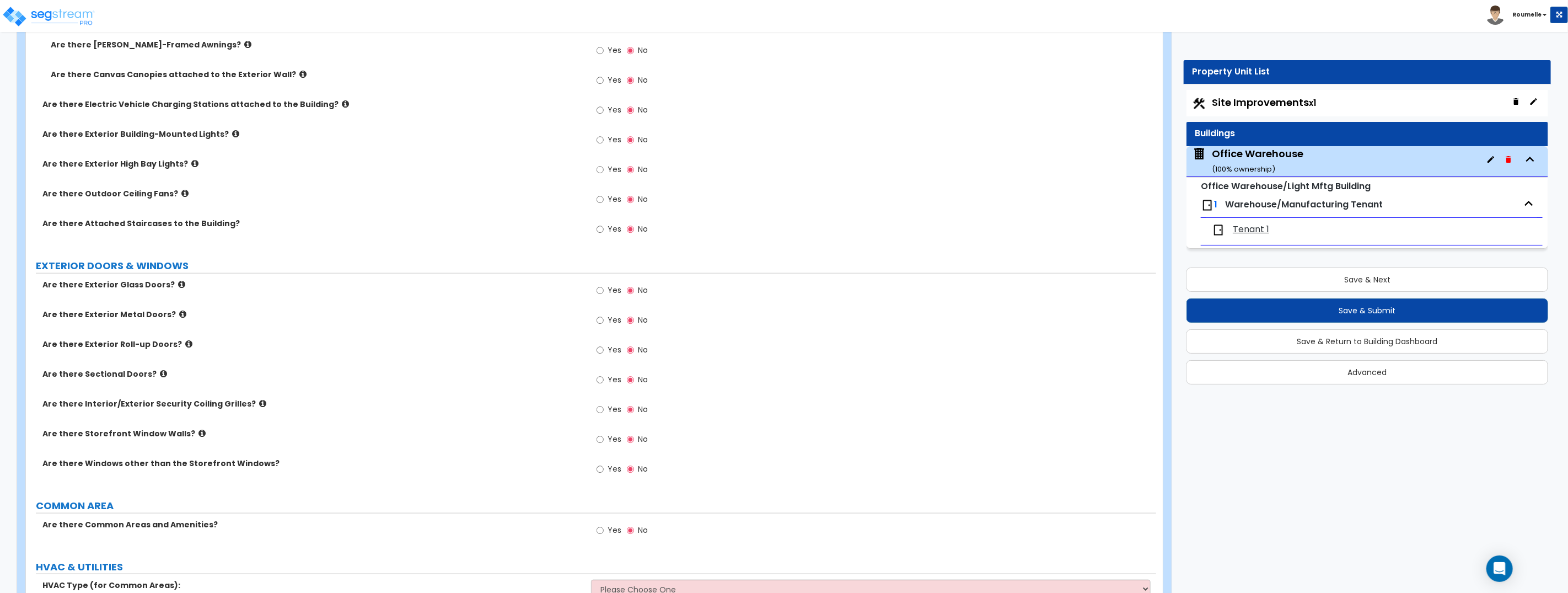
scroll to position [1079, 0]
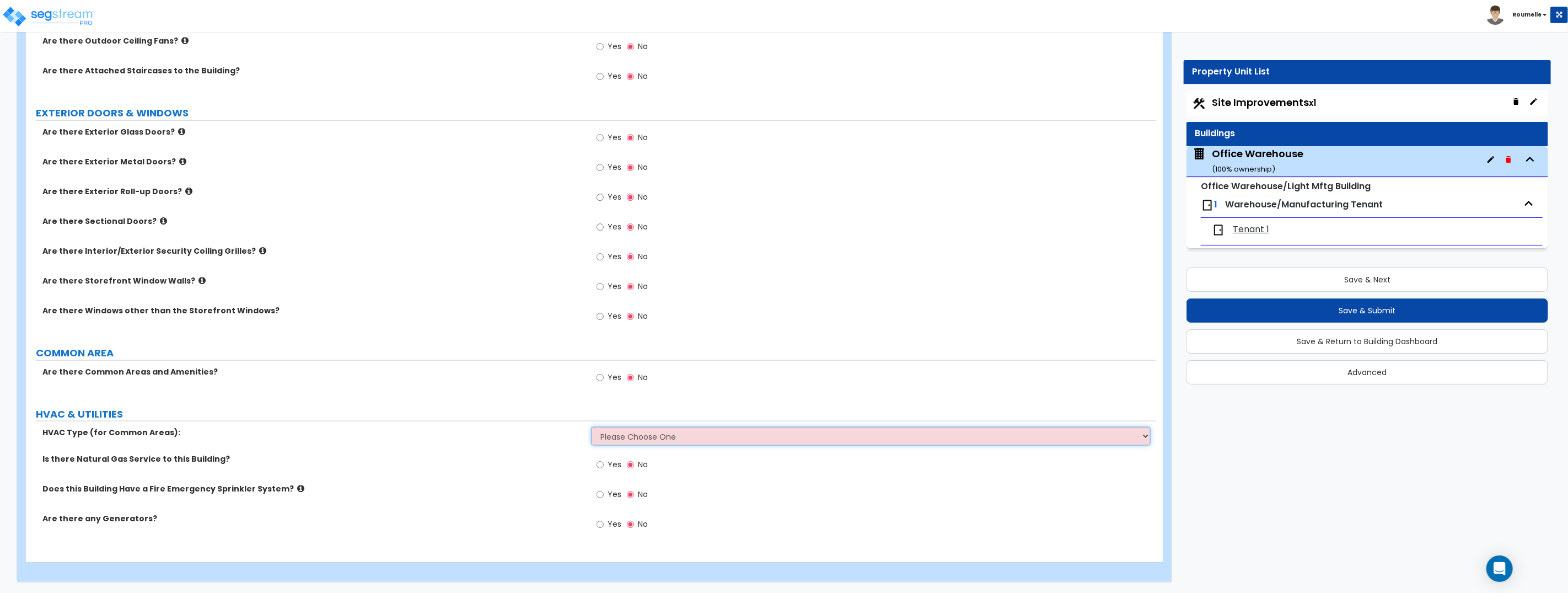
click at [692, 434] on select "Please Choose One Rooftop Unit Furnace-Condenser Forced Air Split Heating/Cooli…" at bounding box center [871, 436] width 559 height 18
select select "1"
click at [591, 427] on select "Please Choose One Rooftop Unit Furnace-Condenser Forced Air Split Heating/Cooli…" at bounding box center [871, 436] width 559 height 18
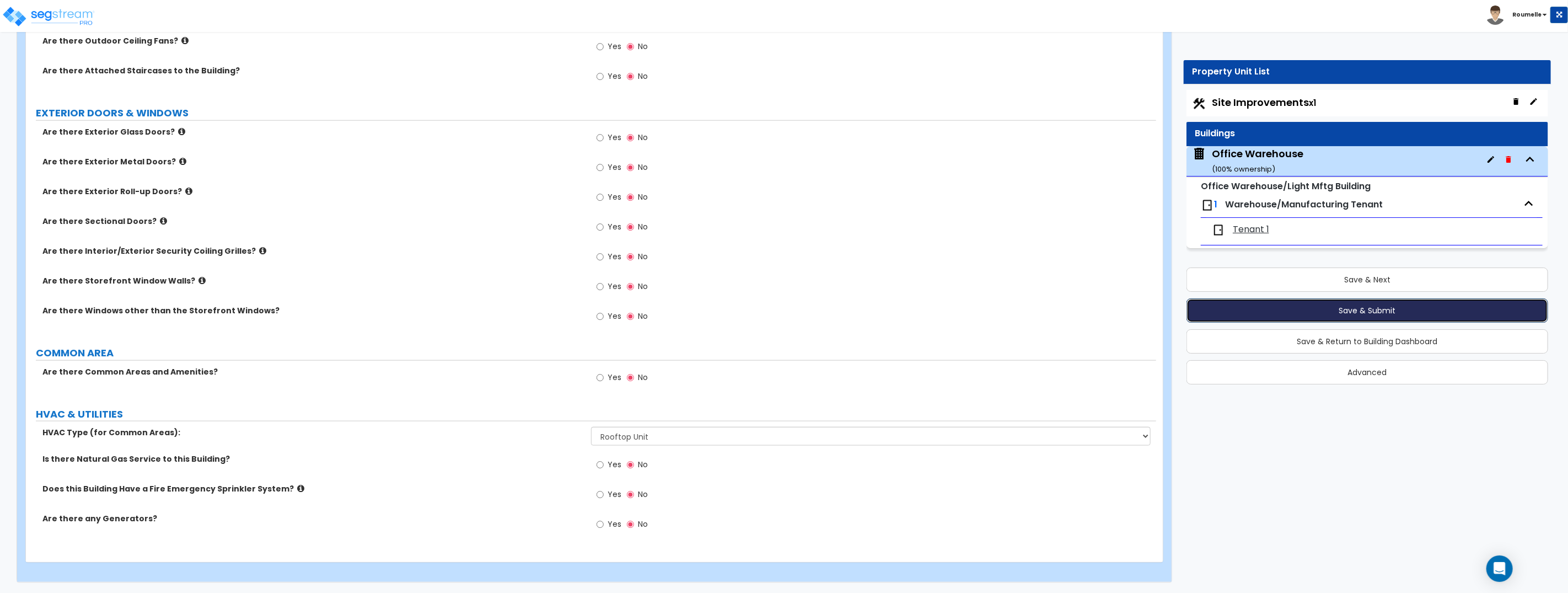
click at [1367, 317] on button "Save & Submit" at bounding box center [1367, 311] width 362 height 24
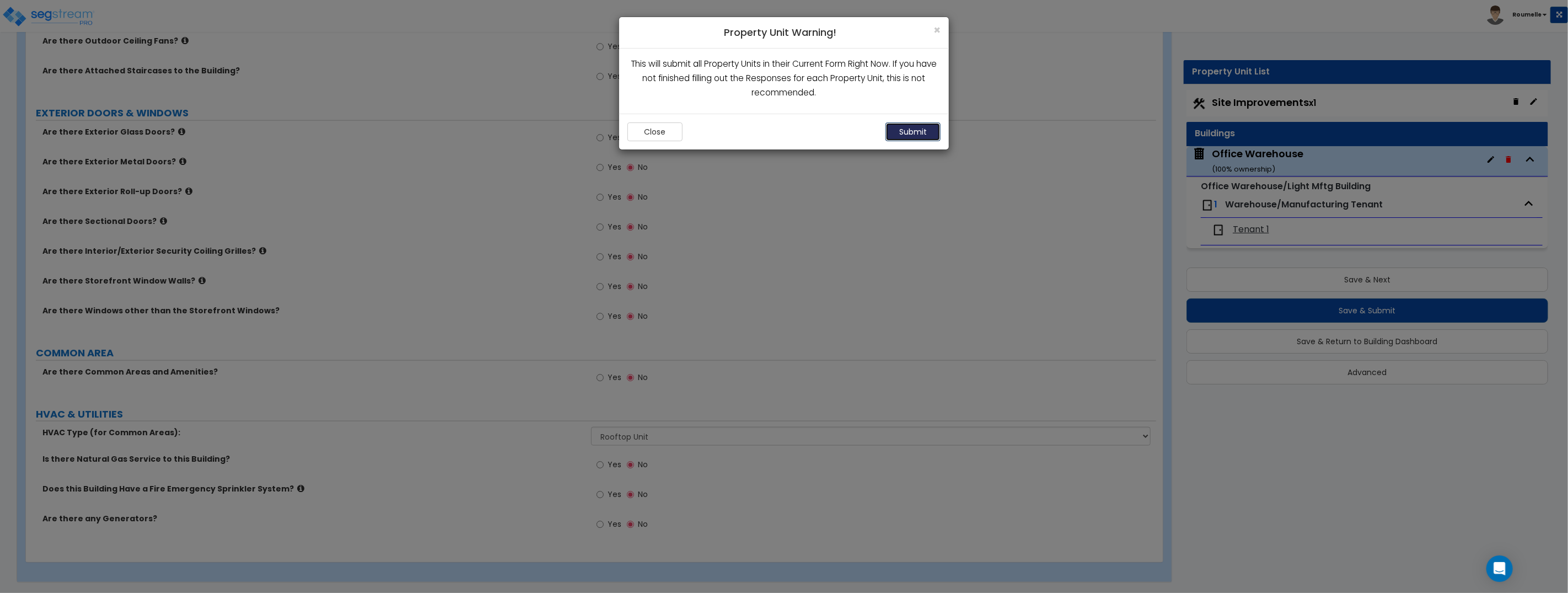
click at [904, 134] on button "Submit" at bounding box center [913, 132] width 55 height 18
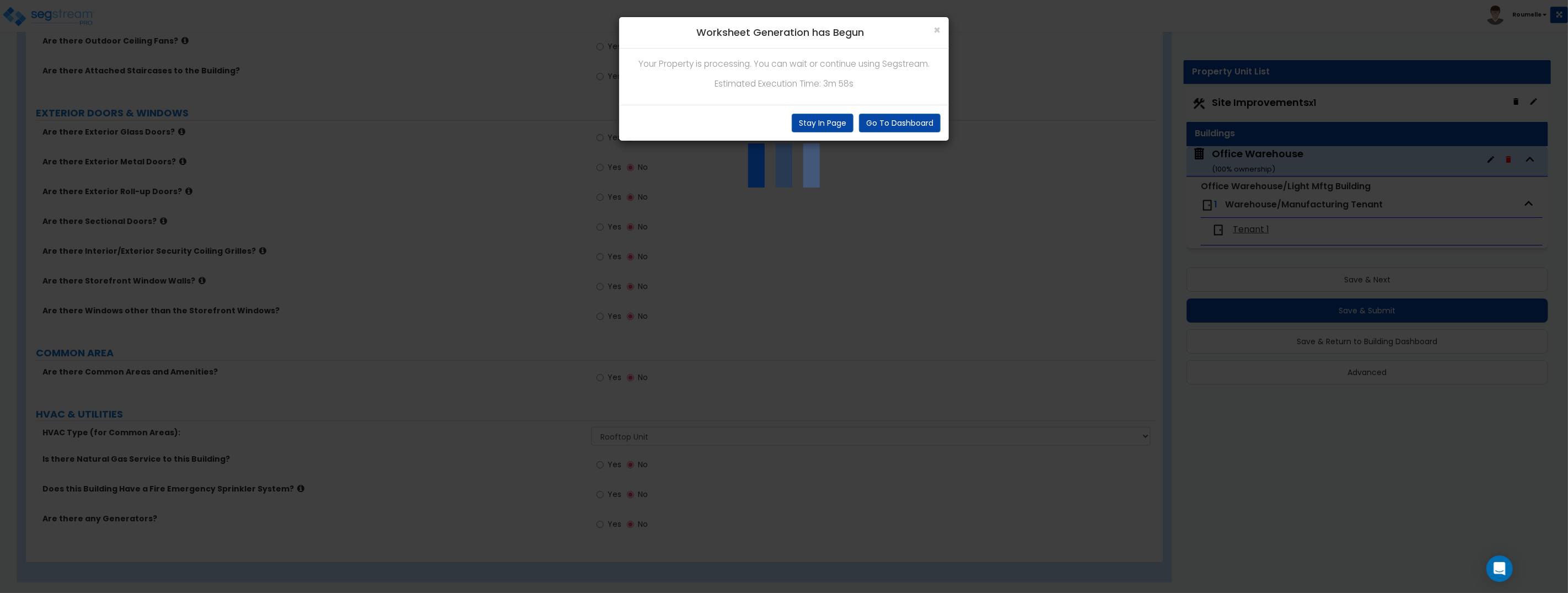
click at [831, 84] on p "Estimated Execution Time: 3m 58s" at bounding box center [784, 84] width 313 height 14
drag, startPoint x: 826, startPoint y: 83, endPoint x: 863, endPoint y: 82, distance: 37.0
click at [863, 82] on p "Estimated Execution Time: 3m 58s" at bounding box center [784, 84] width 313 height 14
copy p "3m 58s"
click at [819, 124] on button "Stay In Page" at bounding box center [823, 123] width 62 height 18
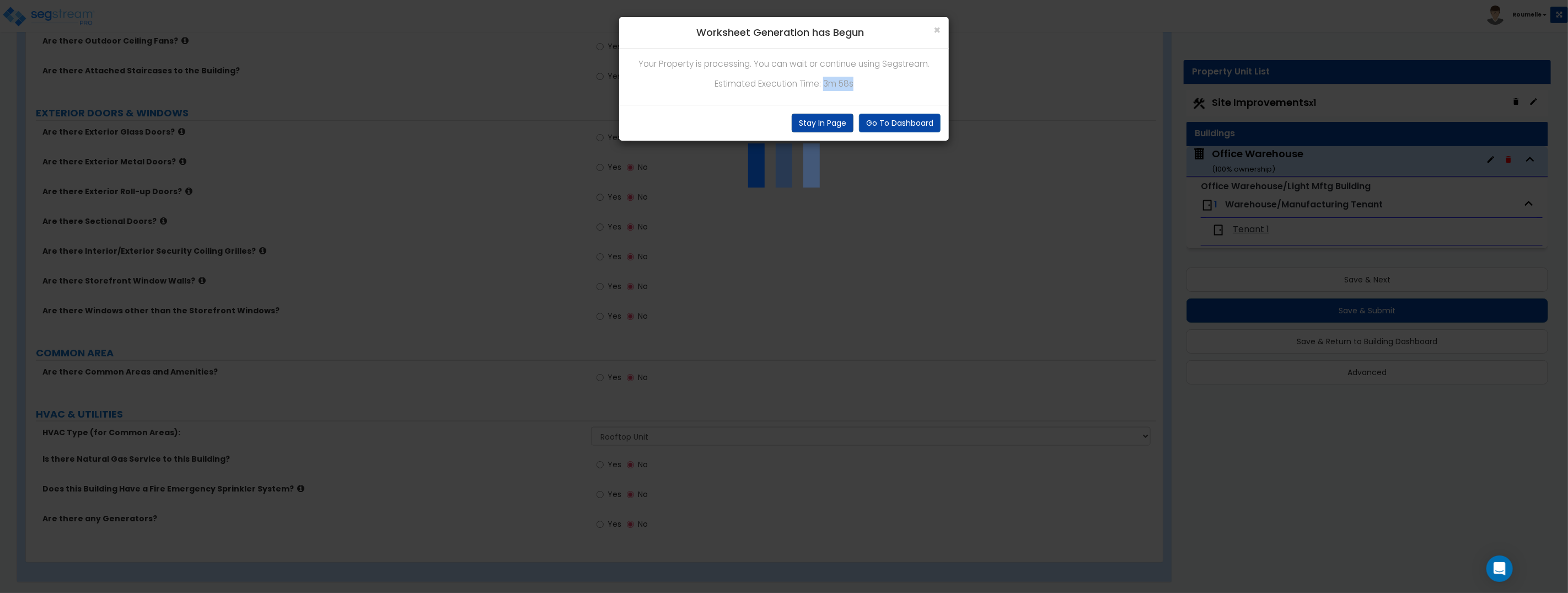
radio input "true"
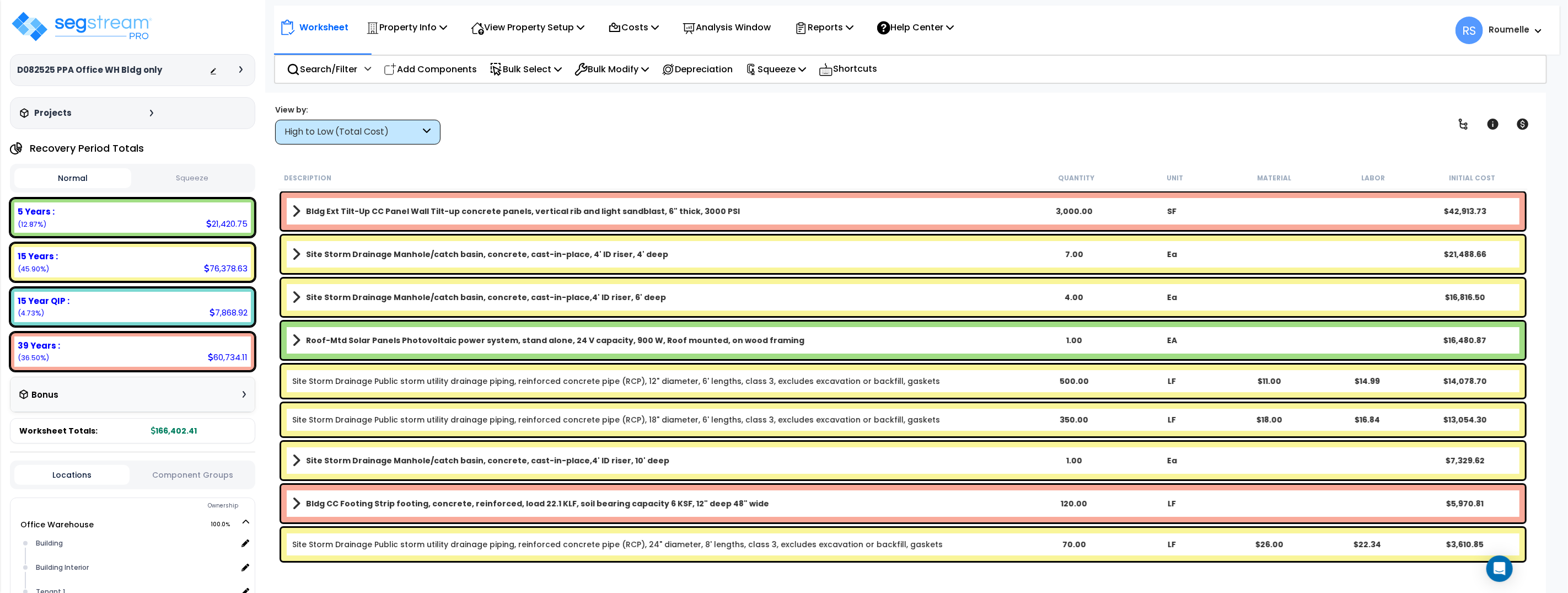
click at [241, 67] on icon at bounding box center [241, 69] width 3 height 6
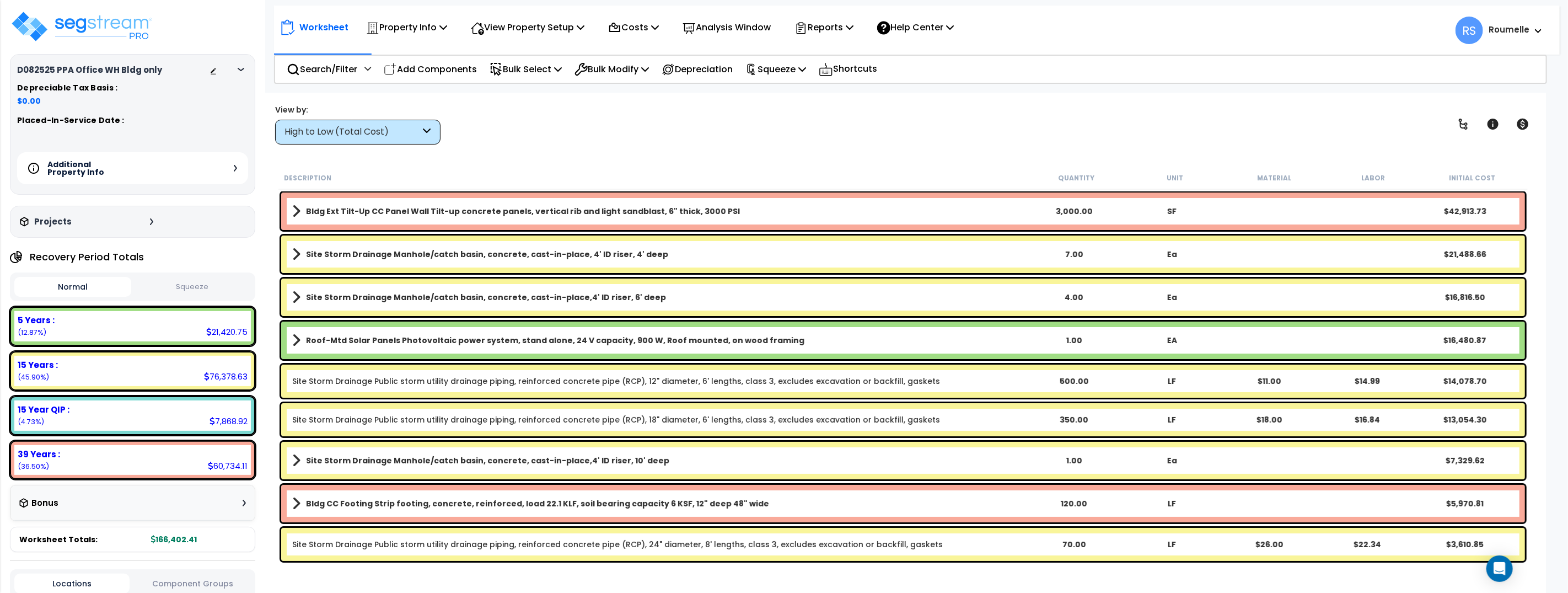
drag, startPoint x: 169, startPoint y: 172, endPoint x: 176, endPoint y: 177, distance: 8.6
click at [169, 172] on div "Additional Property Info" at bounding box center [132, 169] width 231 height 32
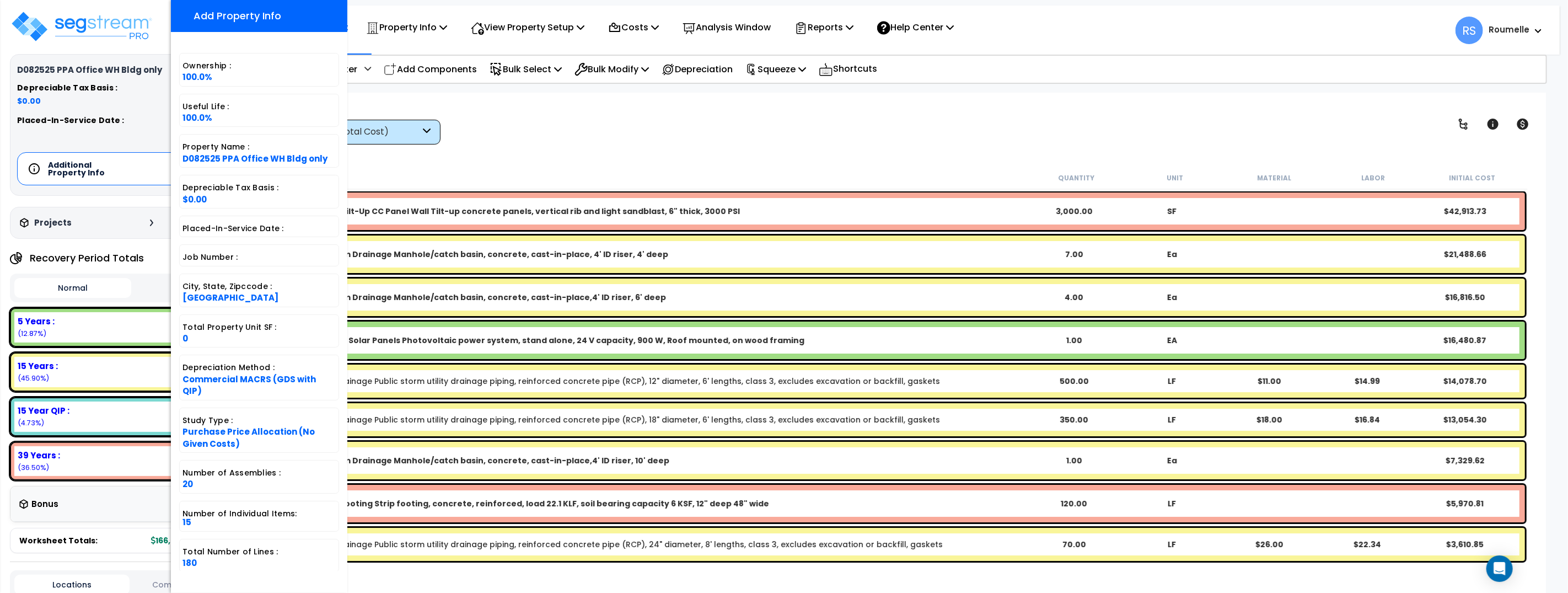
scroll to position [48, 0]
click at [189, 557] on span "180" at bounding box center [189, 563] width 14 height 11
drag, startPoint x: 189, startPoint y: 552, endPoint x: 242, endPoint y: 548, distance: 53.2
click at [189, 557] on span "180" at bounding box center [189, 563] width 14 height 11
copy span "180"
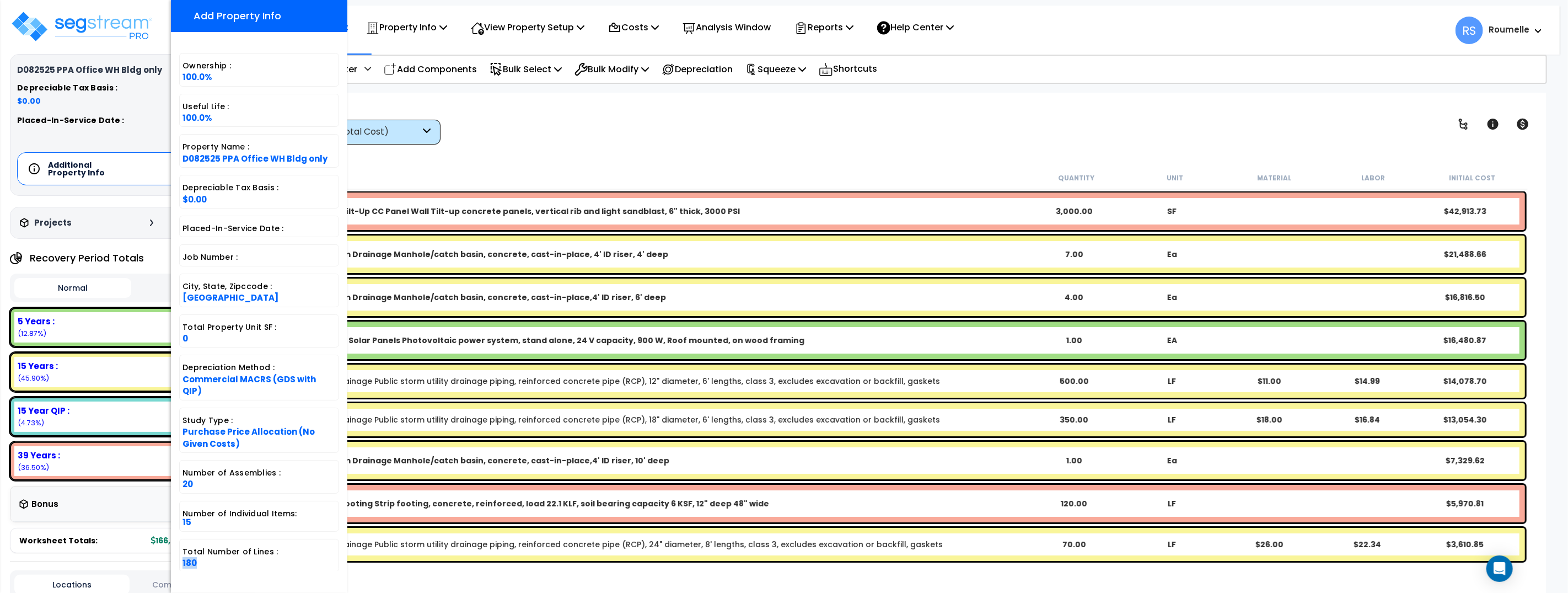
click at [599, 132] on div "View by: High to Low (Total Cost) High to Low (Total Cost)" at bounding box center [903, 124] width 1264 height 41
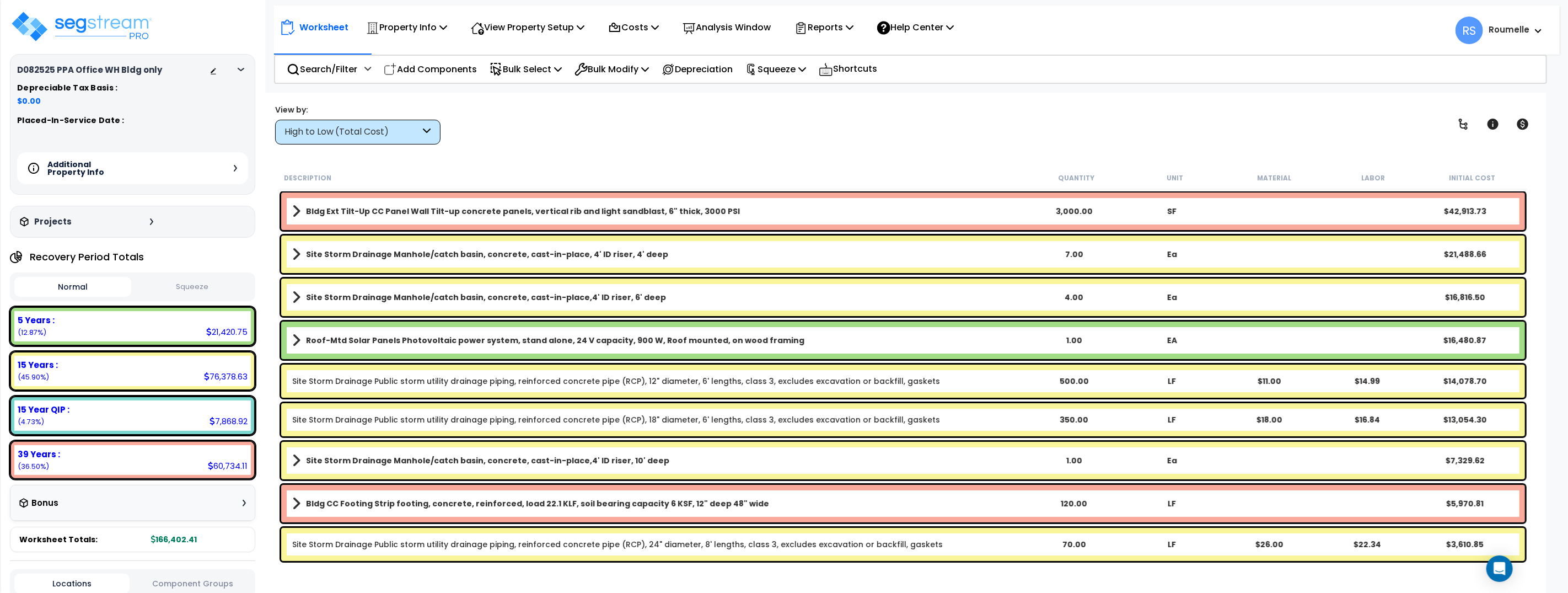
click at [599, 132] on div "View by: High to Low (Total Cost) High to Low (Total Cost)" at bounding box center [903, 124] width 1264 height 41
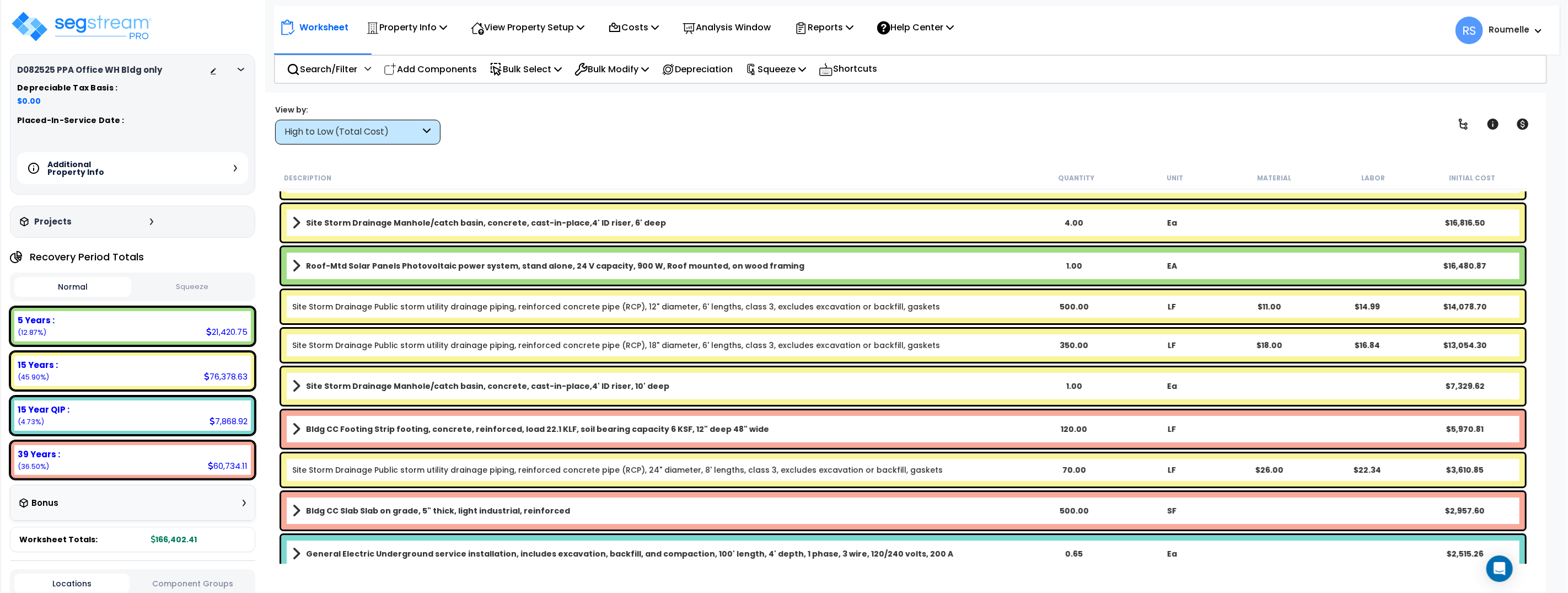
scroll to position [0, 0]
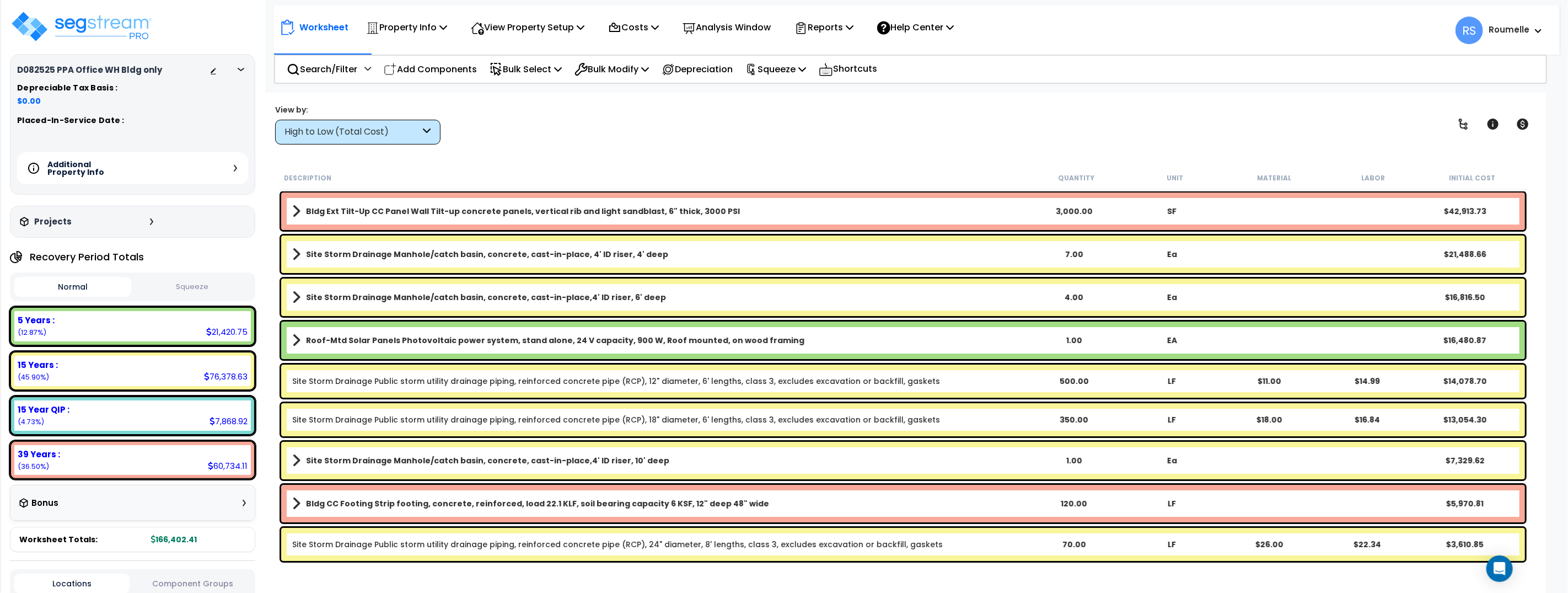
drag, startPoint x: 1079, startPoint y: 185, endPoint x: 1086, endPoint y: 177, distance: 10.6
click at [1080, 185] on div "Description Quantity Unit Material Labor Initial Cost" at bounding box center [903, 178] width 1249 height 23
click at [1086, 177] on small "Quantity" at bounding box center [1076, 177] width 36 height 9
drag, startPoint x: 878, startPoint y: 134, endPoint x: 755, endPoint y: 90, distance: 130.6
click at [877, 135] on div "View by: High to Low (Total Cost) High to Low (Total Cost)" at bounding box center [903, 124] width 1264 height 41
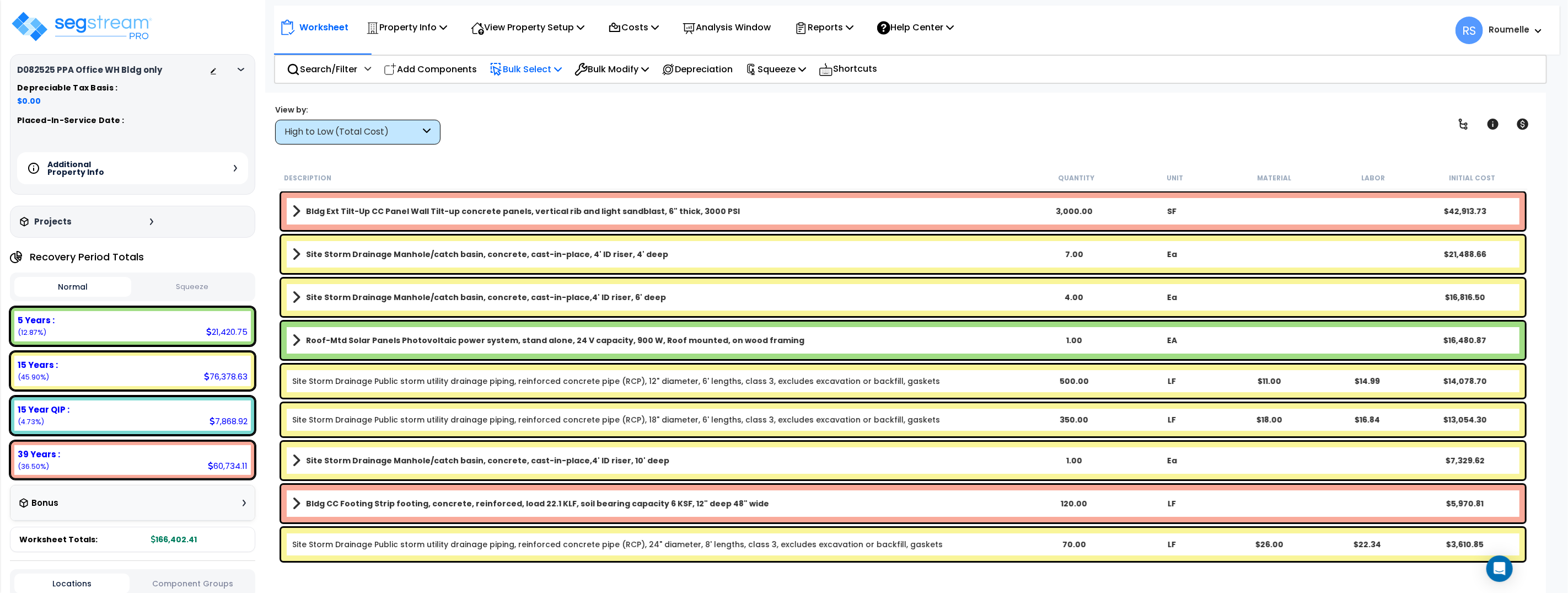
drag, startPoint x: 558, startPoint y: 71, endPoint x: 563, endPoint y: 78, distance: 8.6
click at [557, 71] on p "Bulk Select" at bounding box center [526, 69] width 72 height 15
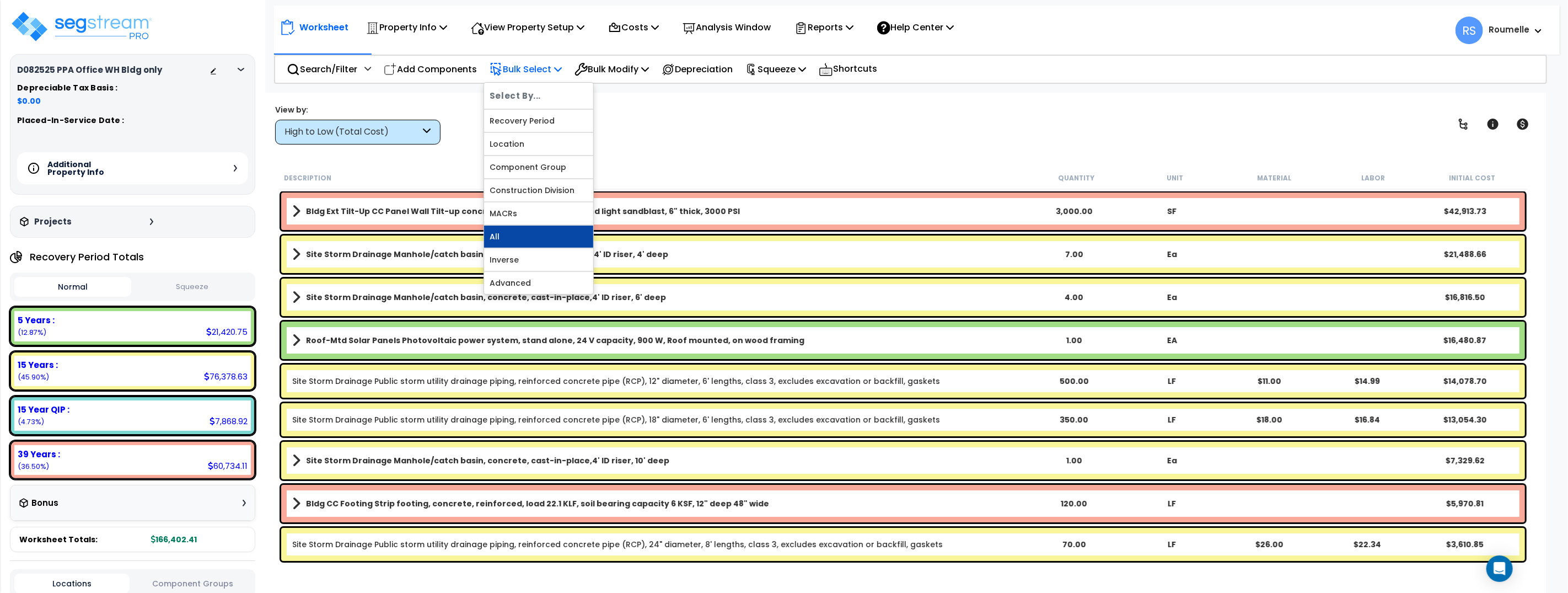
click at [565, 243] on link "All" at bounding box center [538, 236] width 109 height 22
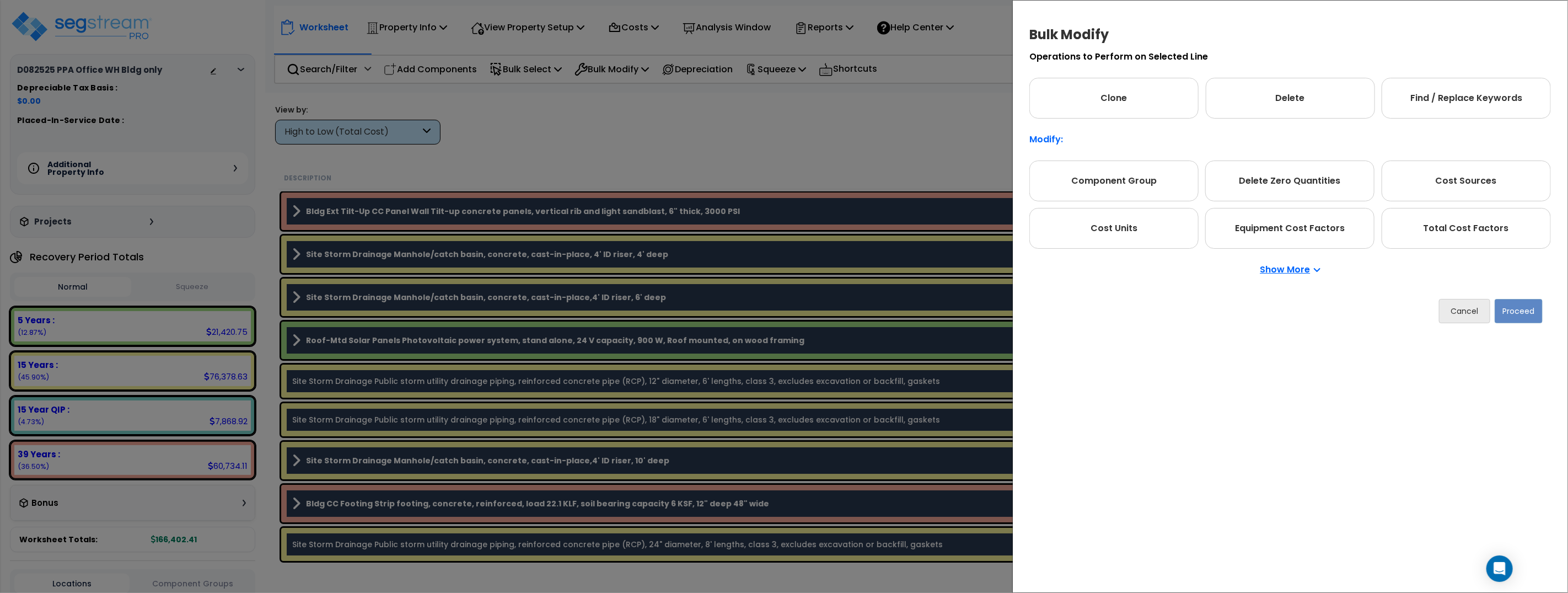
click at [1307, 272] on p "Show More" at bounding box center [1290, 270] width 60 height 9
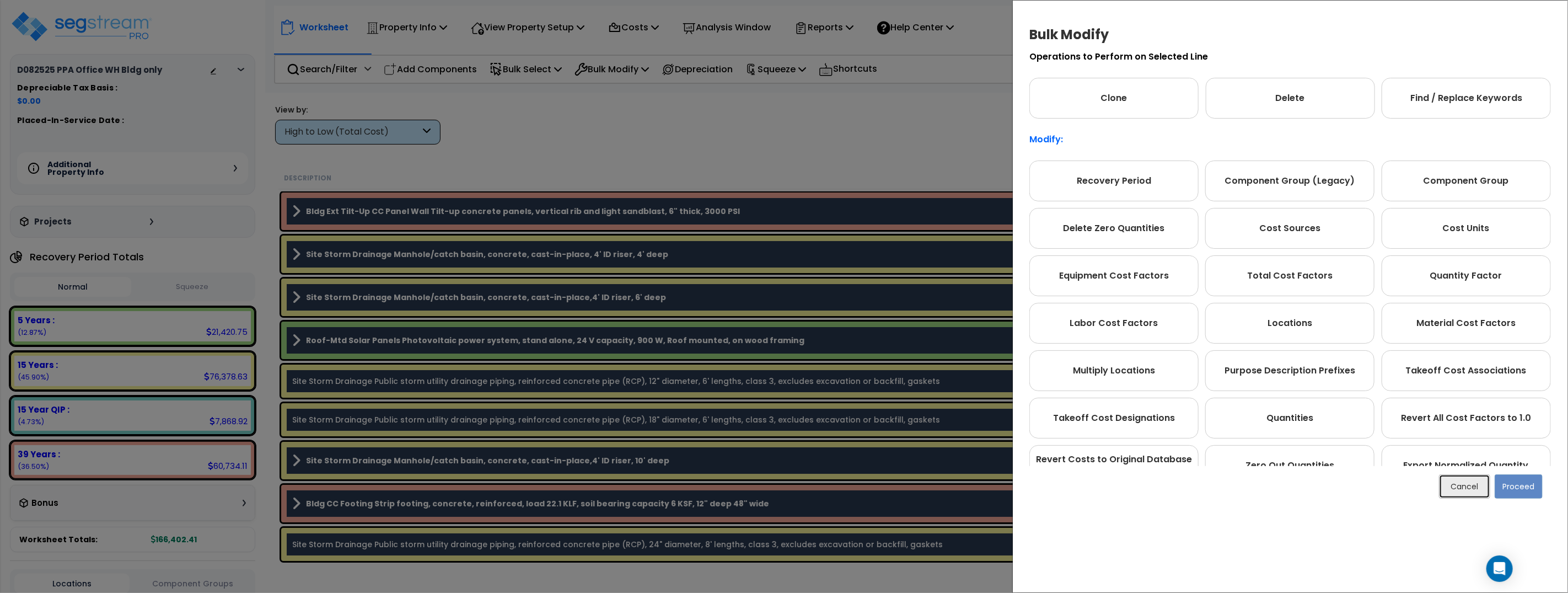
click at [1473, 493] on button "Cancel" at bounding box center [1464, 486] width 51 height 24
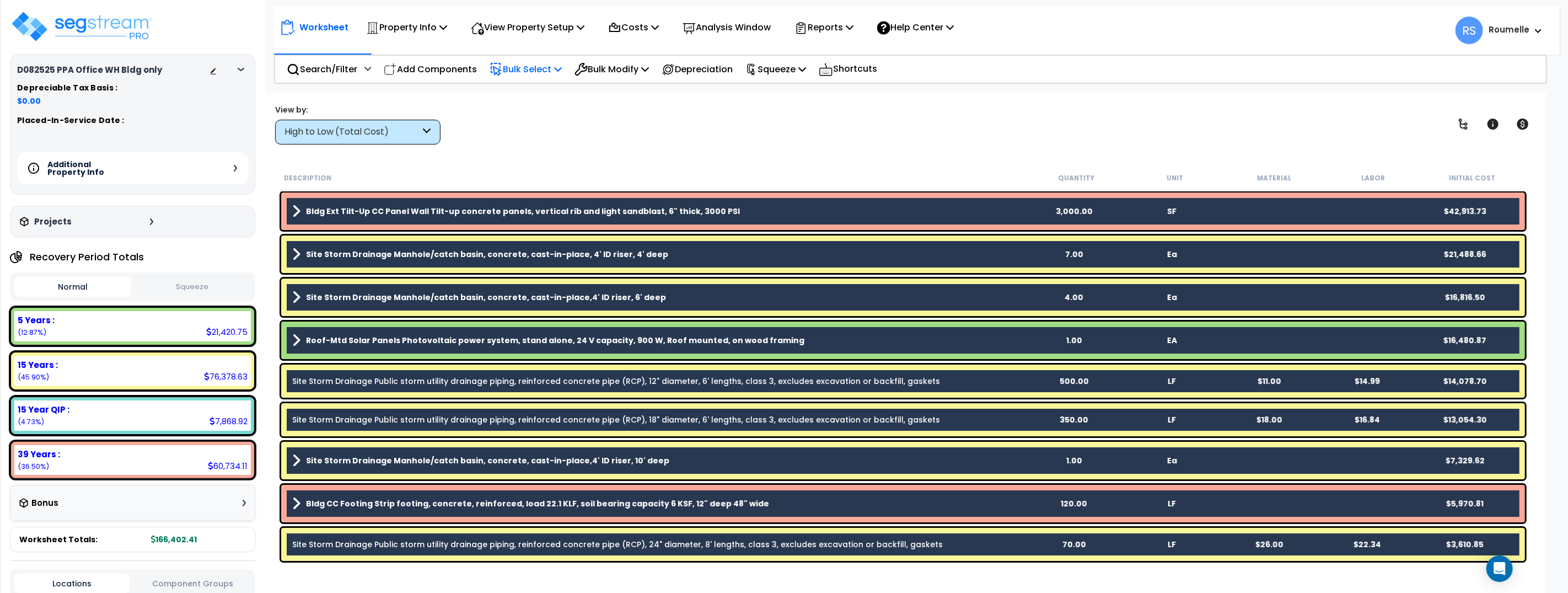
click at [554, 67] on p "Bulk Select" at bounding box center [526, 69] width 72 height 15
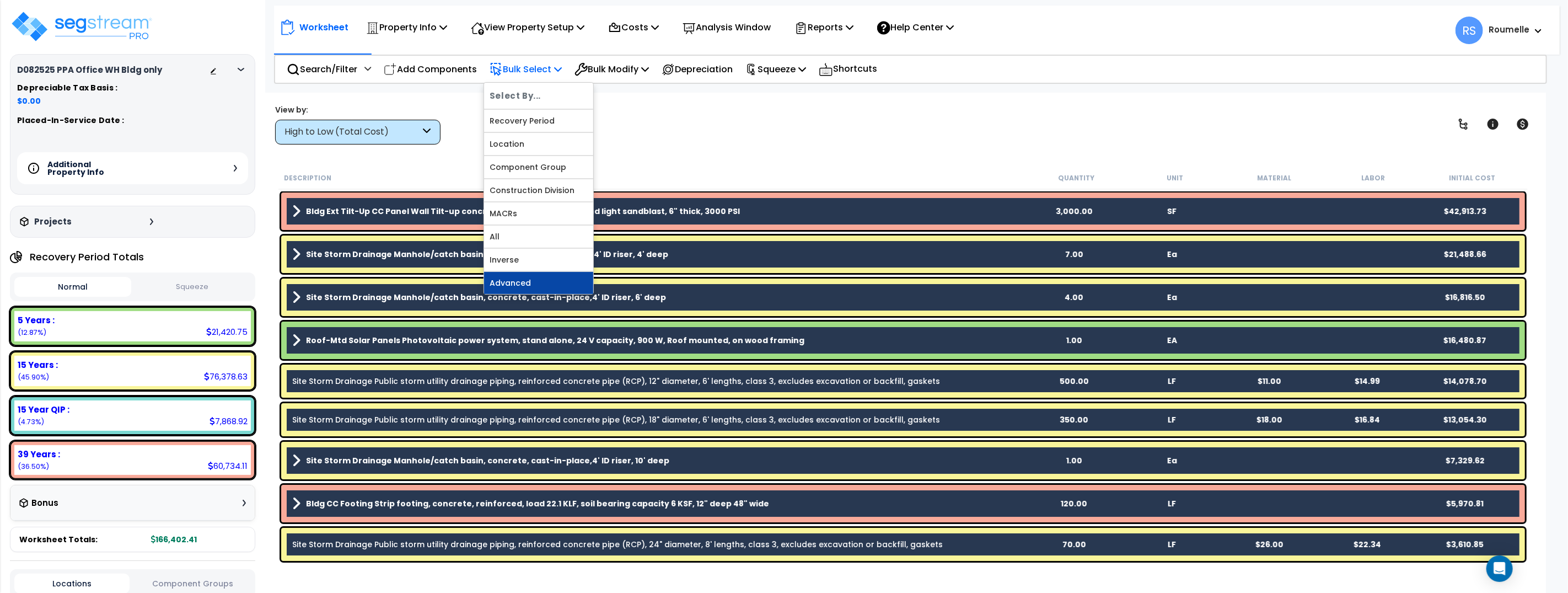
click at [534, 279] on link "Advanced" at bounding box center [538, 282] width 109 height 22
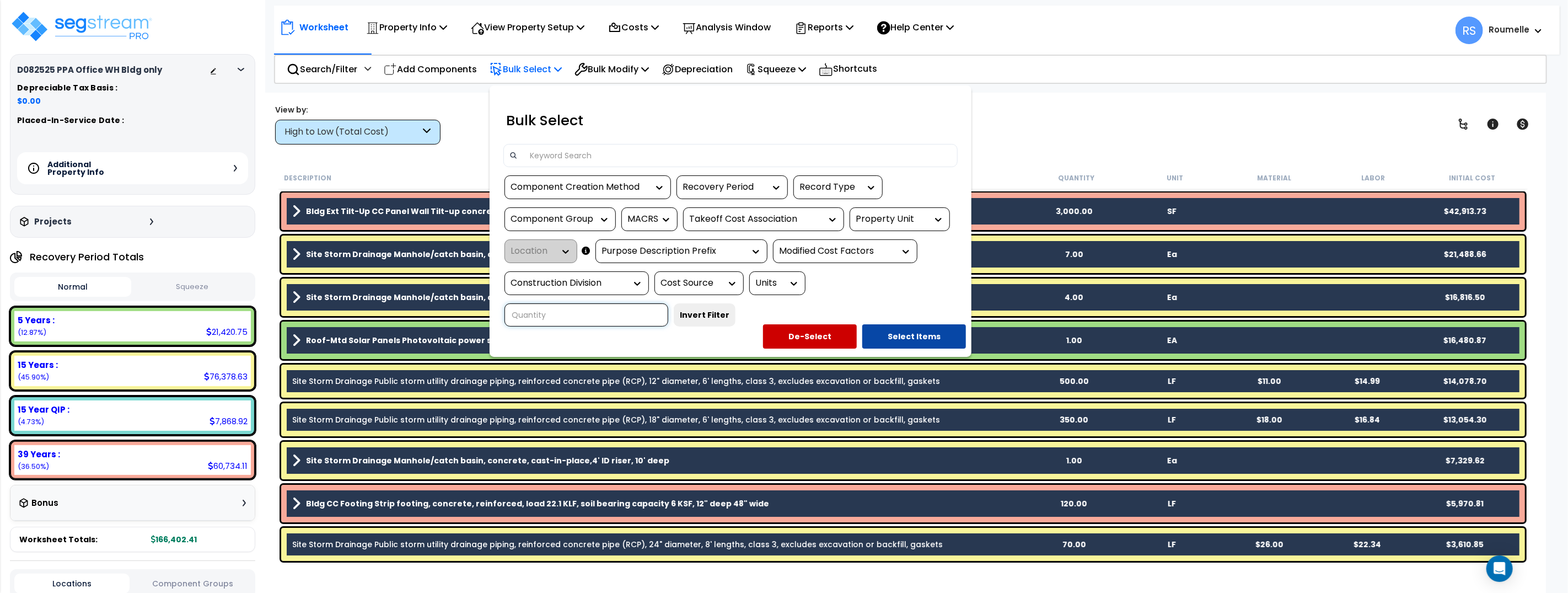
click at [668, 303] on input at bounding box center [587, 315] width 164 height 23
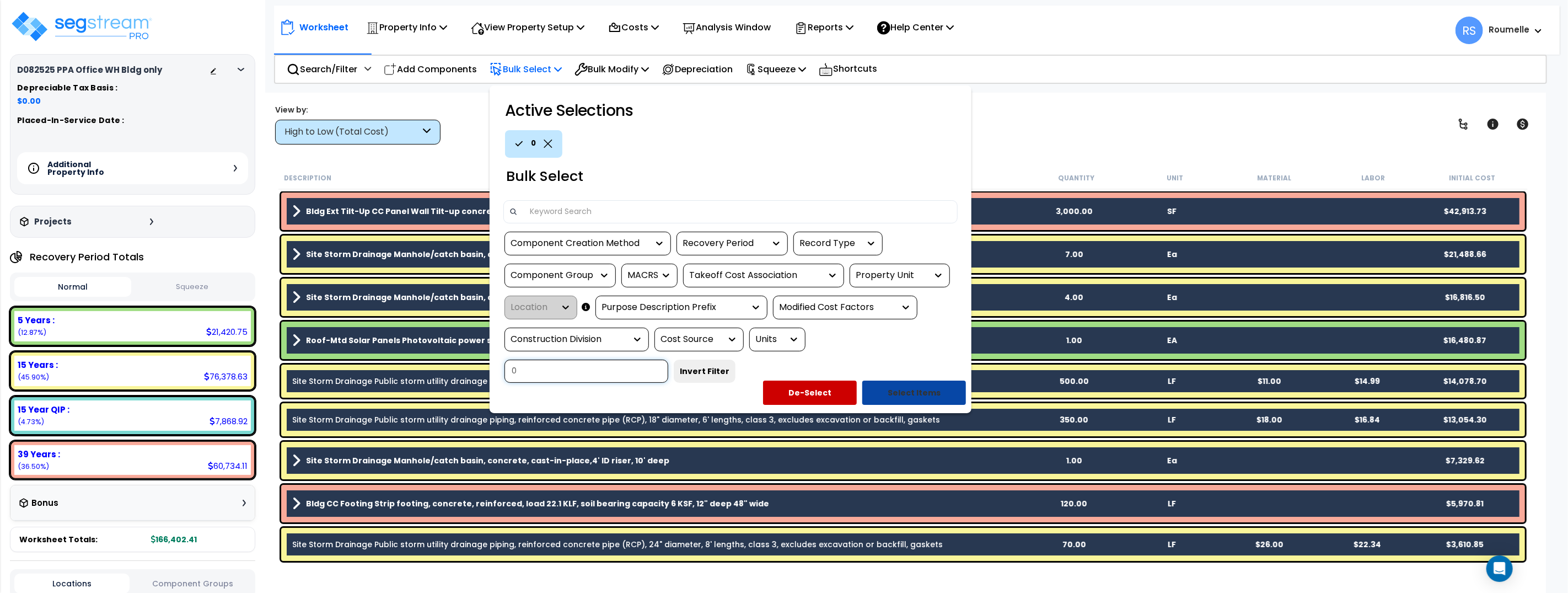
type input "0"
click at [921, 389] on button "Select Items" at bounding box center [914, 392] width 104 height 24
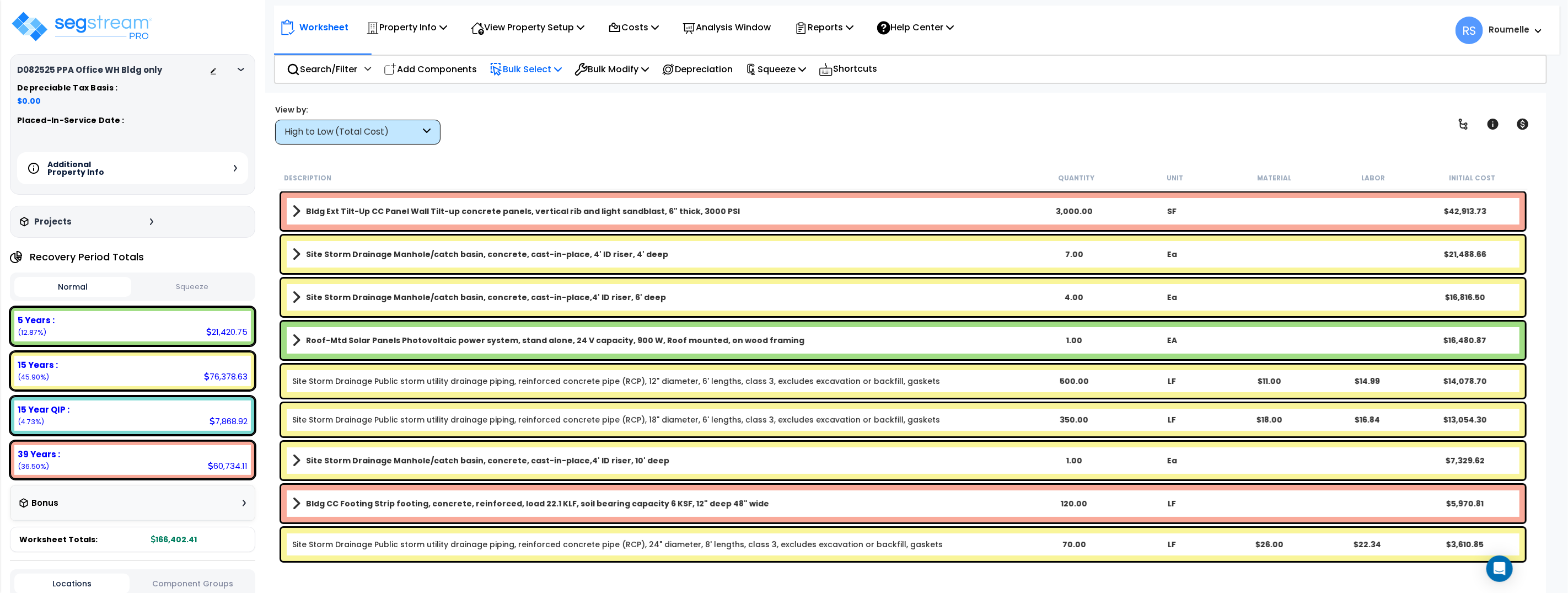
click at [778, 219] on div "Bldg Ext Tilt-Up CC Panel Wall Tilt-up concrete panels, vertical rib and light …" at bounding box center [903, 211] width 1244 height 38
click at [649, 221] on div "Bldg Ext Tilt-Up CC Panel Wall Tilt-up concrete panels, vertical rib and light …" at bounding box center [903, 211] width 1244 height 38
drag, startPoint x: 661, startPoint y: 111, endPoint x: 640, endPoint y: 107, distance: 21.4
click at [655, 110] on div "View by: High to Low (Total Cost) High to Low (Total Cost)" at bounding box center [903, 124] width 1264 height 41
click at [553, 66] on p "Bulk Select" at bounding box center [526, 69] width 72 height 15
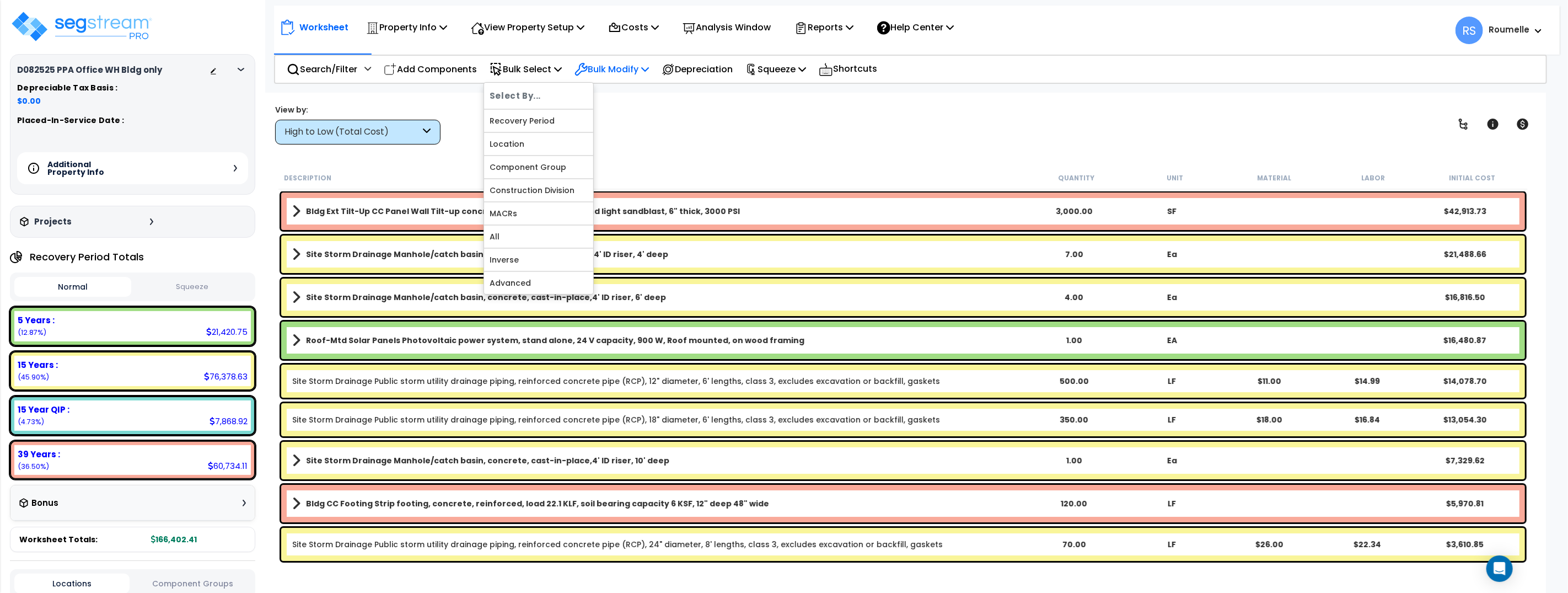
click at [655, 68] on div "Bulk Modify Delete Selected Modify Total Cost Factor Modify Location of Selecte…" at bounding box center [611, 69] width 87 height 26
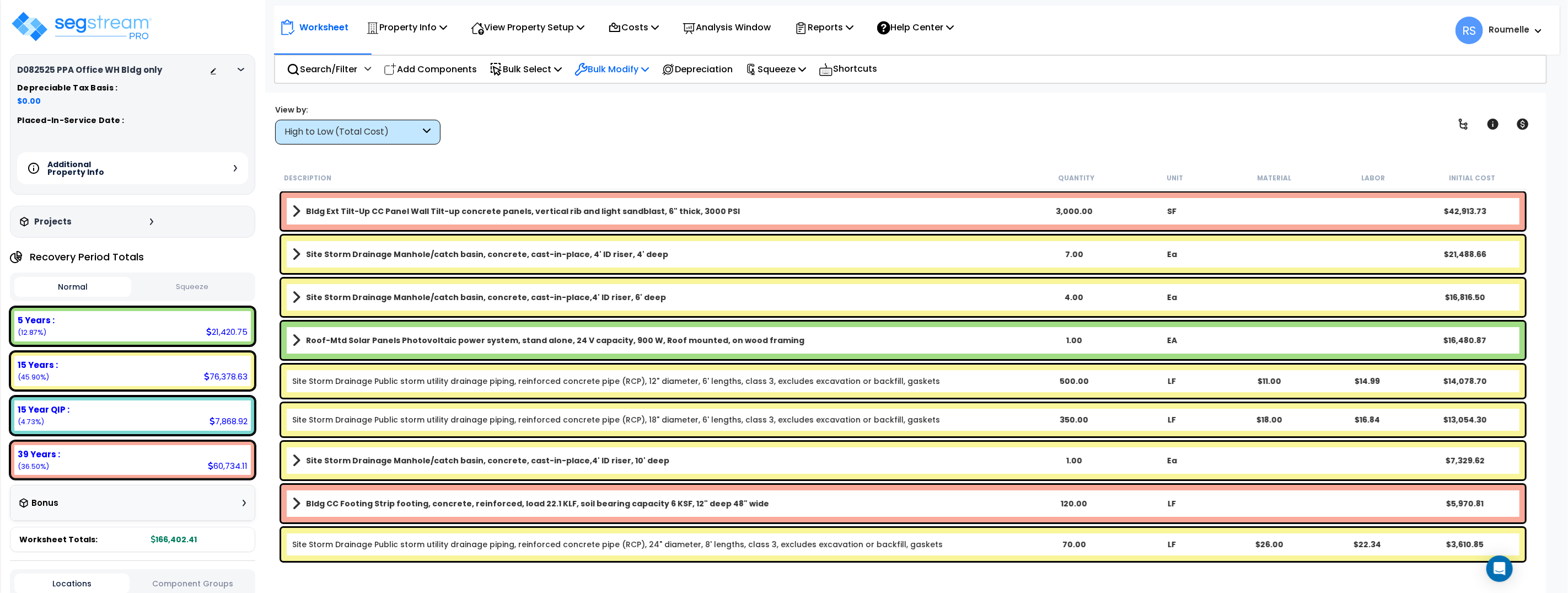
click at [649, 68] on p "Bulk Modify" at bounding box center [611, 69] width 75 height 15
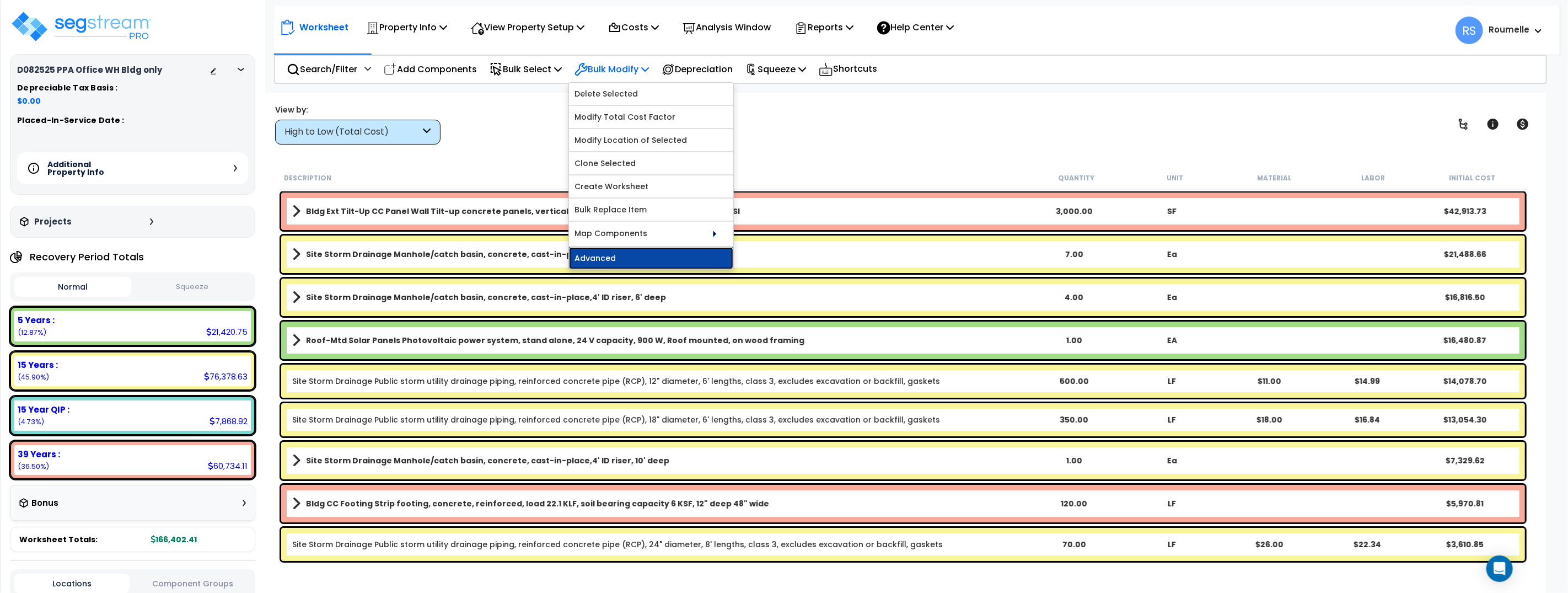
drag, startPoint x: 653, startPoint y: 261, endPoint x: 666, endPoint y: 256, distance: 13.9
click at [654, 261] on link "Advanced" at bounding box center [651, 258] width 165 height 22
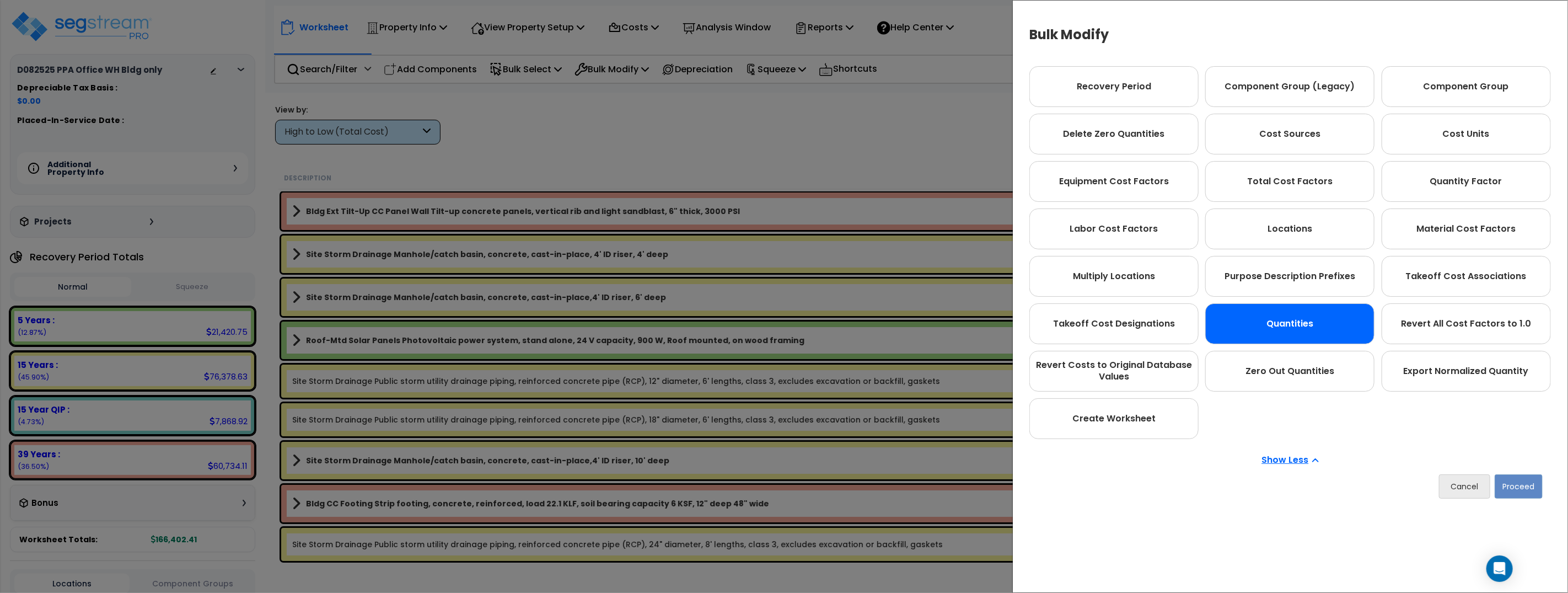
click at [1312, 335] on div "Quantities" at bounding box center [1290, 323] width 169 height 41
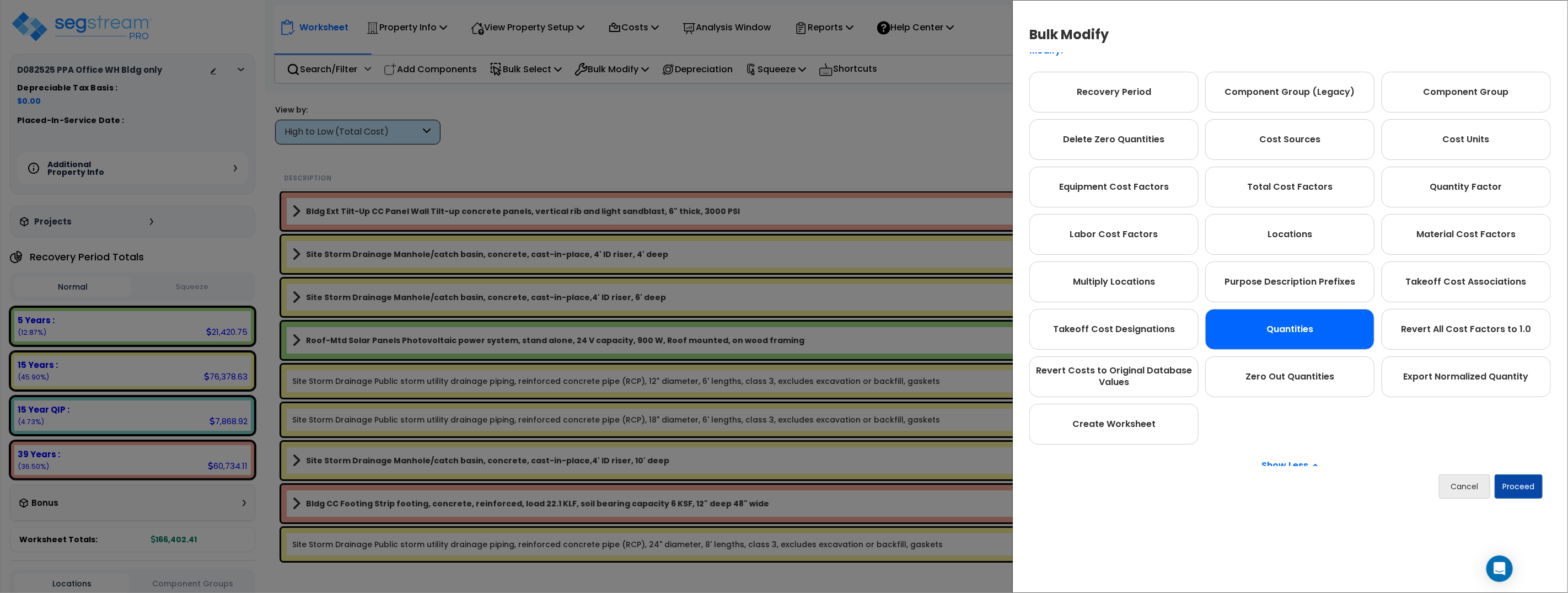
click at [1315, 333] on div "Quantities" at bounding box center [1290, 329] width 169 height 41
click at [1521, 481] on button "Proceed" at bounding box center [1519, 486] width 48 height 24
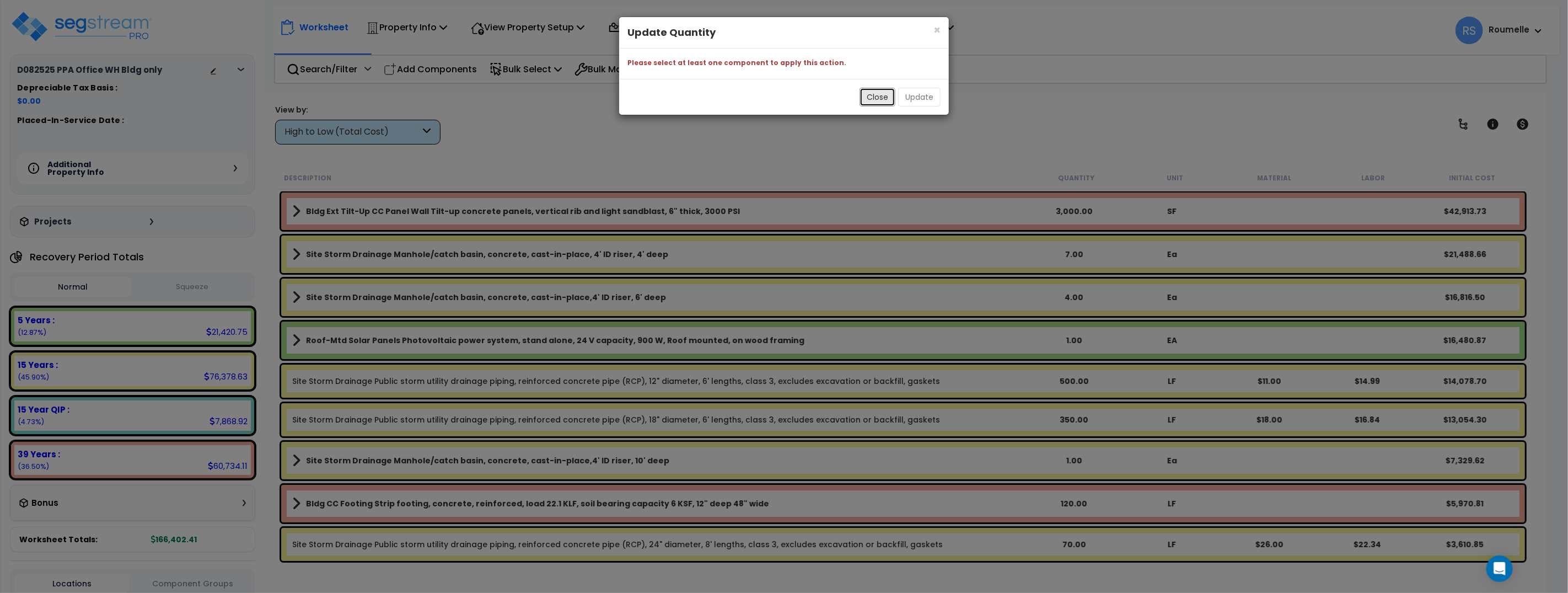
drag, startPoint x: 872, startPoint y: 95, endPoint x: 832, endPoint y: 169, distance: 84.1
click at [872, 95] on button "Close" at bounding box center [877, 96] width 36 height 18
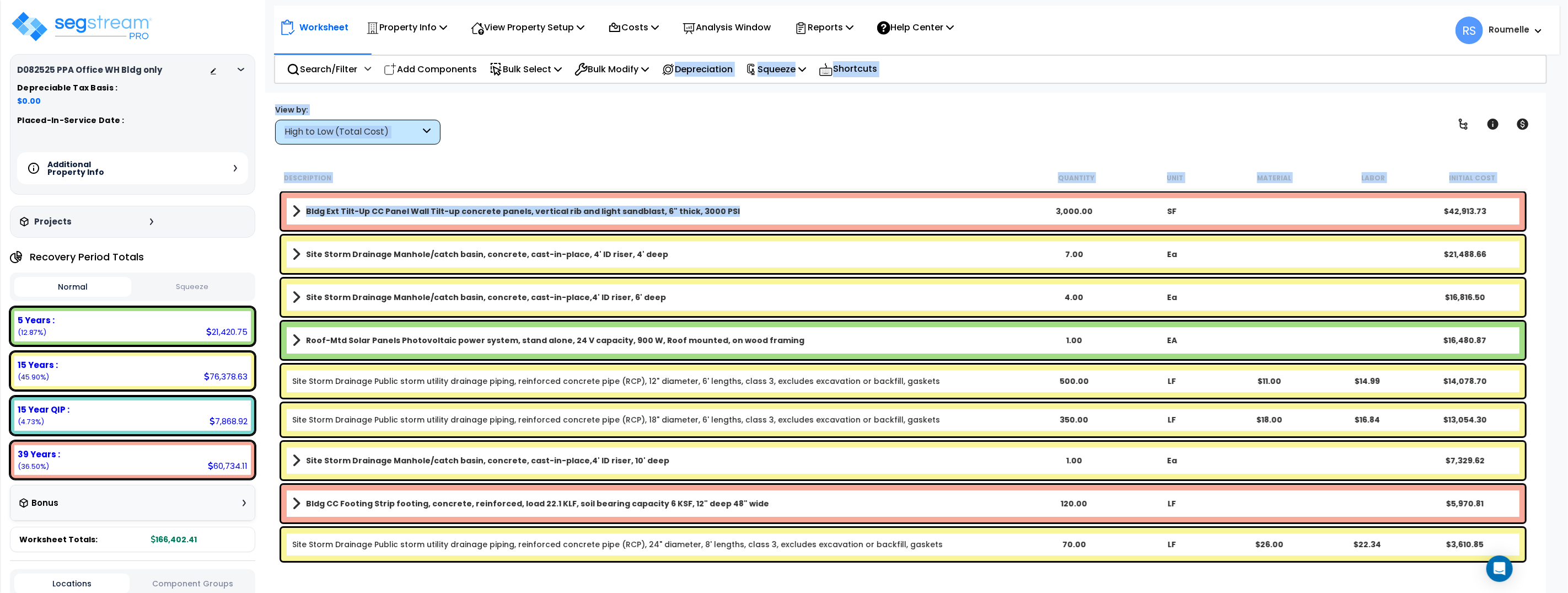
click at [794, 206] on link "Bldg Ext Tilt-Up CC Panel Wall Tilt-up concrete panels, vertical rib and light …" at bounding box center [659, 211] width 733 height 15
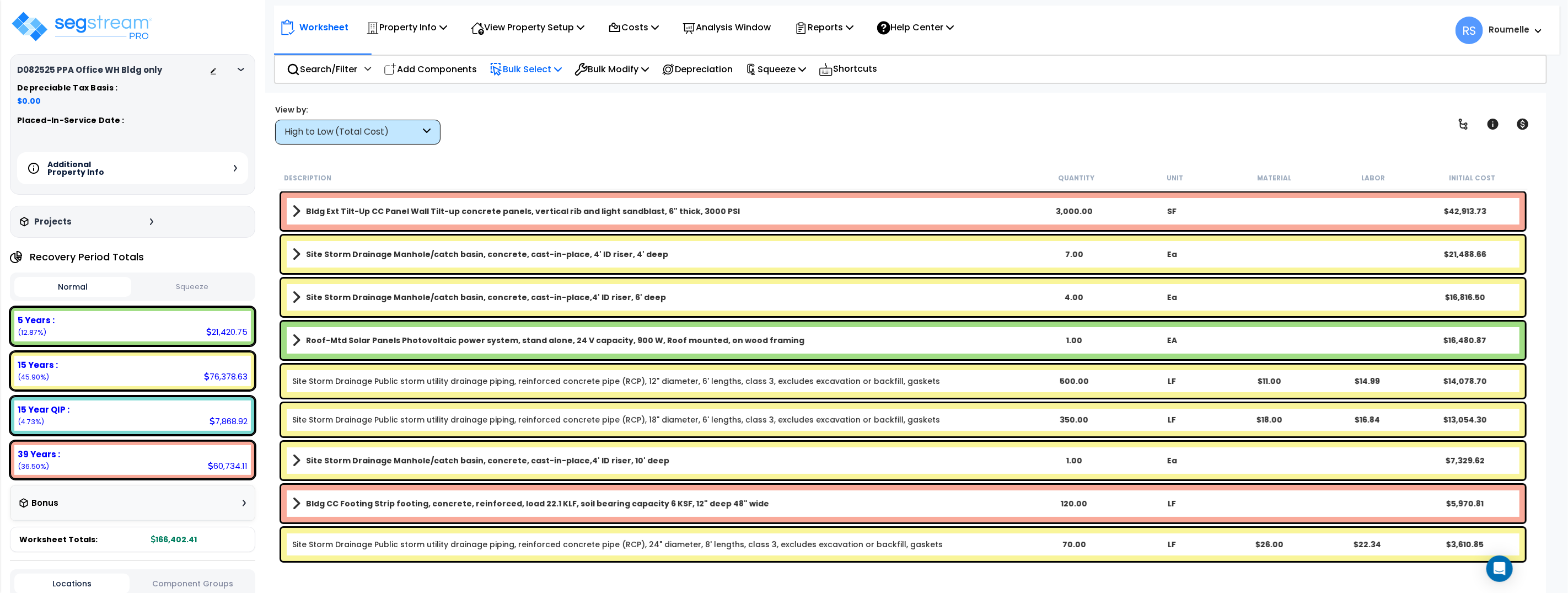
click at [562, 68] on icon at bounding box center [559, 68] width 8 height 9
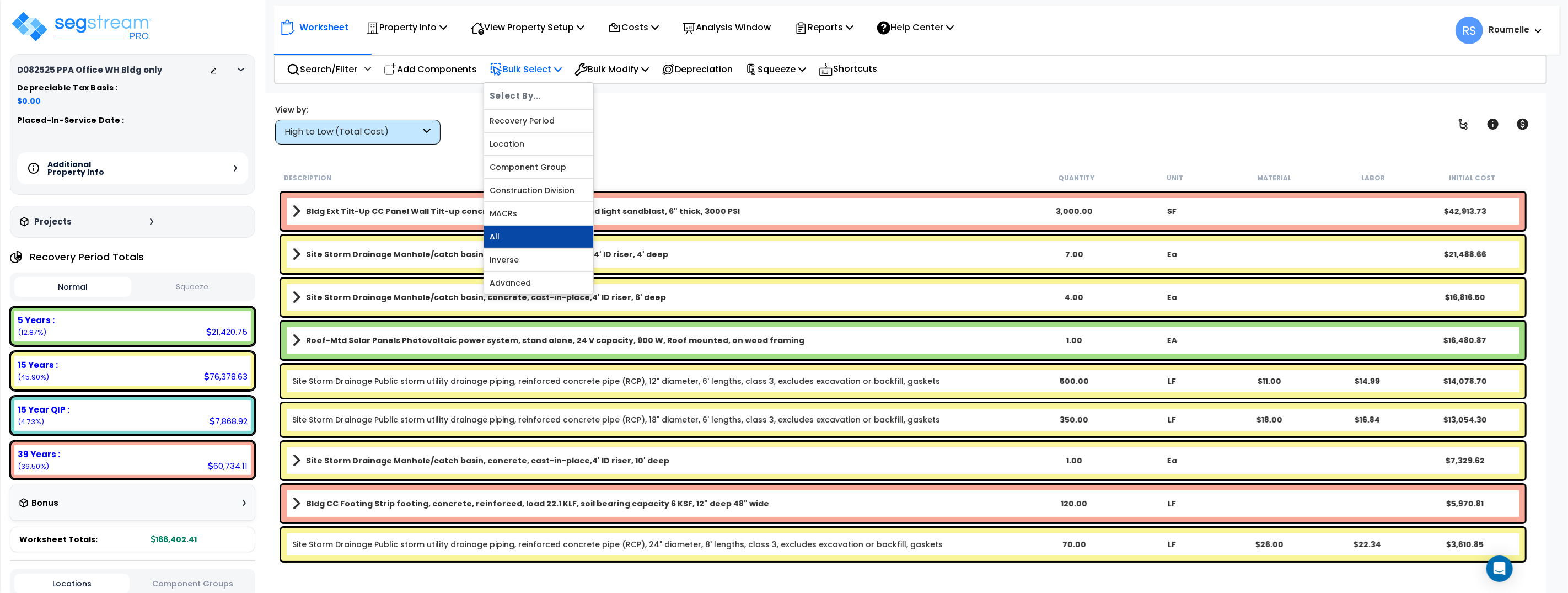
click at [544, 236] on link "All" at bounding box center [538, 236] width 109 height 22
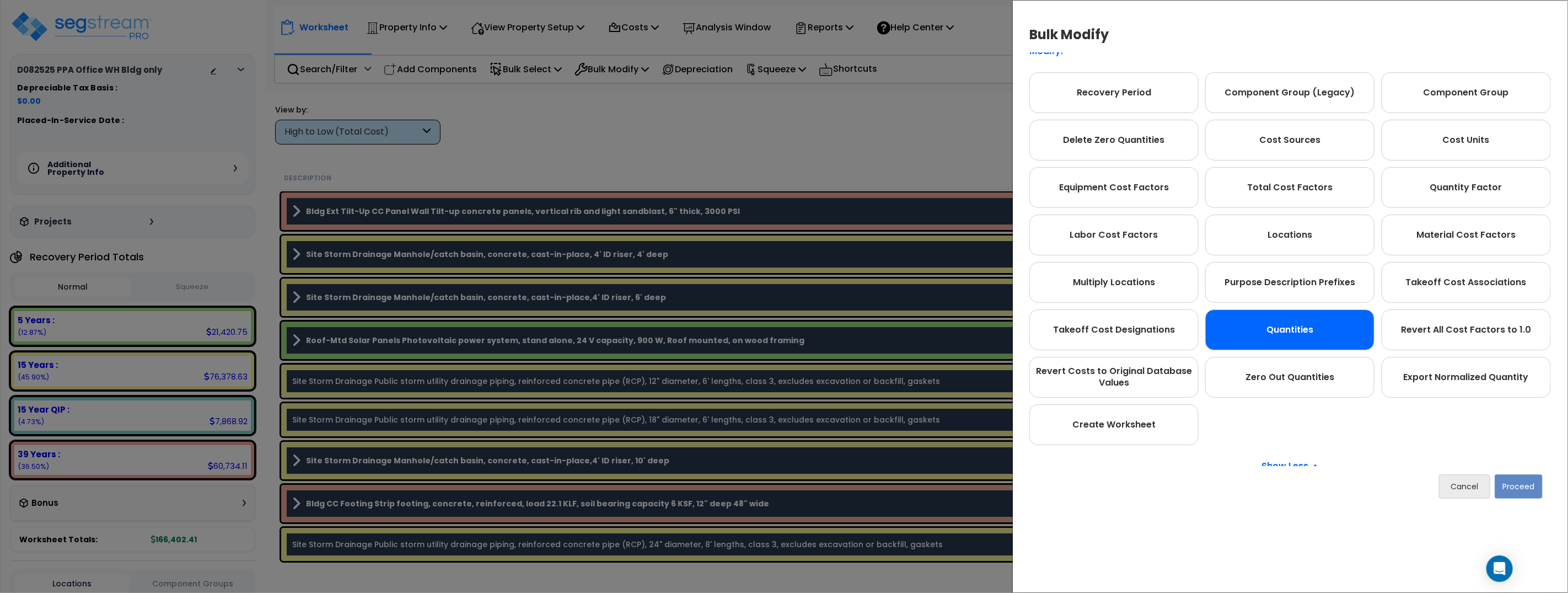
click at [1294, 331] on div "Quantities" at bounding box center [1290, 329] width 169 height 41
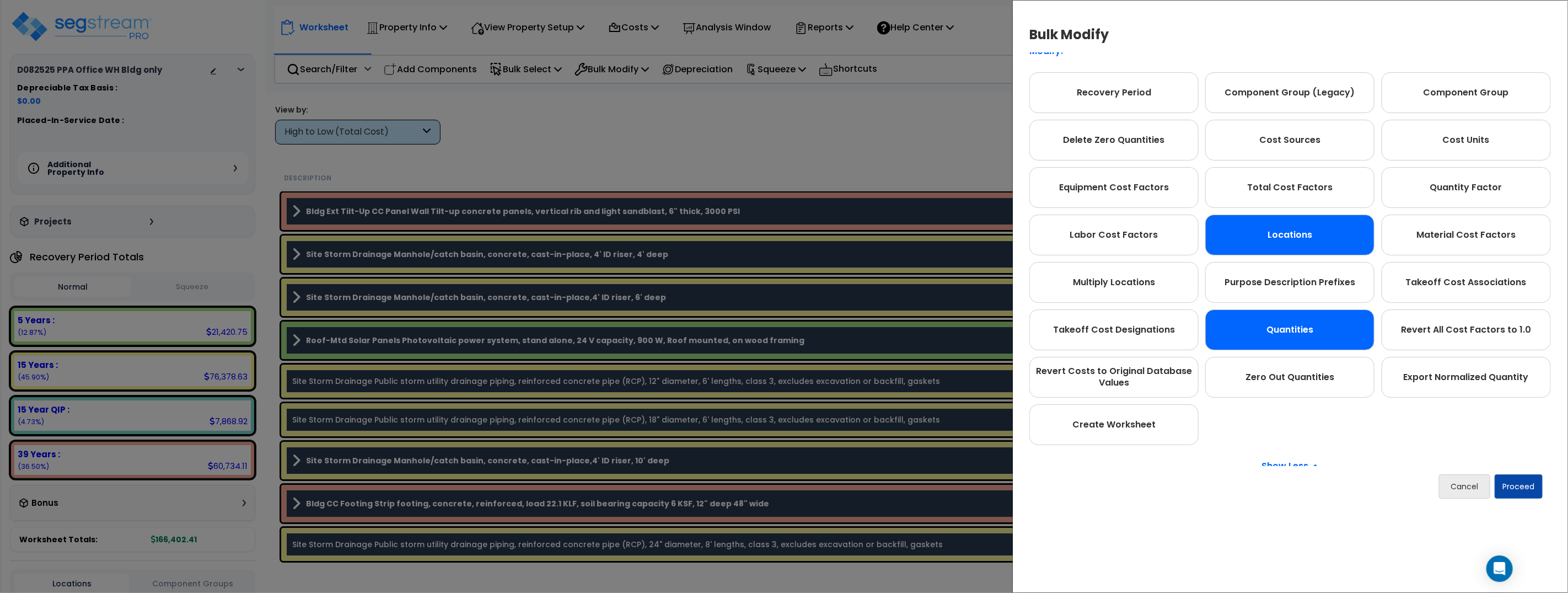
scroll to position [0, 0]
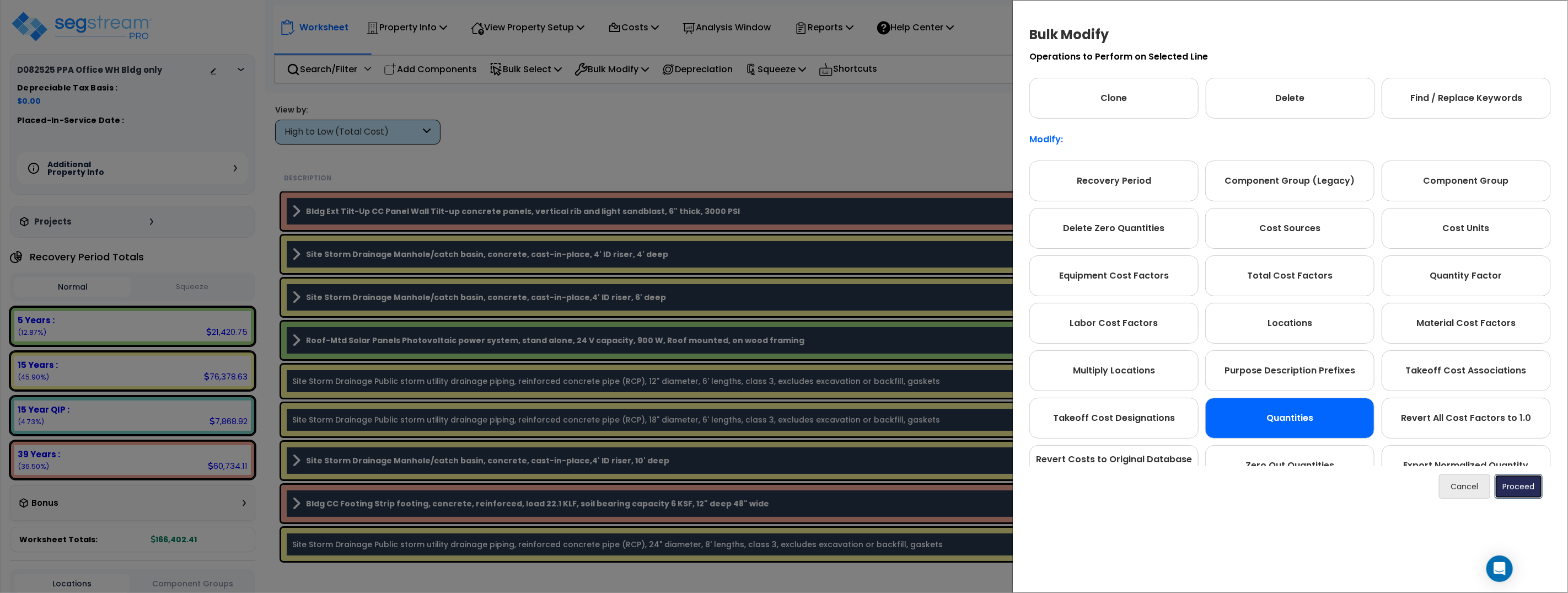
click at [1522, 483] on button "Proceed" at bounding box center [1519, 486] width 48 height 24
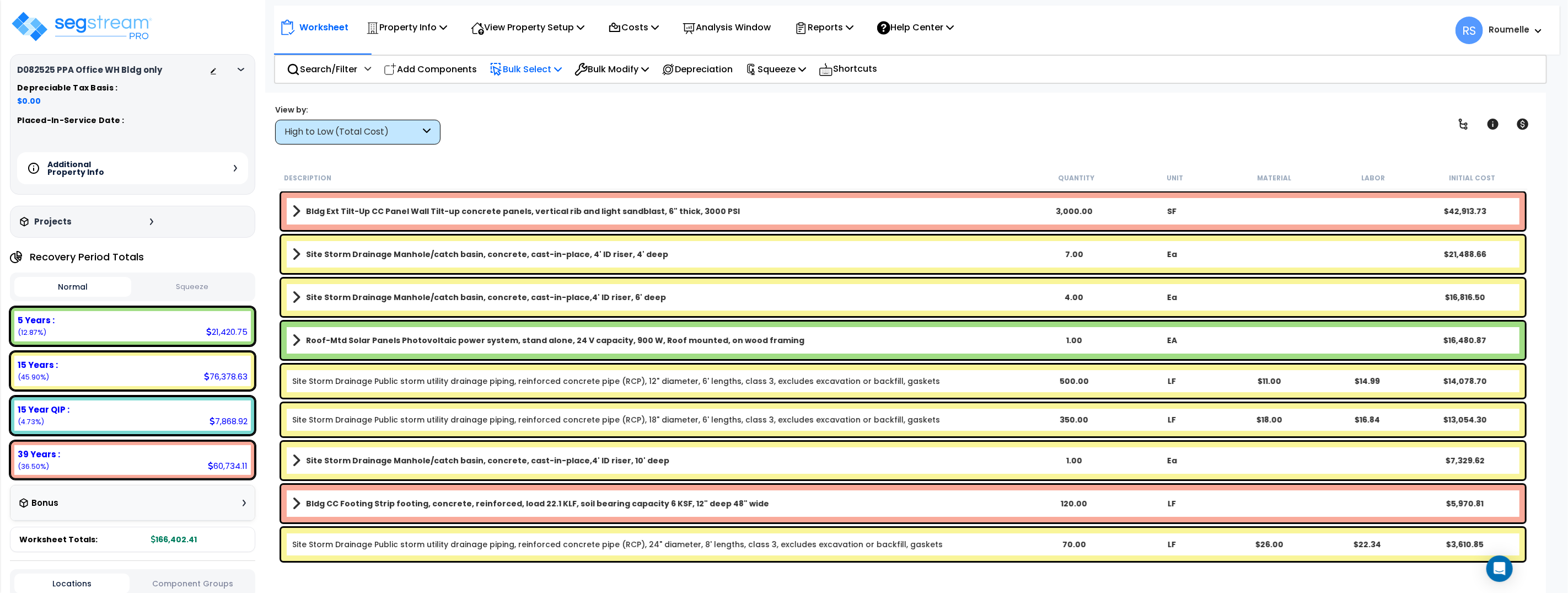
click at [554, 72] on p "Bulk Select" at bounding box center [526, 69] width 72 height 15
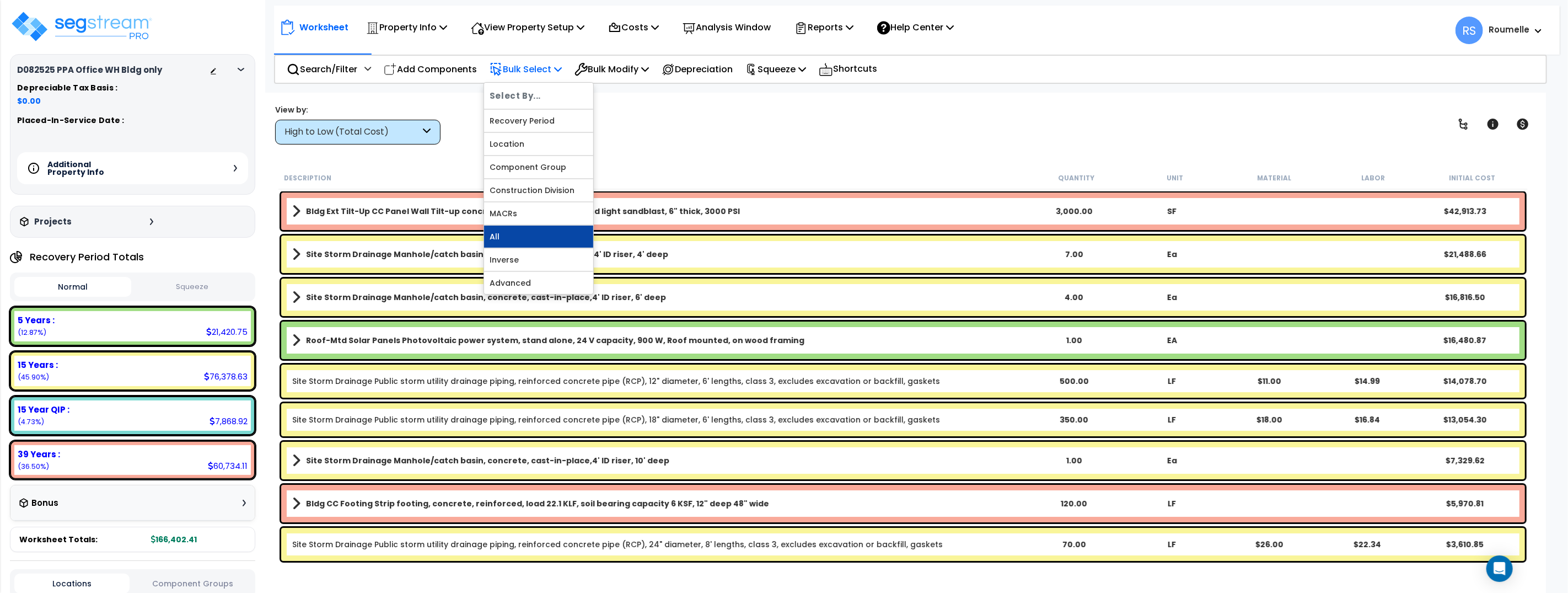
click at [575, 240] on link "All" at bounding box center [538, 236] width 109 height 22
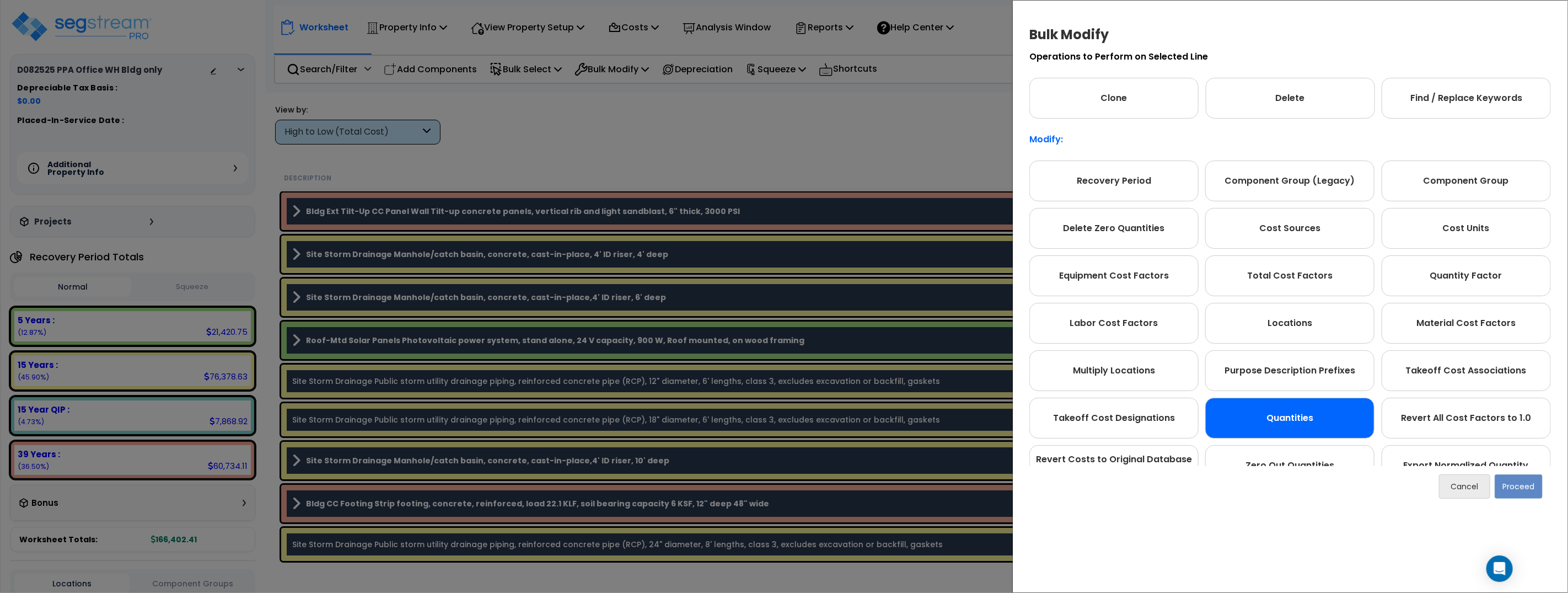
click at [1295, 419] on div "Quantities" at bounding box center [1290, 417] width 169 height 41
click at [1508, 480] on button "Proceed" at bounding box center [1519, 486] width 48 height 24
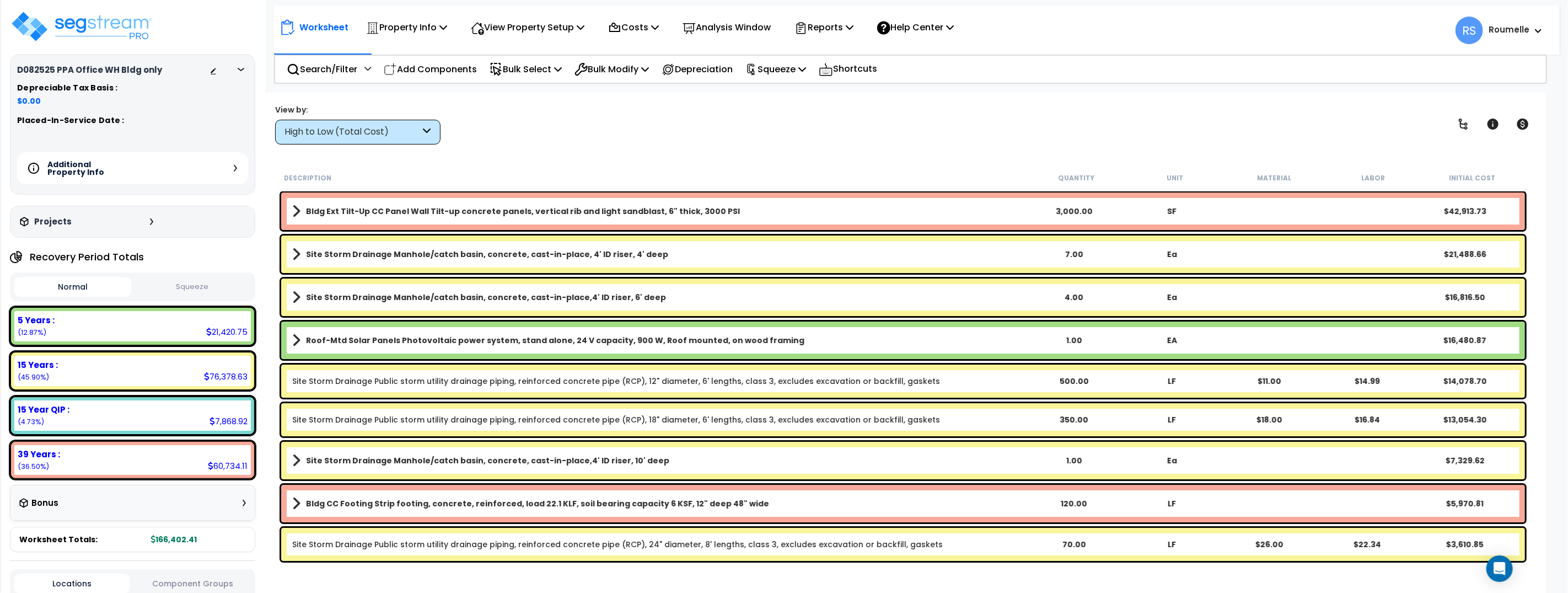
click at [796, 146] on div "Worksheet Property Info Property Setup Add Property Unit Template property Clon…" at bounding box center [903, 388] width 1286 height 593
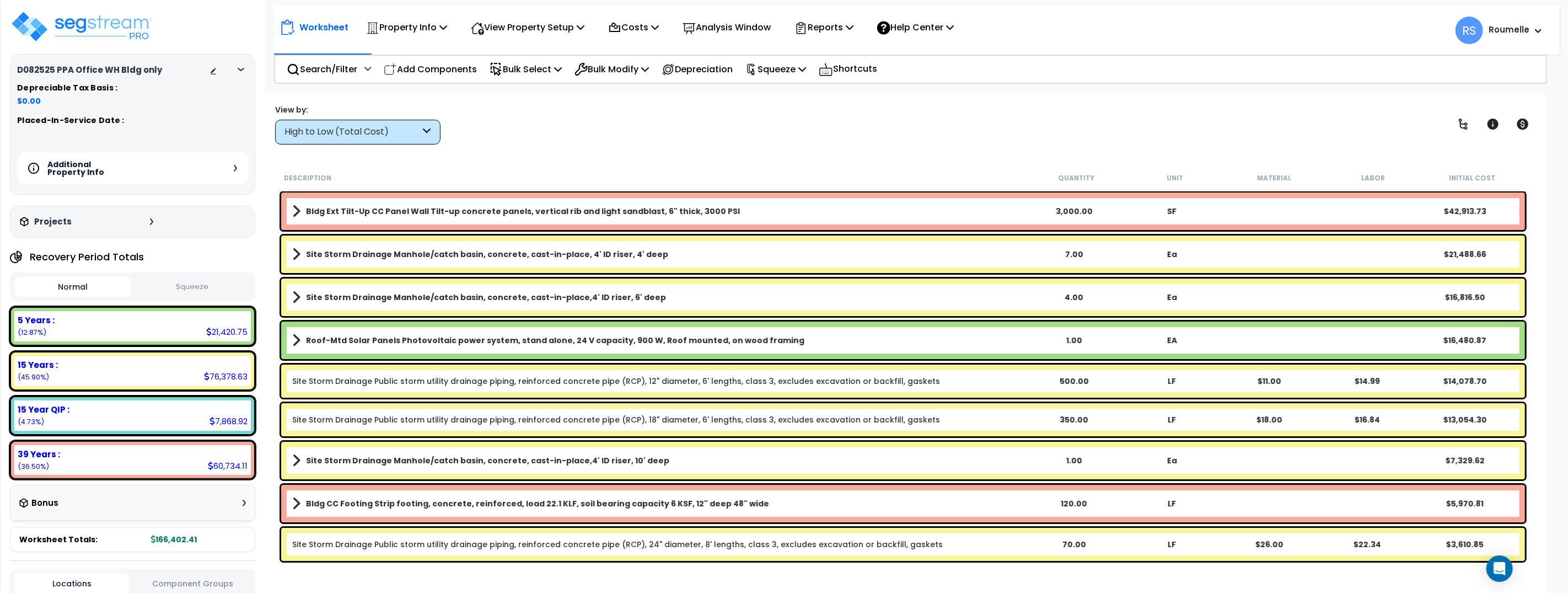
click at [796, 146] on div "Worksheet Property Info Property Setup Add Property Unit Template property Clon…" at bounding box center [903, 388] width 1286 height 593
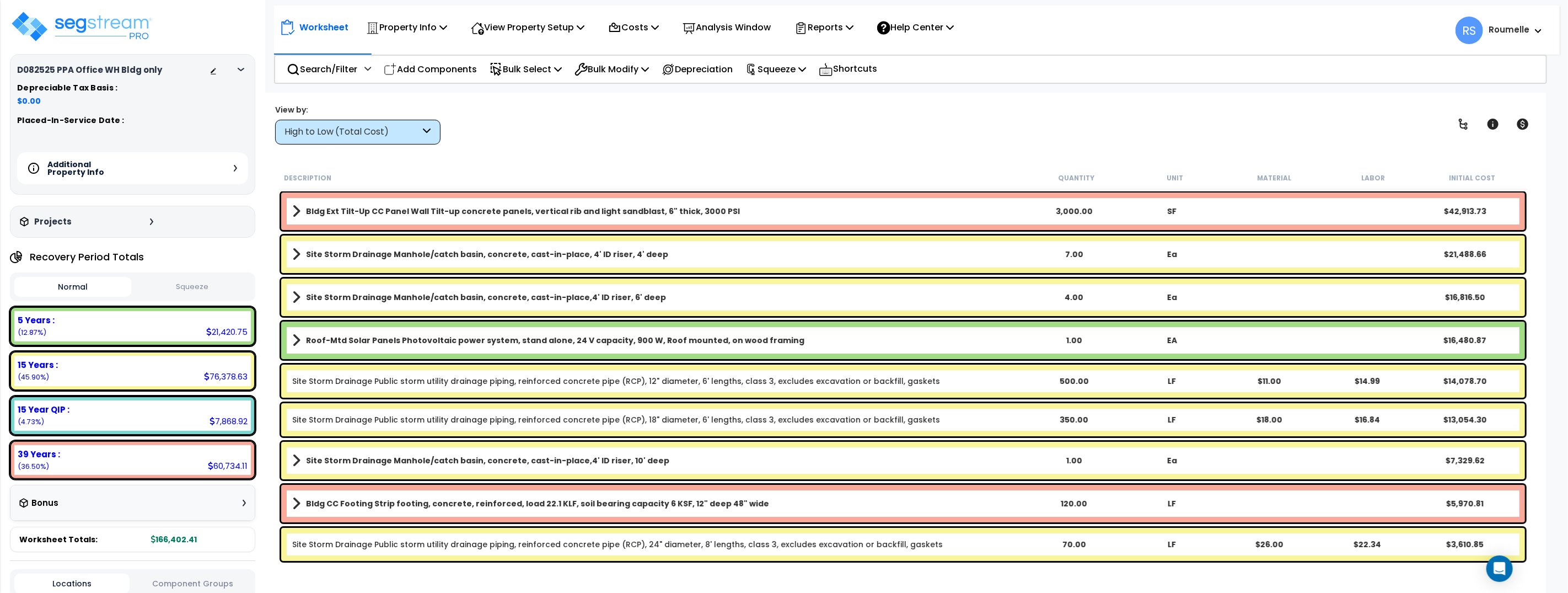
click at [796, 146] on div "Worksheet Property Info Property Setup Add Property Unit Template property Clon…" at bounding box center [903, 388] width 1286 height 593
click at [632, 144] on div "View by: High to Low (Total Cost) High to Low (Total Cost)" at bounding box center [903, 124] width 1264 height 41
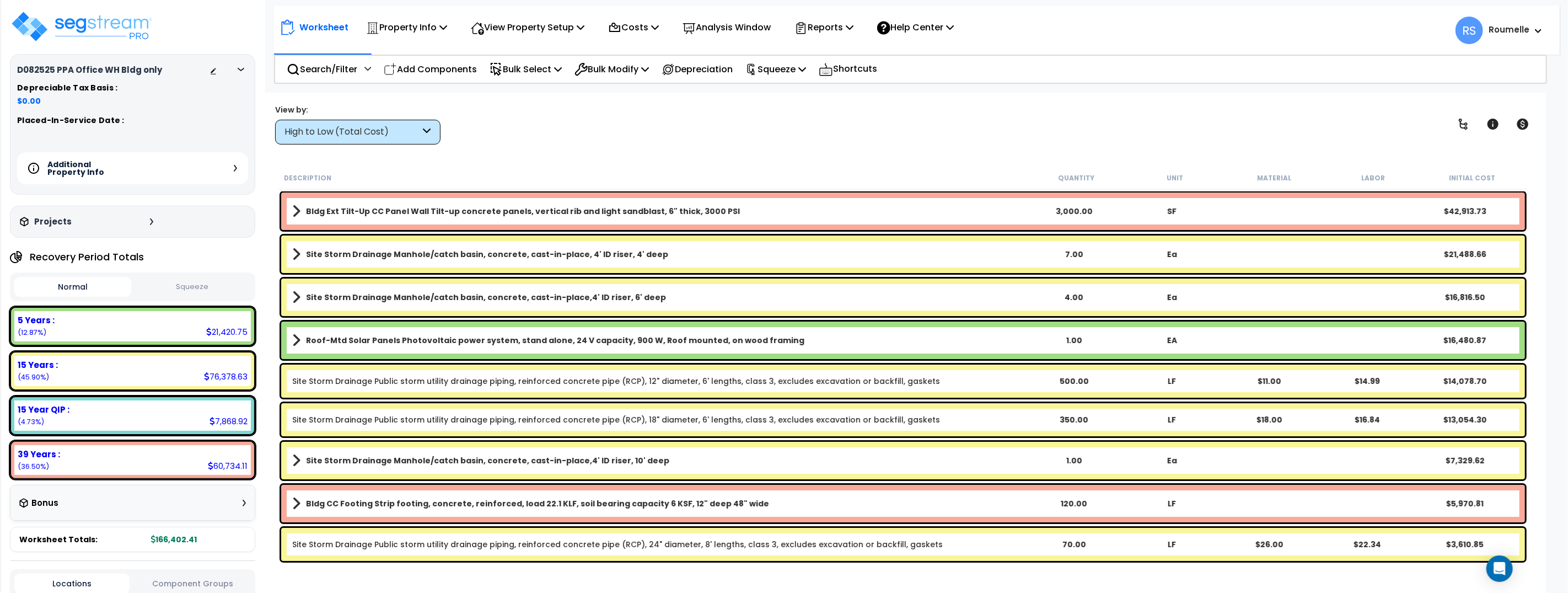
click at [632, 144] on div "View by: High to Low (Total Cost) High to Low (Total Cost)" at bounding box center [903, 124] width 1264 height 41
click at [555, 70] on p "Bulk Select" at bounding box center [526, 69] width 72 height 15
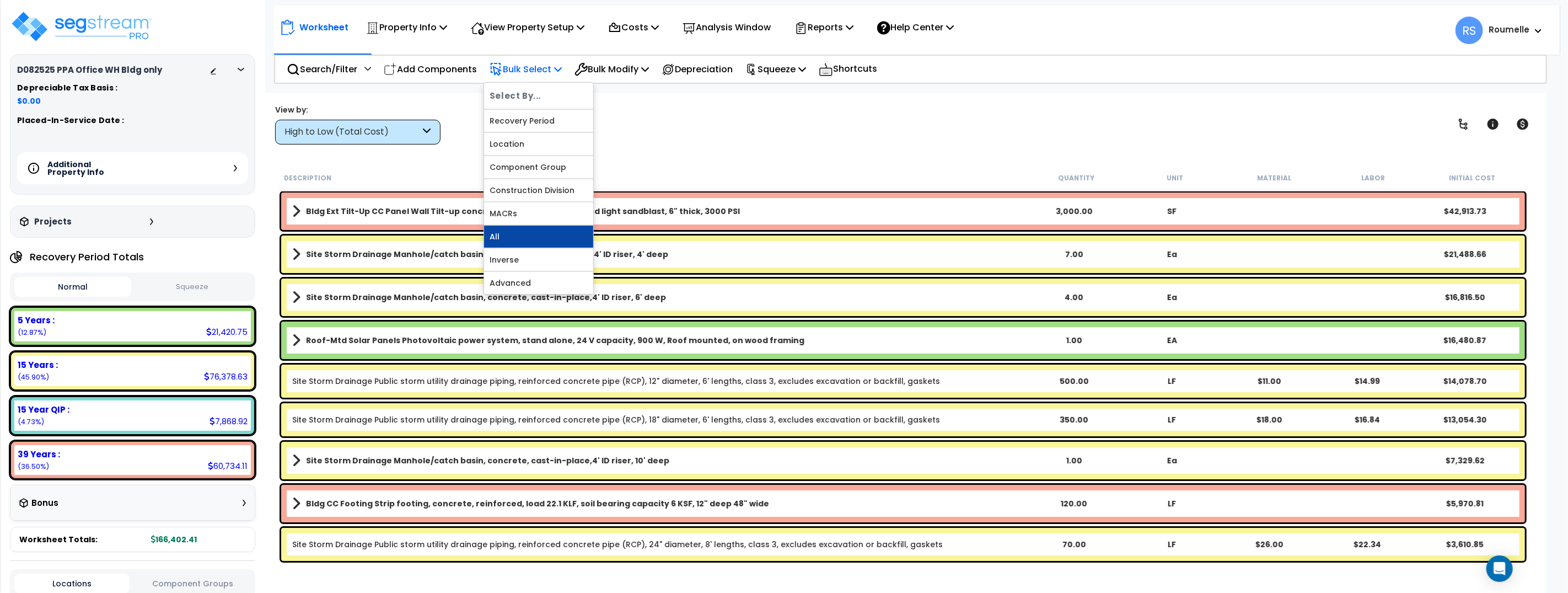
click at [560, 236] on link "All" at bounding box center [538, 236] width 109 height 22
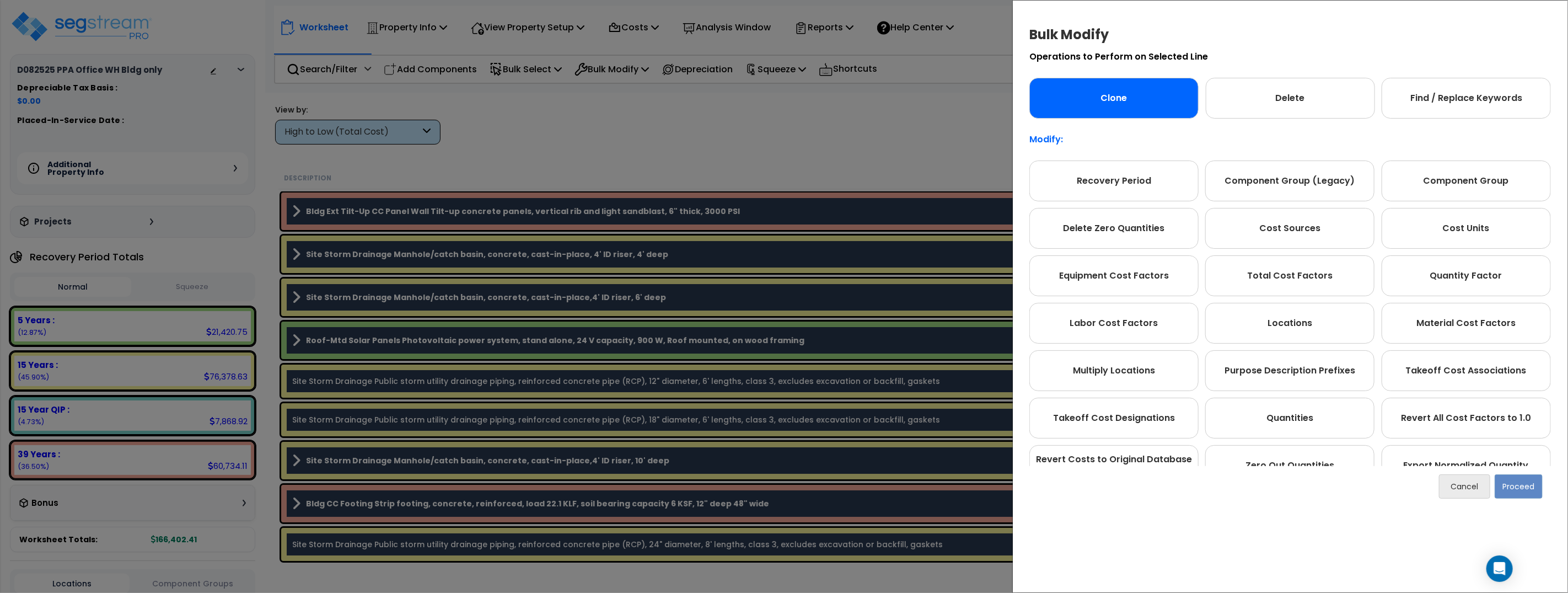
click at [1133, 101] on div "Clone" at bounding box center [1114, 98] width 169 height 41
click at [1522, 487] on button "Proceed" at bounding box center [1519, 486] width 48 height 24
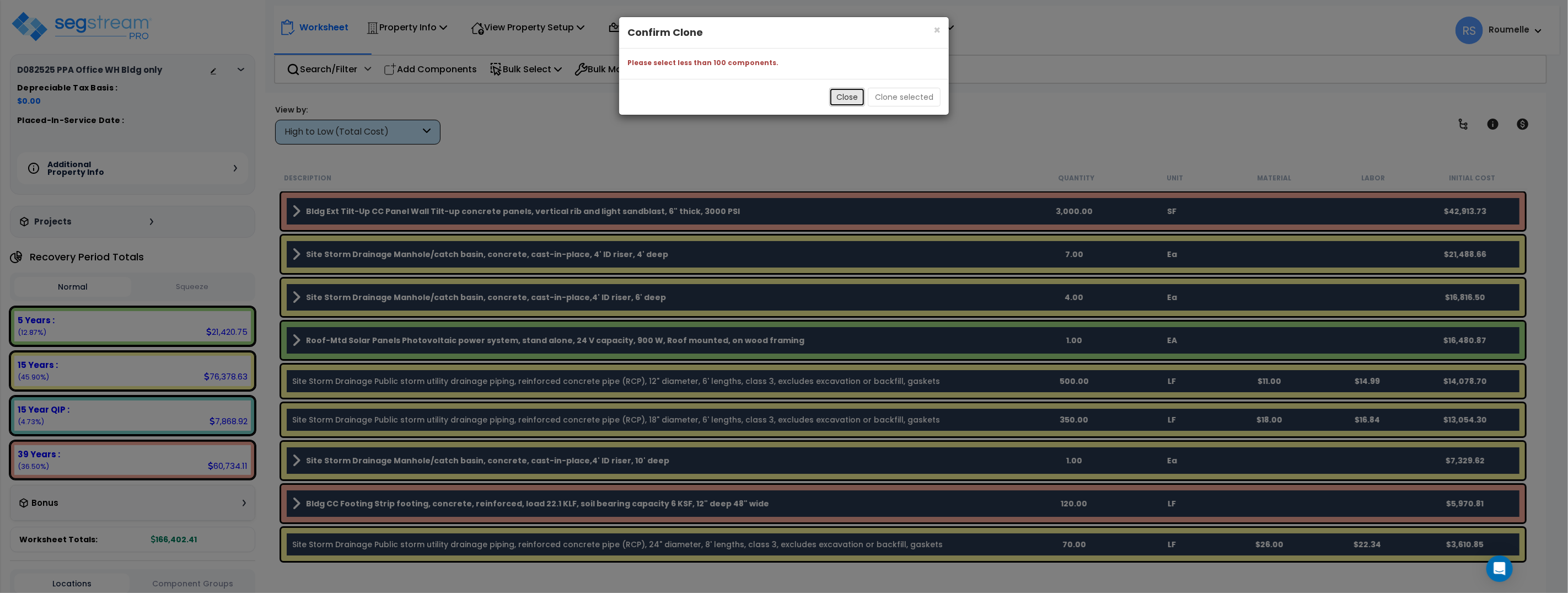
click at [851, 97] on button "Close" at bounding box center [847, 96] width 36 height 18
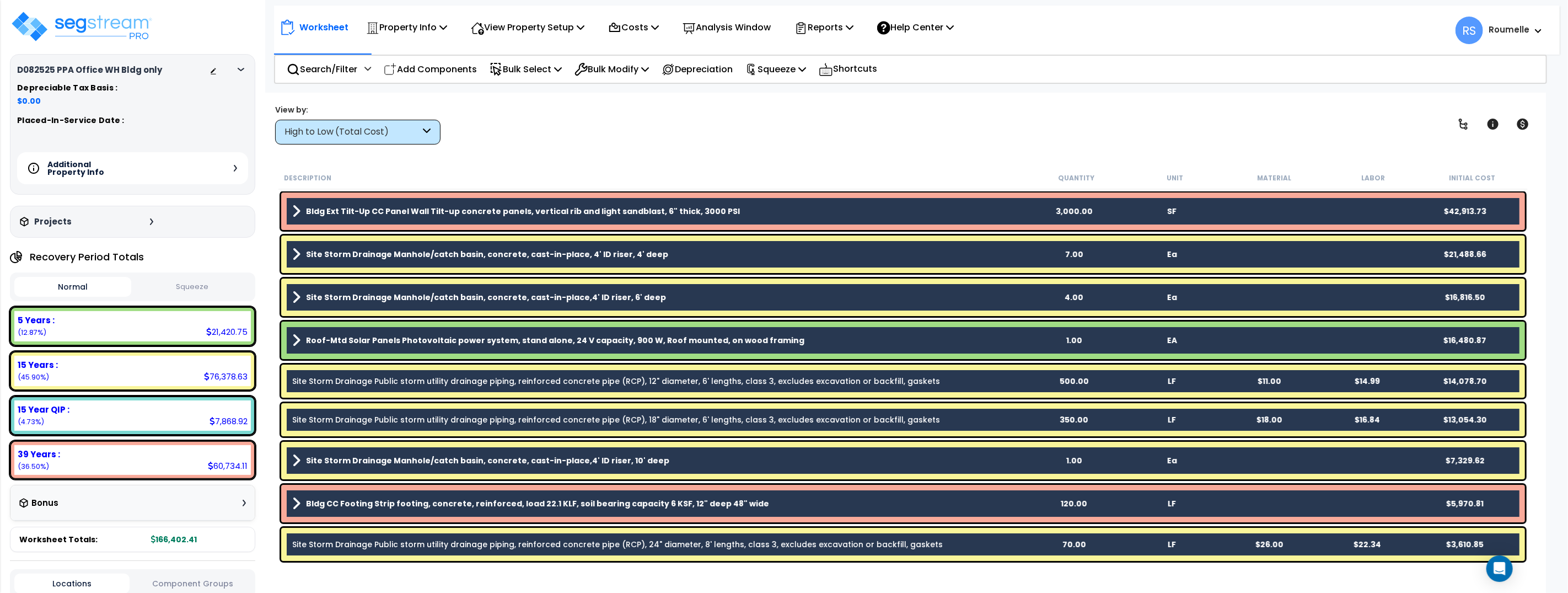
click at [705, 151] on div "Worksheet Property Info Property Setup Add Property Unit Template property Clon…" at bounding box center [903, 388] width 1286 height 593
click at [640, 131] on div "View by: High to Low (Total Cost) High to Low (Total Cost)" at bounding box center [903, 124] width 1264 height 41
click at [640, 134] on div "View by: High to Low (Total Cost) High to Low (Total Cost)" at bounding box center [903, 124] width 1264 height 41
click at [128, 18] on img at bounding box center [81, 26] width 144 height 33
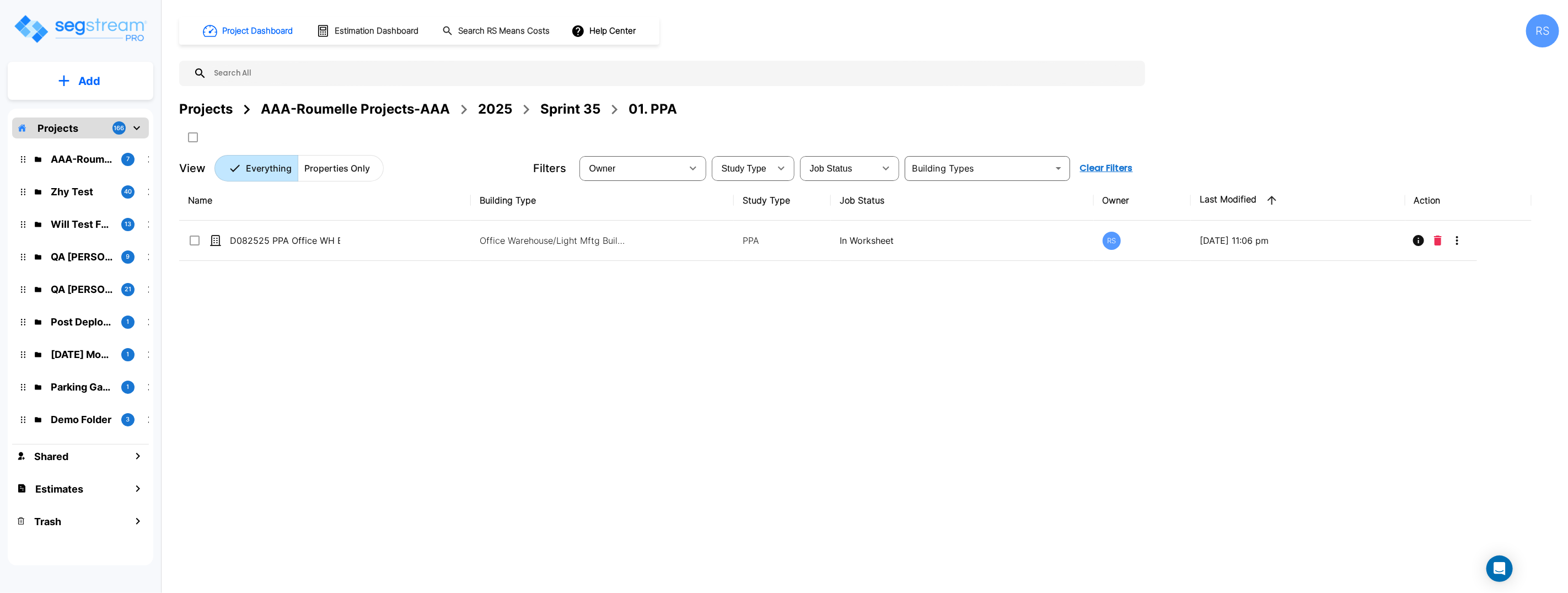
click at [390, 309] on div "Name Building Type Study Type Job Status Owner Last Modified Action D082525 PPA…" at bounding box center [855, 364] width 1353 height 368
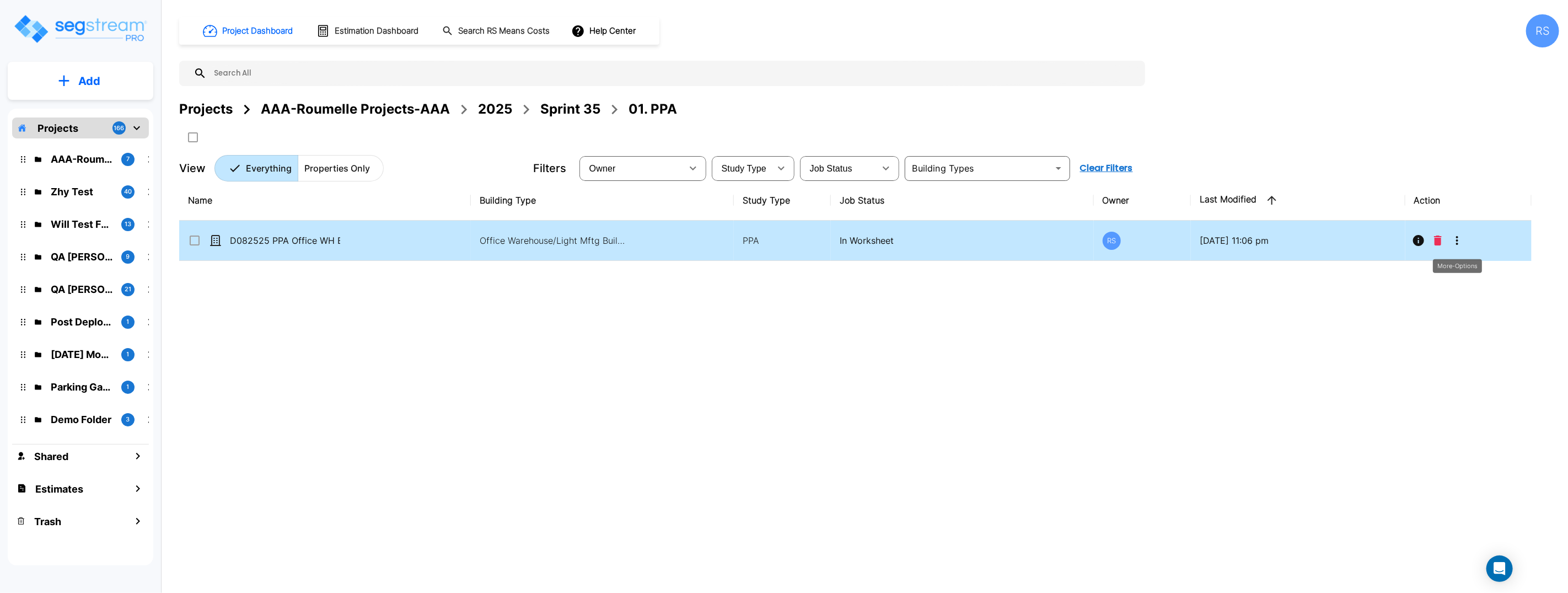
click at [1457, 242] on icon "More-Options" at bounding box center [1457, 240] width 13 height 13
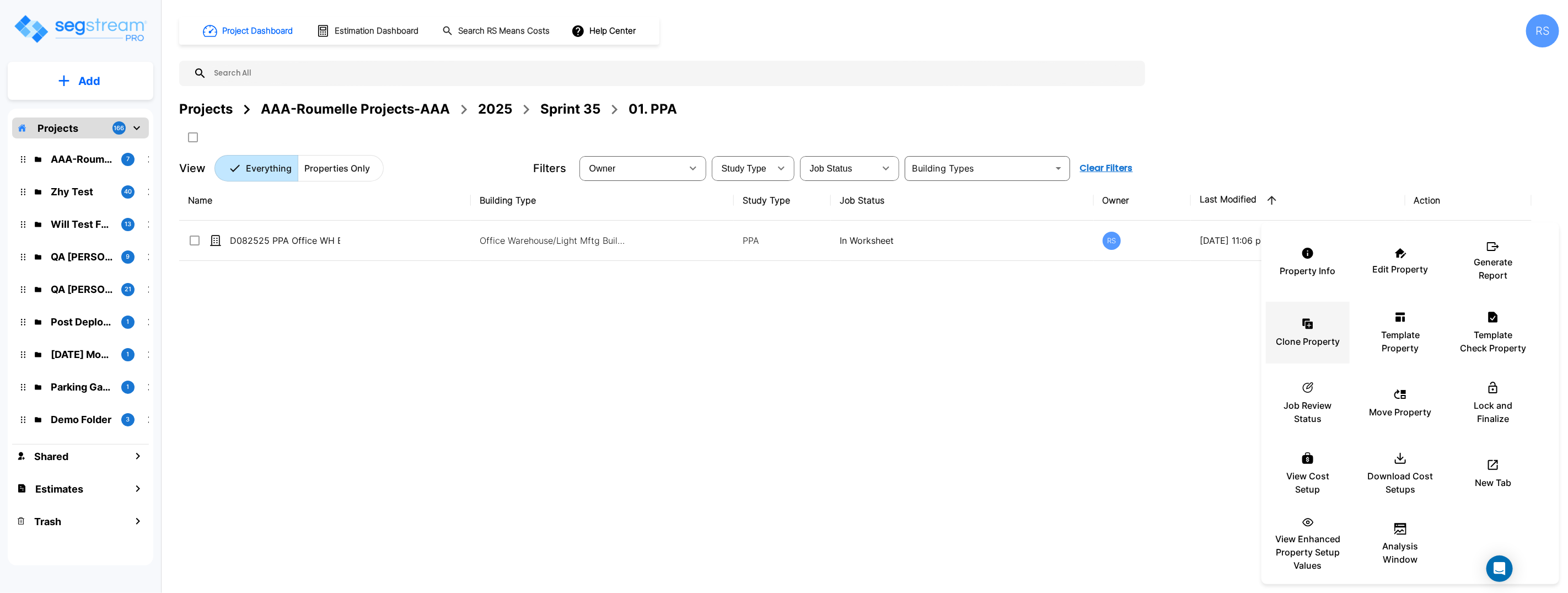
click at [1307, 338] on p "Clone Property" at bounding box center [1308, 341] width 64 height 13
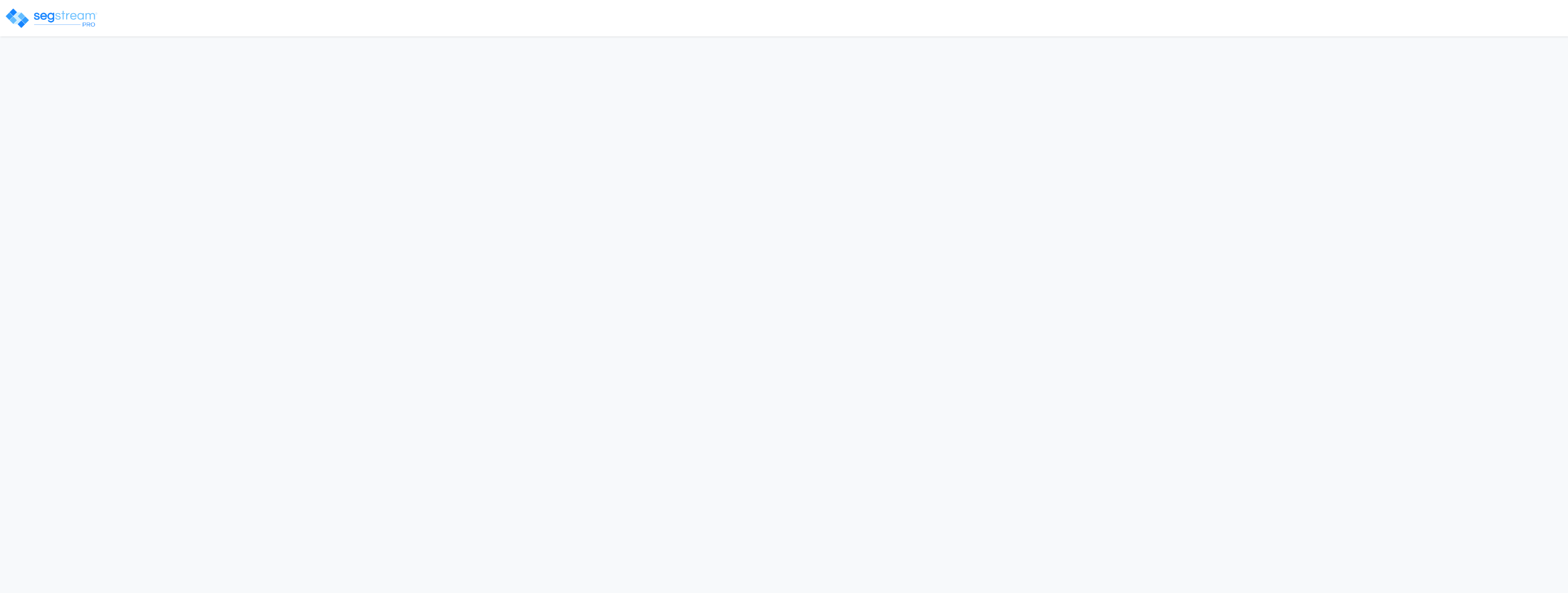
select select "[GEOGRAPHIC_DATA]"
select select "FL"
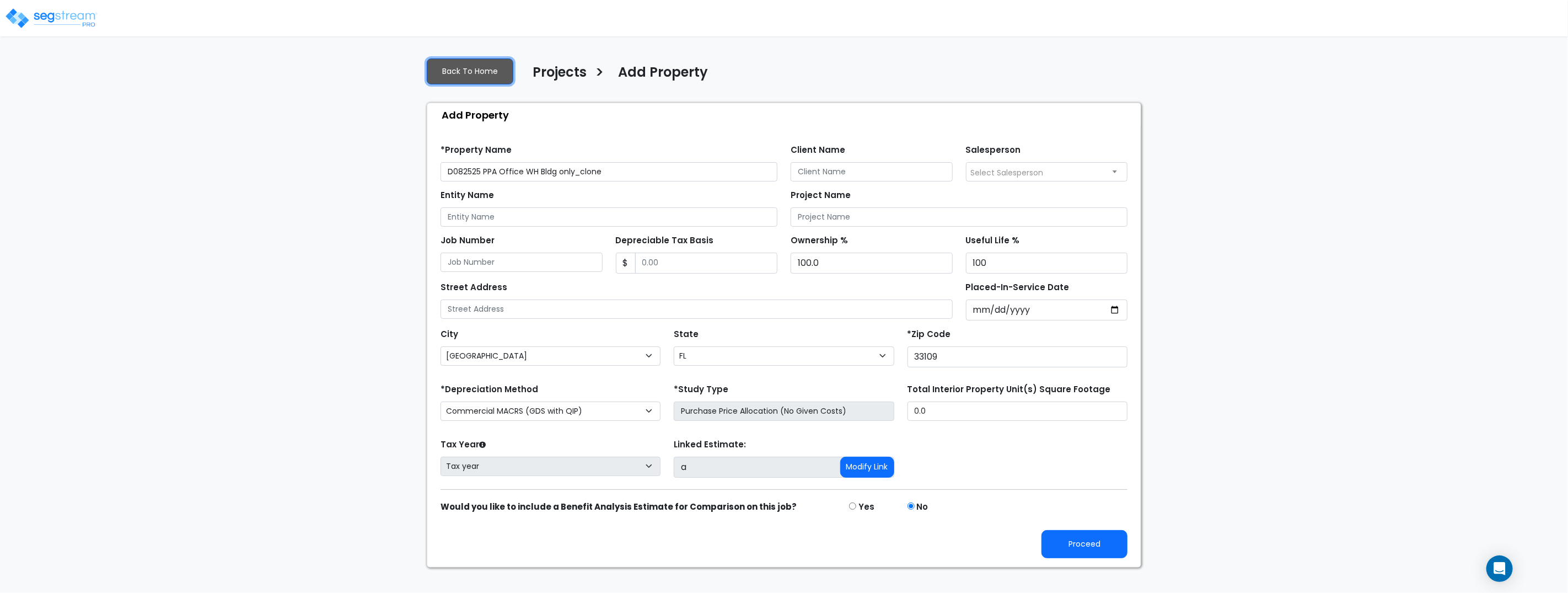
click at [465, 80] on link "Back To Home" at bounding box center [470, 71] width 87 height 26
click at [469, 76] on link "Back To Home" at bounding box center [470, 71] width 87 height 26
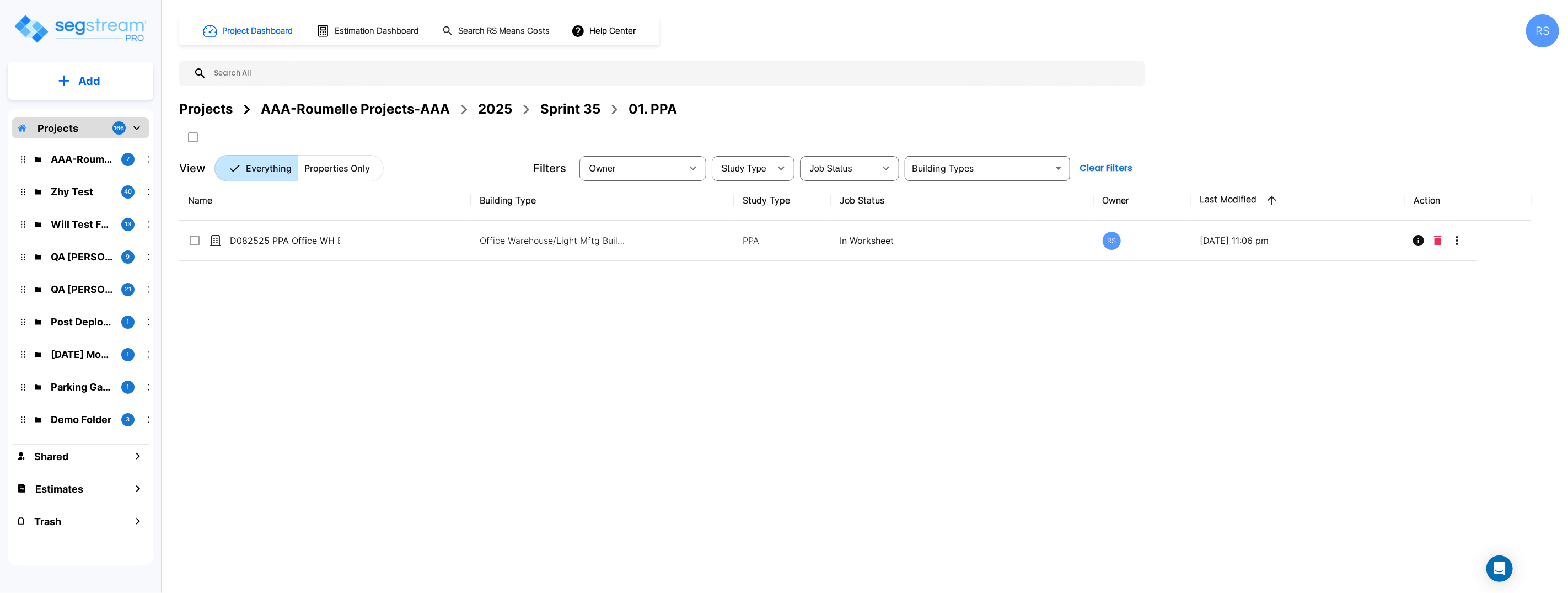
click at [866, 438] on div "Name Building Type Study Type Job Status Owner Last Modified Action D082525 PPA…" at bounding box center [855, 364] width 1353 height 368
drag, startPoint x: 868, startPoint y: 437, endPoint x: 874, endPoint y: 437, distance: 6.0
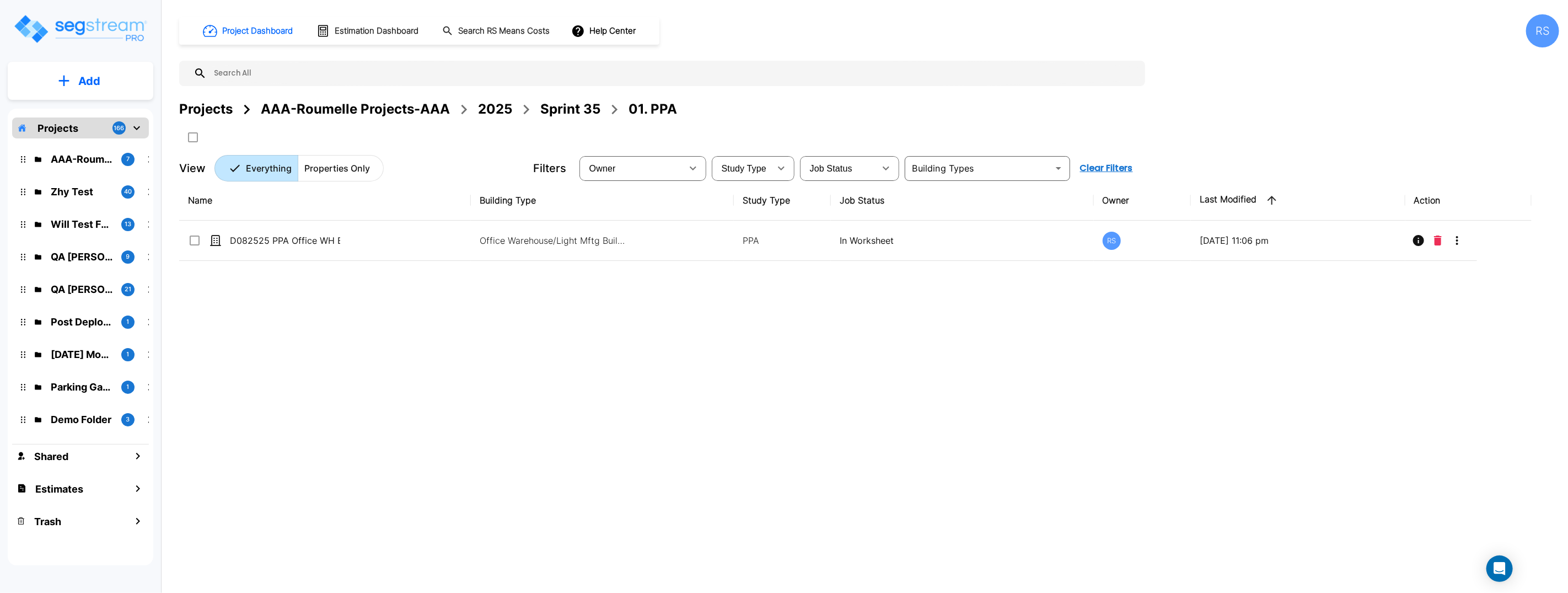
click at [868, 437] on div "Name Building Type Study Type Job Status Owner Last Modified Action D082525 PPA…" at bounding box center [855, 364] width 1353 height 368
click at [1013, 431] on div "Name Building Type Study Type Job Status Owner Last Modified Action D082525 PPA…" at bounding box center [855, 364] width 1353 height 368
